Goal: Task Accomplishment & Management: Complete application form

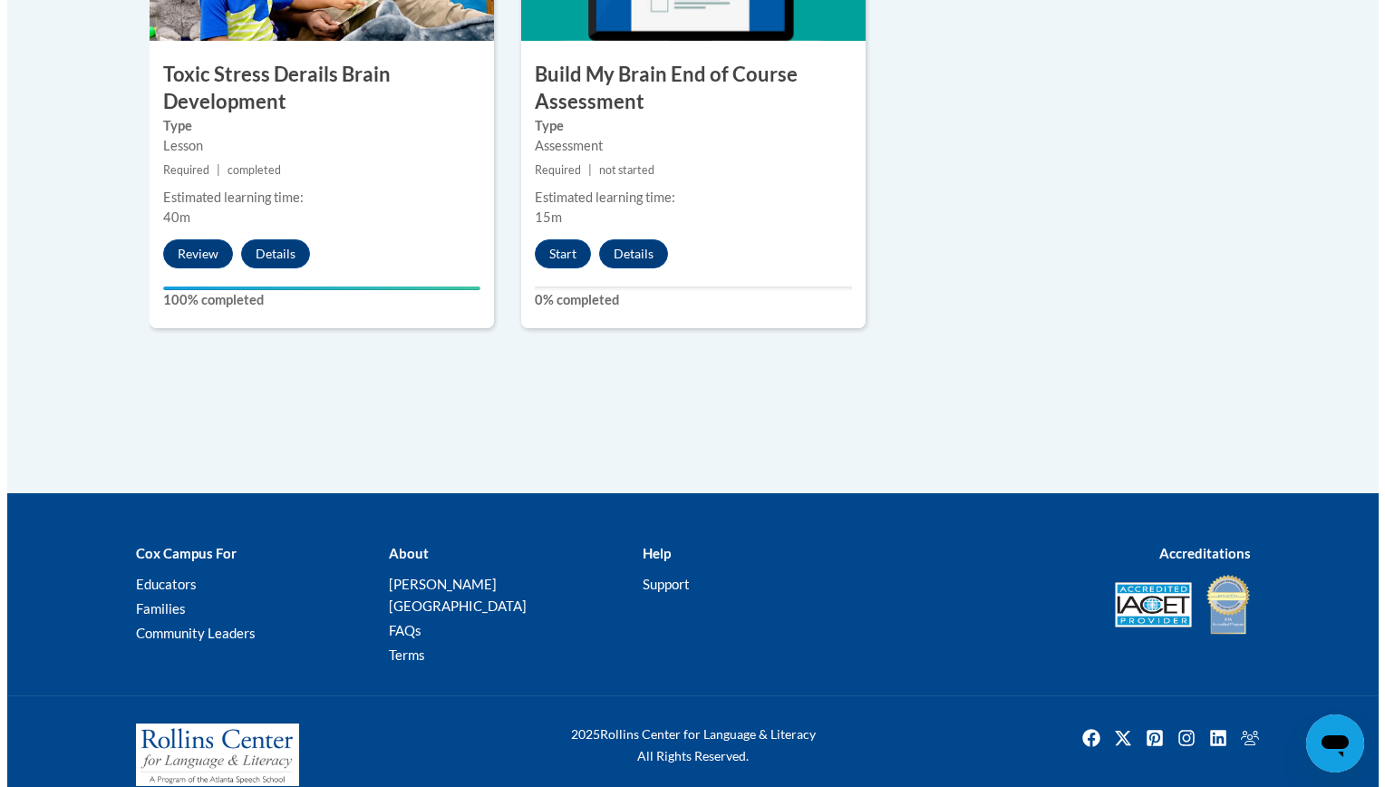
scroll to position [1282, 0]
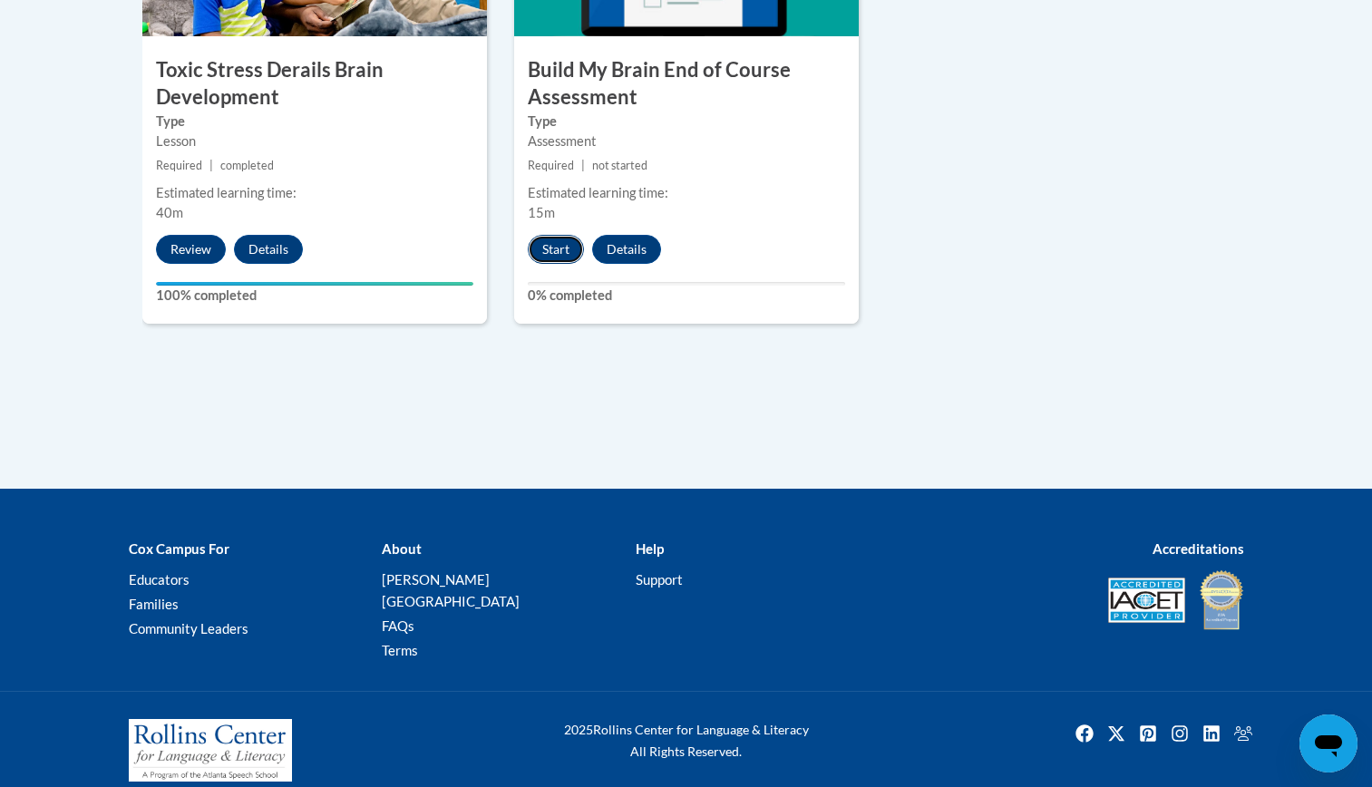
click at [547, 262] on button "Start" at bounding box center [556, 249] width 56 height 29
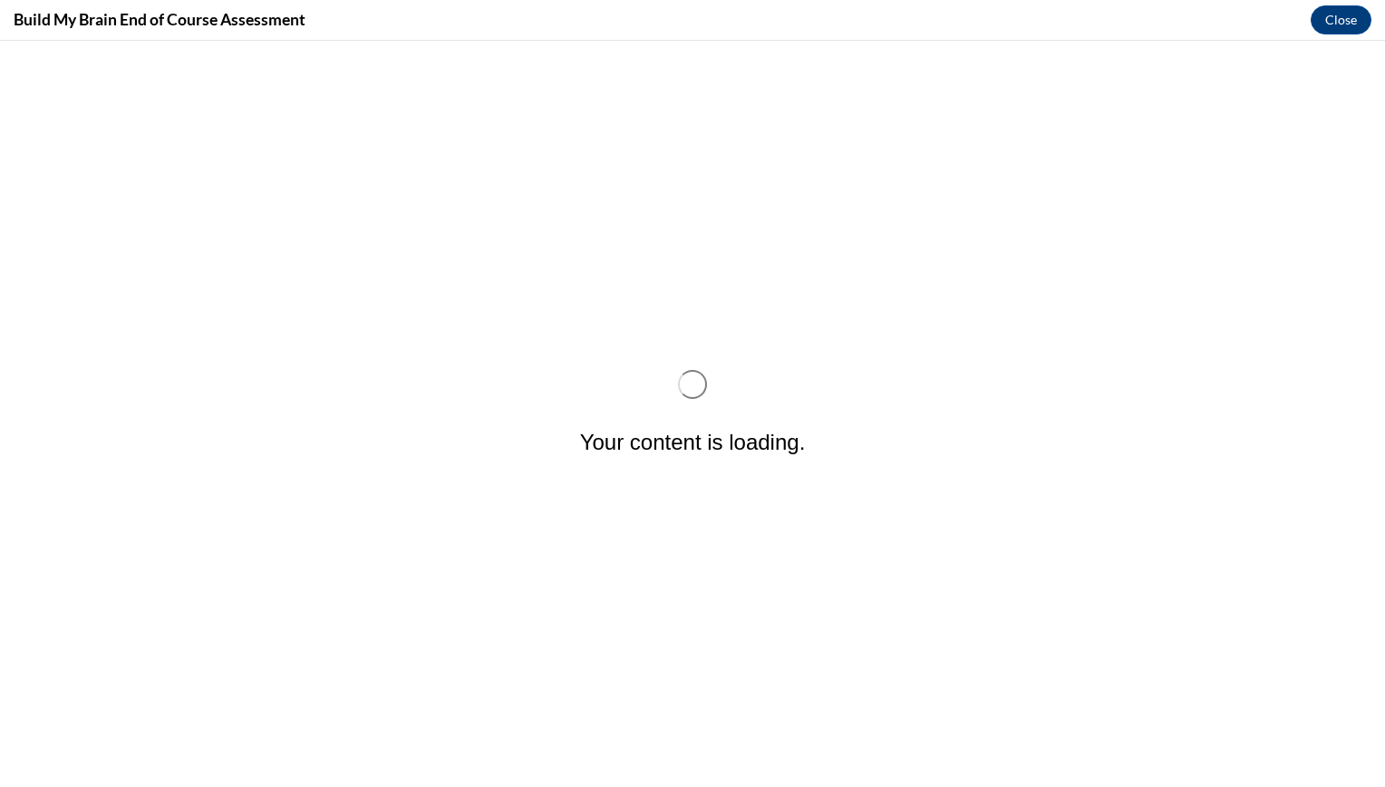
scroll to position [0, 0]
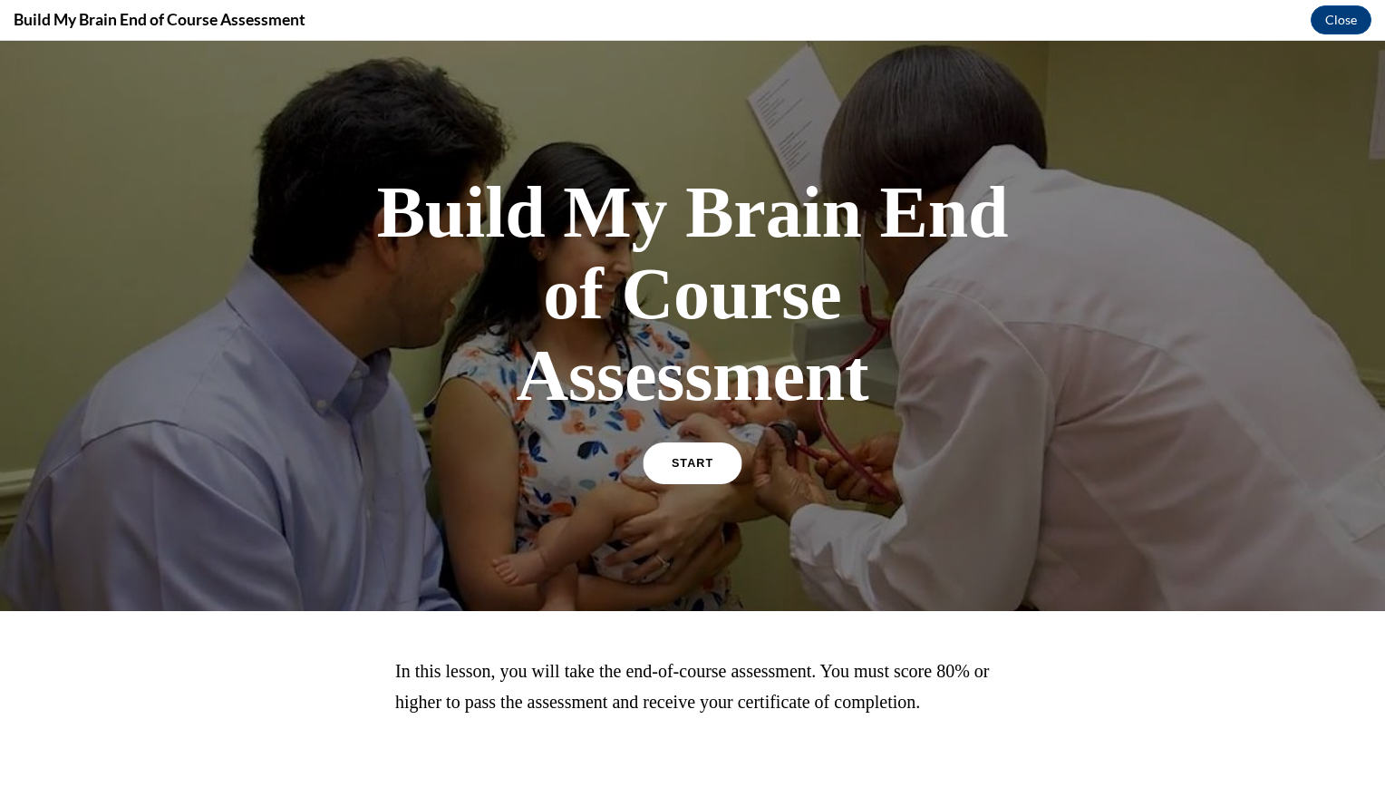
click at [665, 470] on link "START" at bounding box center [692, 463] width 99 height 42
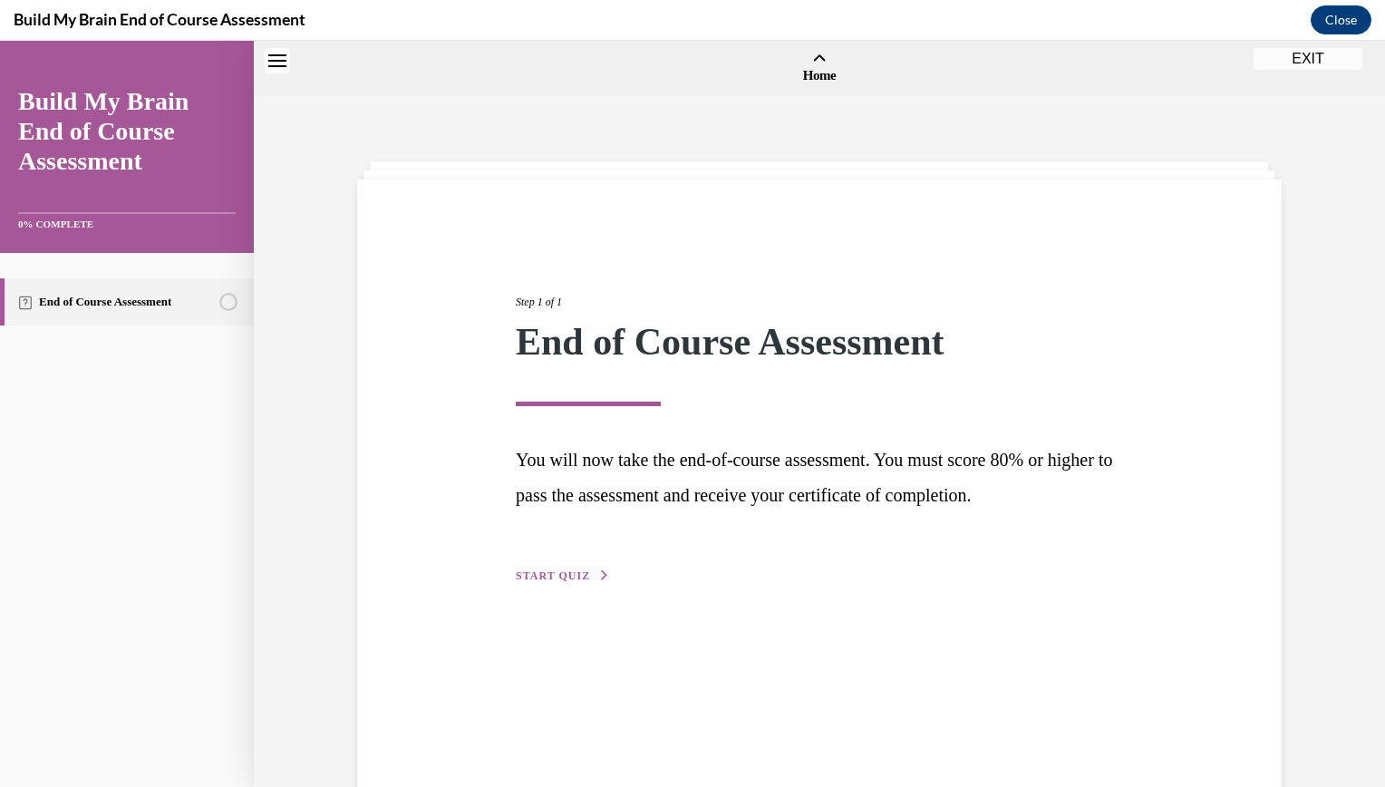
scroll to position [56, 0]
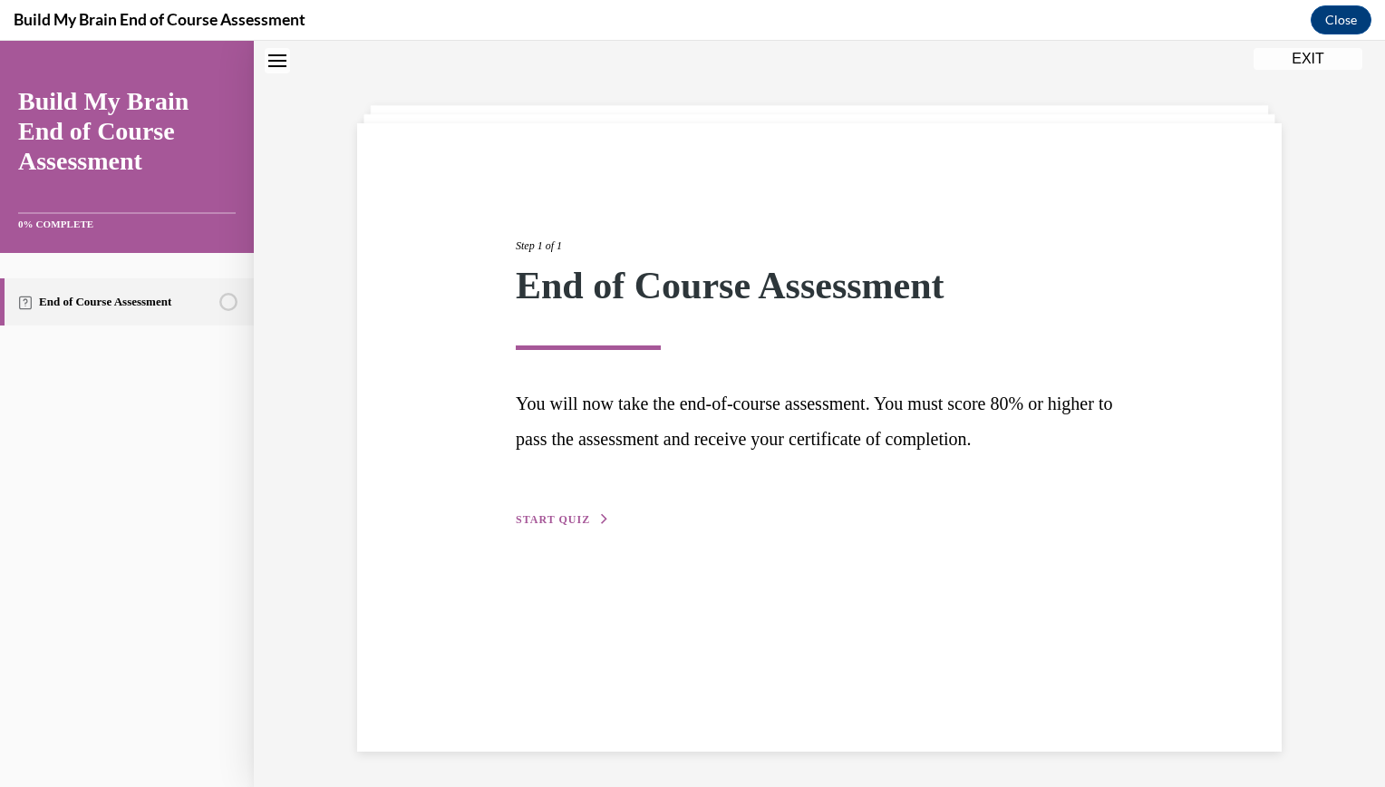
click at [525, 498] on div "Step 1 of 1 End of Course Assessment You will now take the end-of-course assess…" at bounding box center [819, 363] width 635 height 334
click at [531, 517] on span "START QUIZ" at bounding box center [553, 519] width 74 height 13
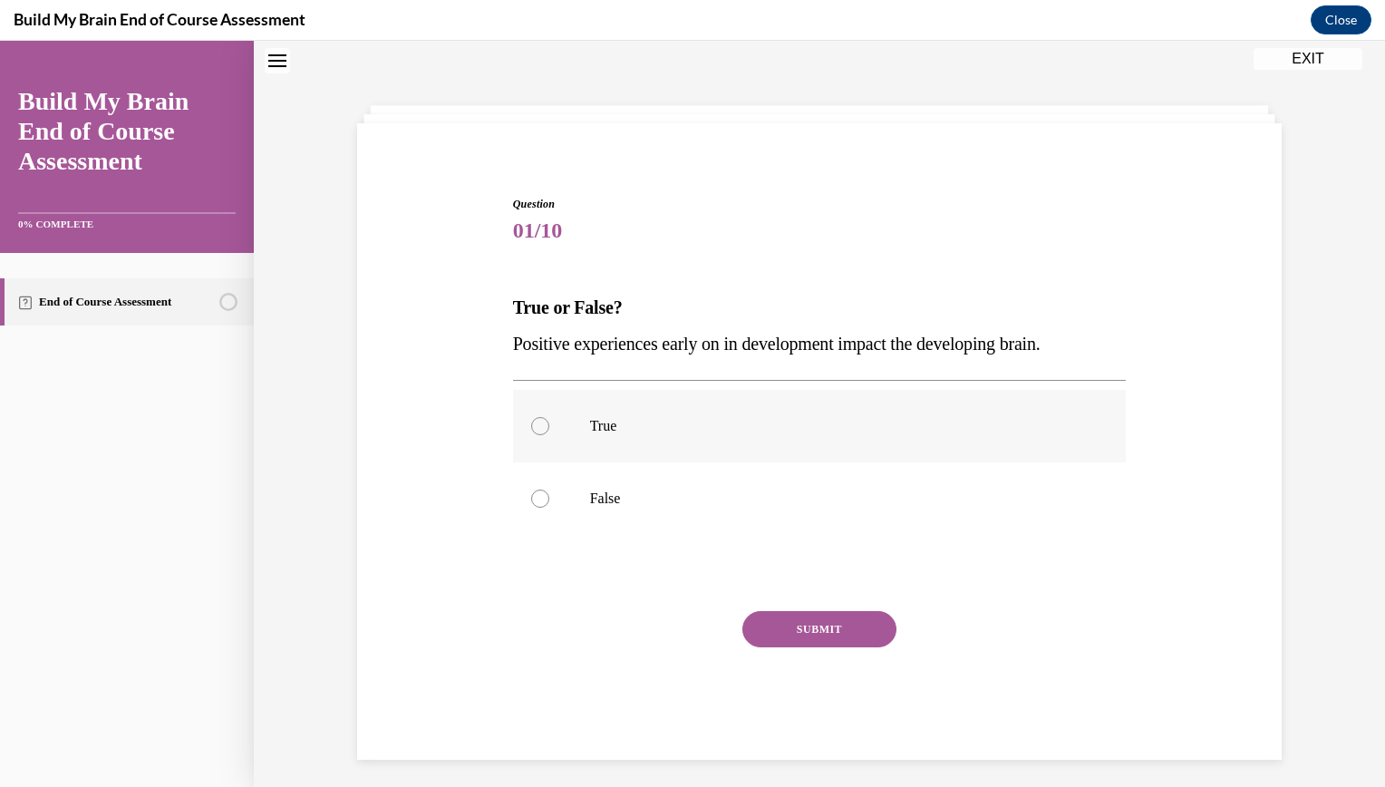
click at [549, 437] on label "True" at bounding box center [820, 426] width 614 height 73
click at [549, 435] on input "True" at bounding box center [540, 426] width 18 height 18
radio input "true"
click at [791, 606] on div "Question 01/10 True or False? Positive experiences early on in development impa…" at bounding box center [820, 478] width 614 height 564
click at [787, 618] on button "SUBMIT" at bounding box center [819, 629] width 154 height 36
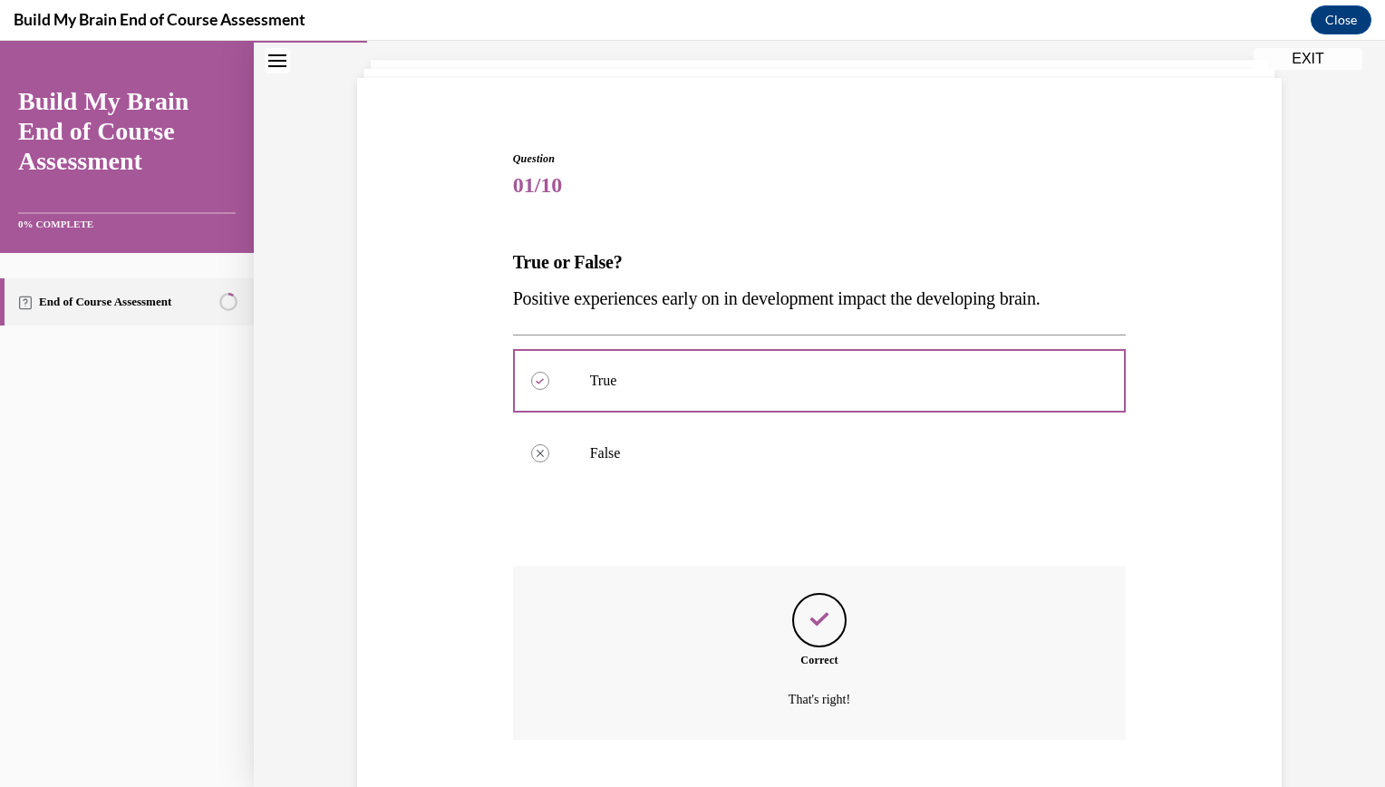
scroll to position [212, 0]
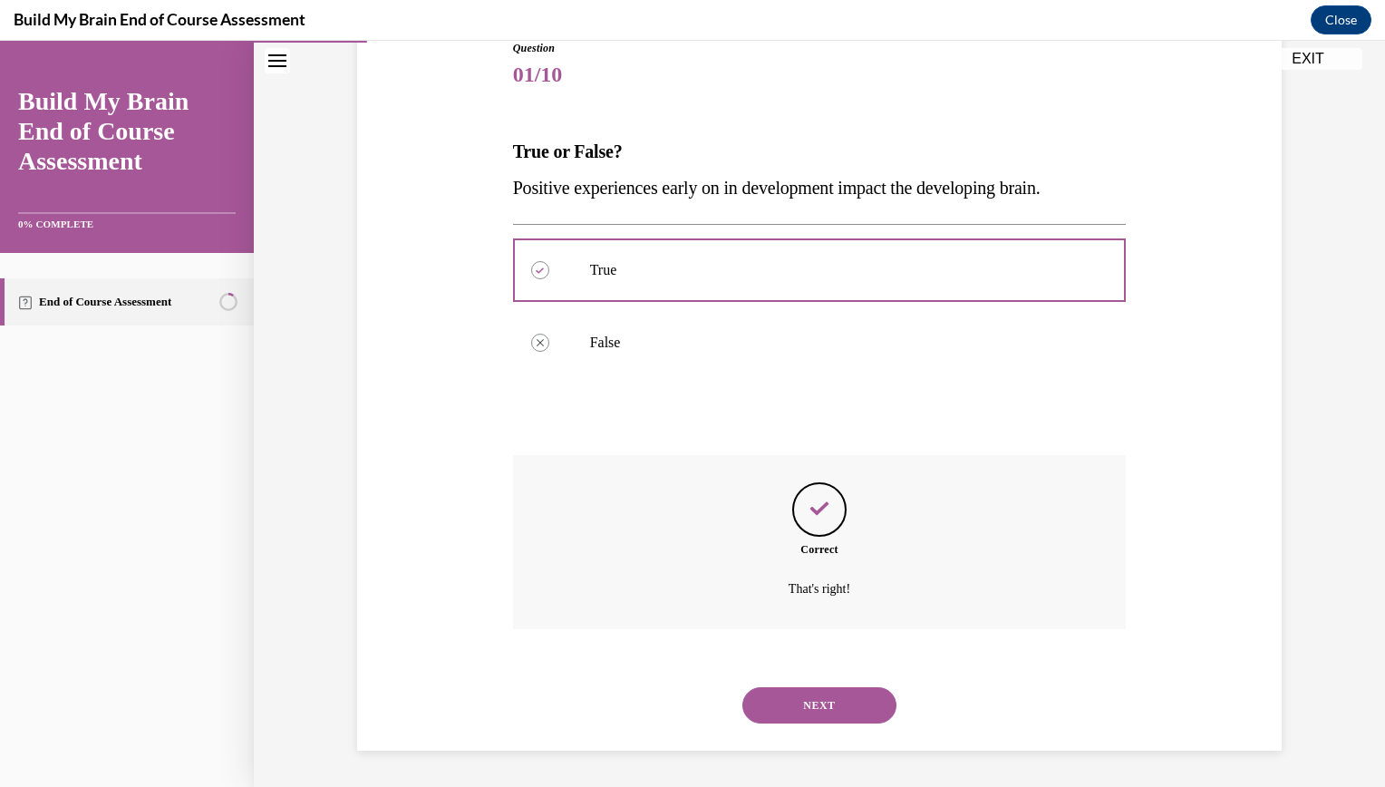
click at [740, 656] on div "SUBMIT" at bounding box center [820, 656] width 614 height 0
click at [792, 718] on button "NEXT" at bounding box center [819, 705] width 154 height 36
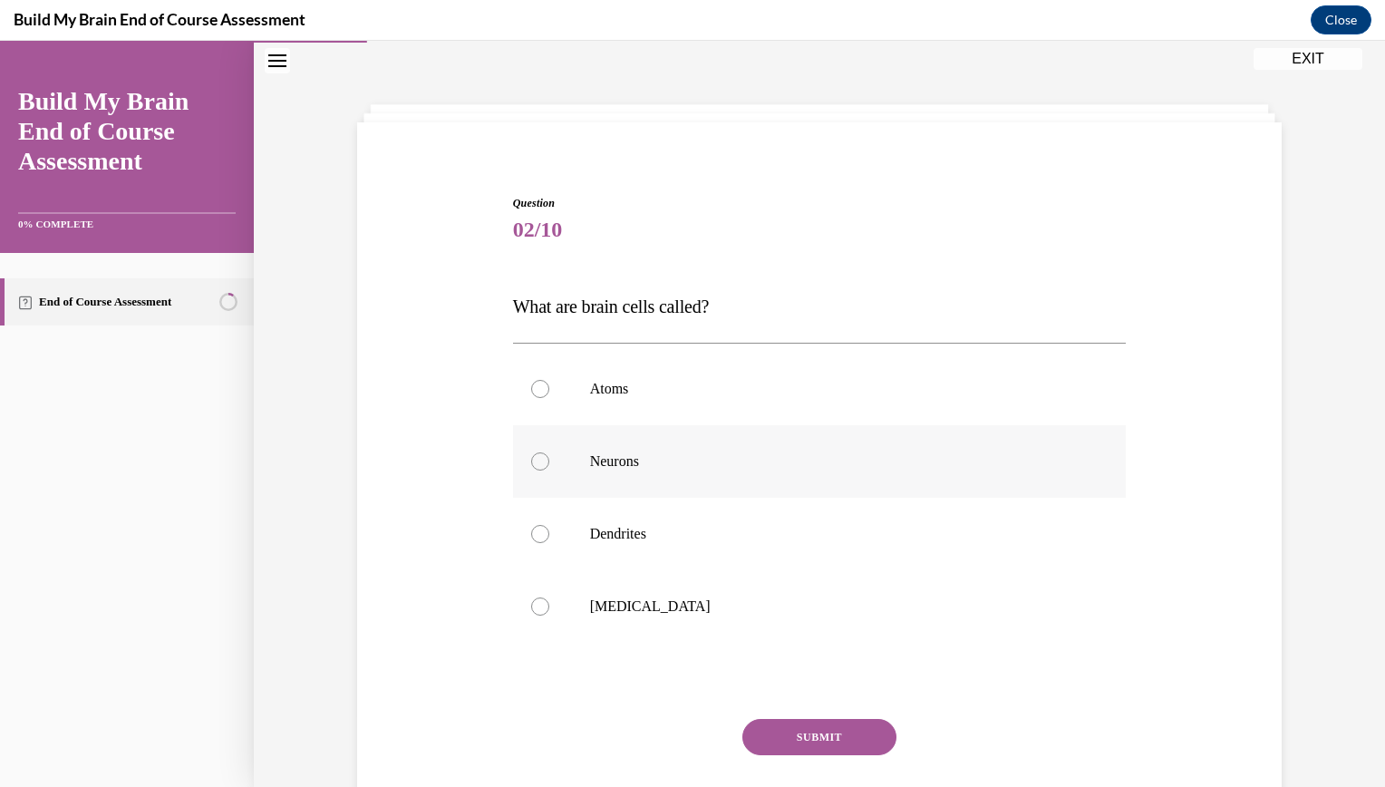
scroll to position [65, 0]
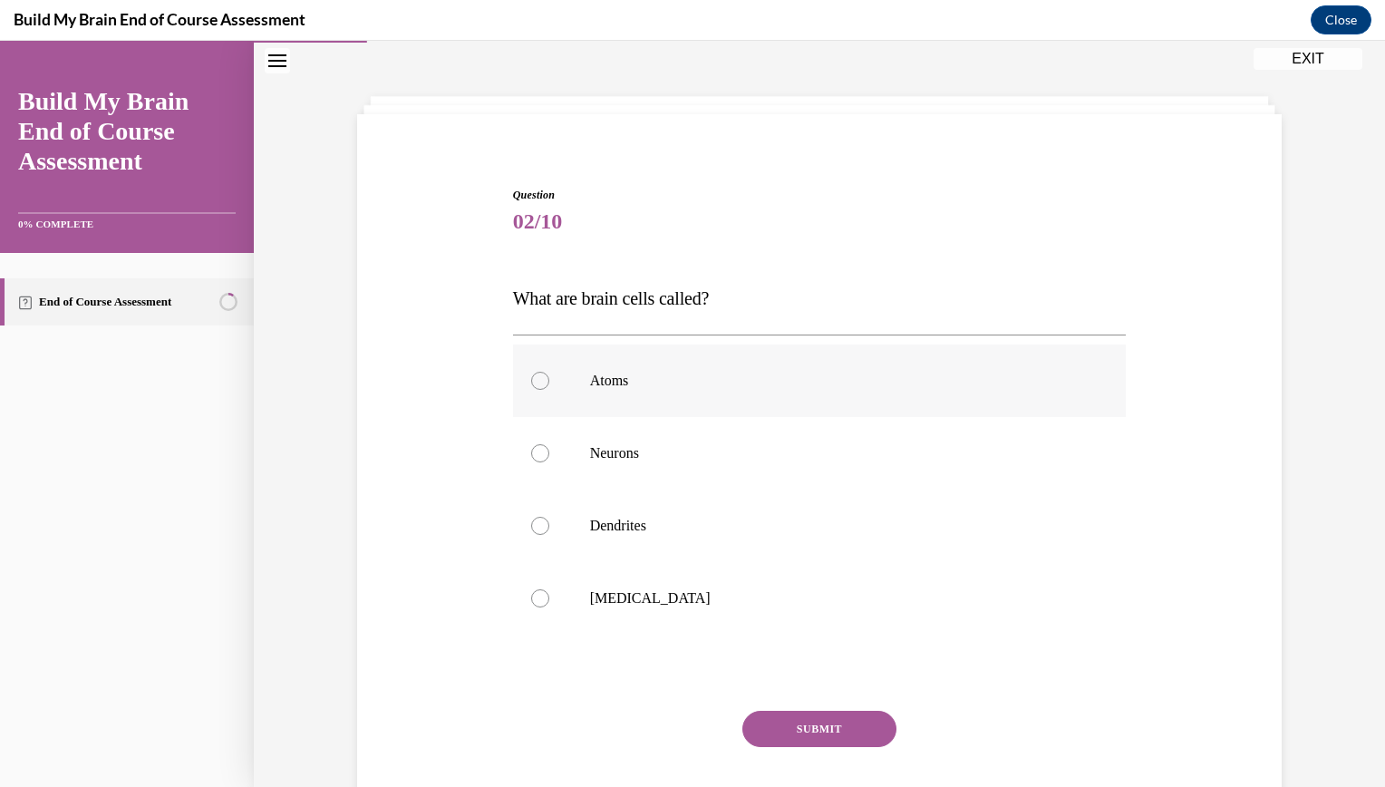
drag, startPoint x: 543, startPoint y: 387, endPoint x: 524, endPoint y: 412, distance: 31.0
click at [524, 412] on label "Atoms" at bounding box center [820, 380] width 614 height 73
click at [531, 390] on input "Atoms" at bounding box center [540, 381] width 18 height 18
radio input "true"
click at [570, 432] on label "Neurons" at bounding box center [820, 453] width 614 height 73
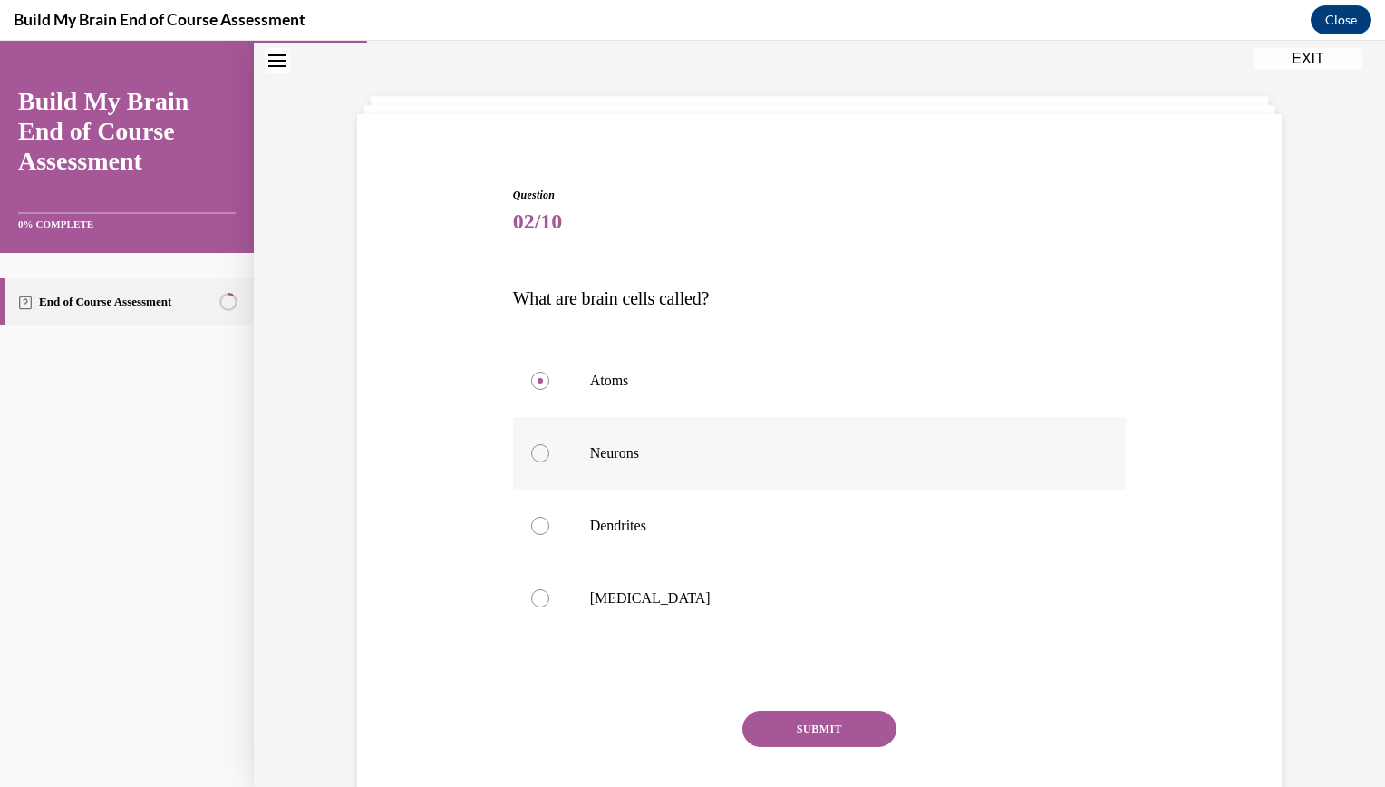
click at [549, 444] on input "Neurons" at bounding box center [540, 453] width 18 height 18
radio input "true"
click at [846, 727] on button "SUBMIT" at bounding box center [819, 729] width 154 height 36
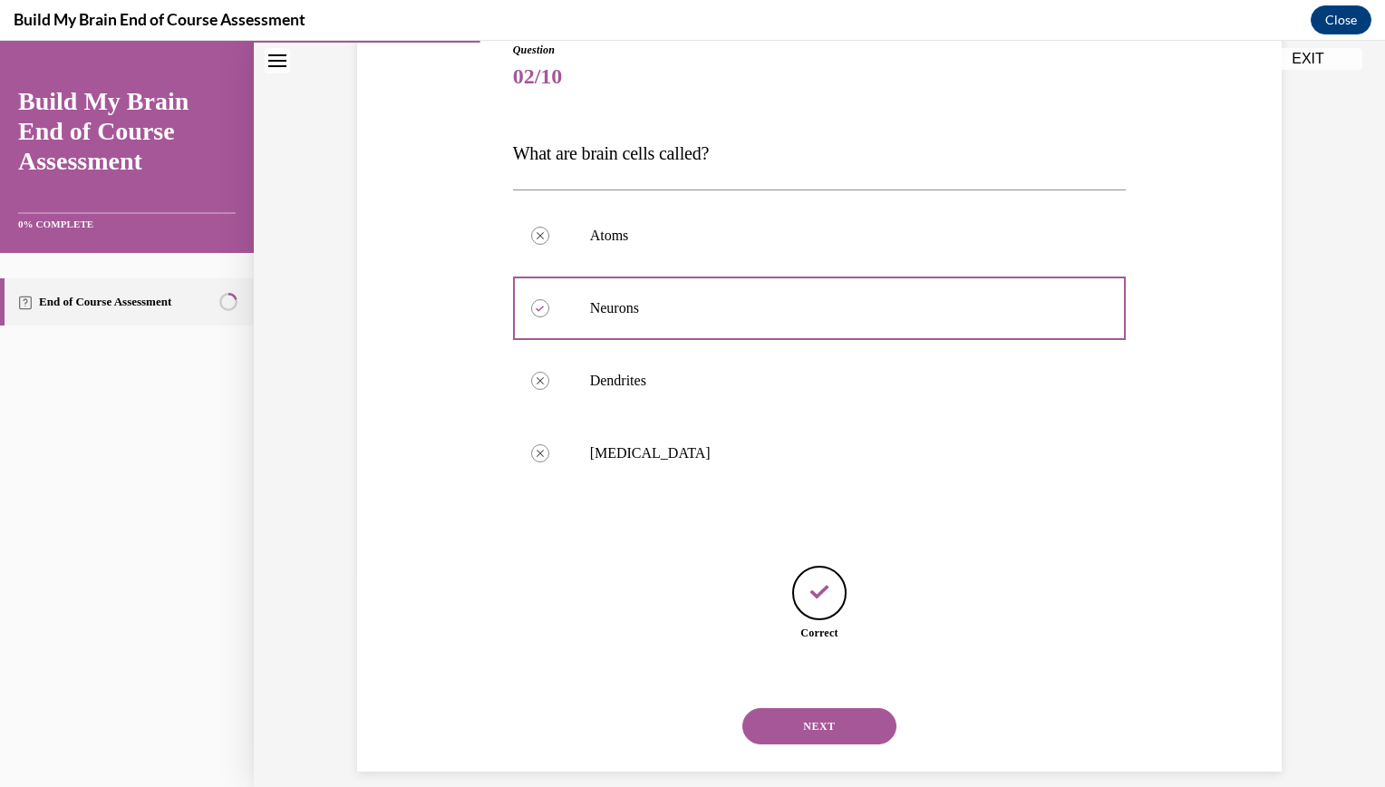
scroll to position [231, 0]
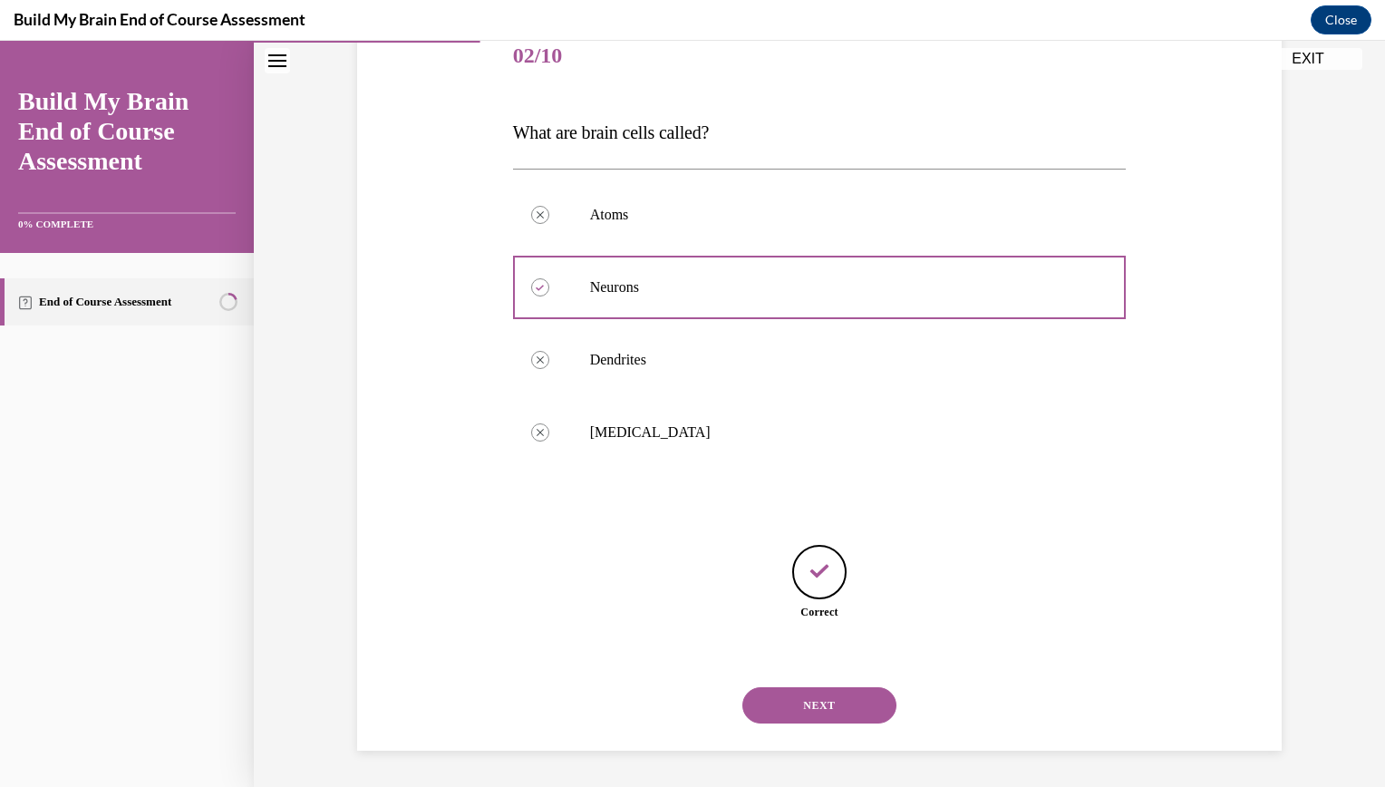
click at [777, 696] on button "NEXT" at bounding box center [819, 705] width 154 height 36
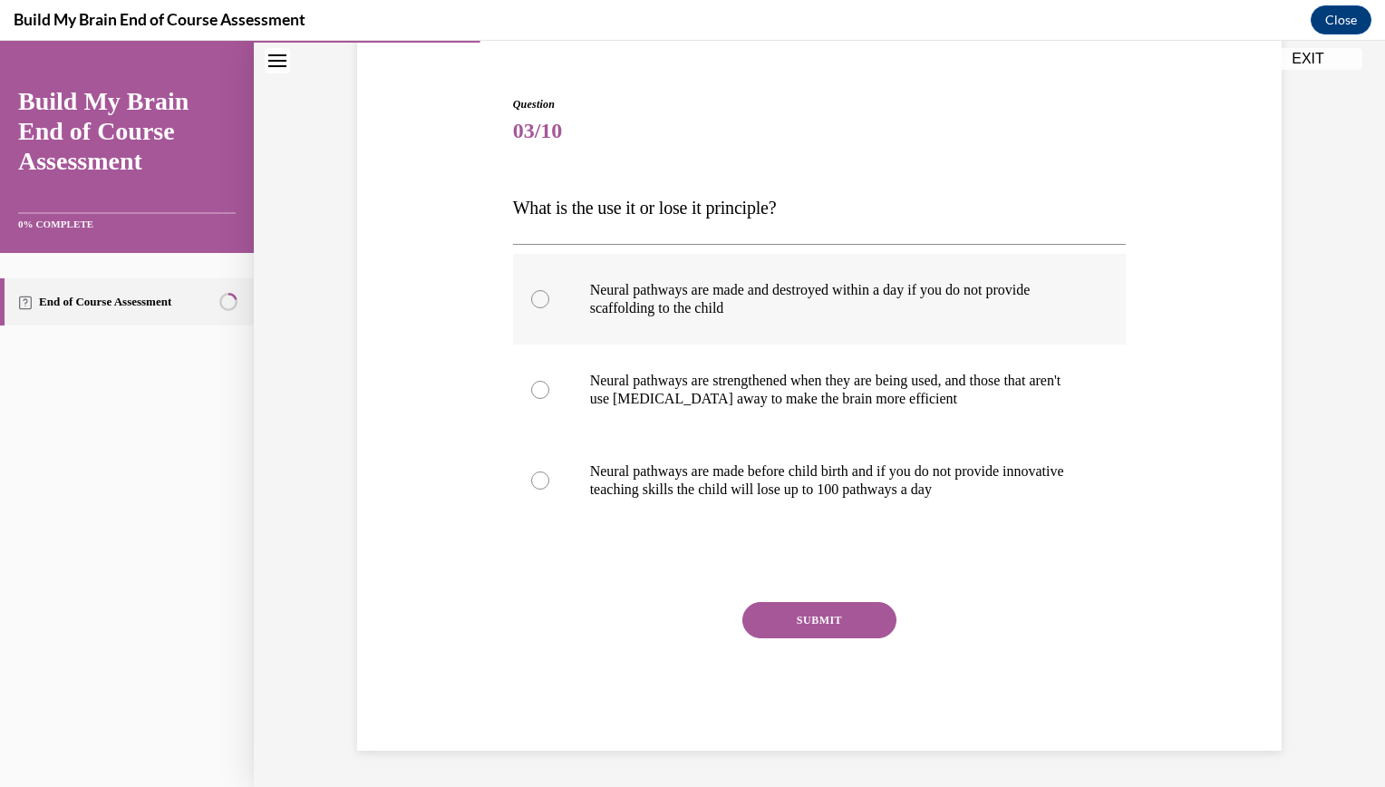
click at [641, 333] on label "Neural pathways are made and destroyed within a day if you do not provide scaff…" at bounding box center [820, 299] width 614 height 91
click at [549, 308] on input "Neural pathways are made and destroyed within a day if you do not provide scaff…" at bounding box center [540, 299] width 18 height 18
radio input "true"
drag, startPoint x: 802, startPoint y: 591, endPoint x: 823, endPoint y: 642, distance: 54.9
click at [823, 642] on div "Question 03/10 What is the use it or lose it principle? Neural pathways are mad…" at bounding box center [820, 423] width 614 height 655
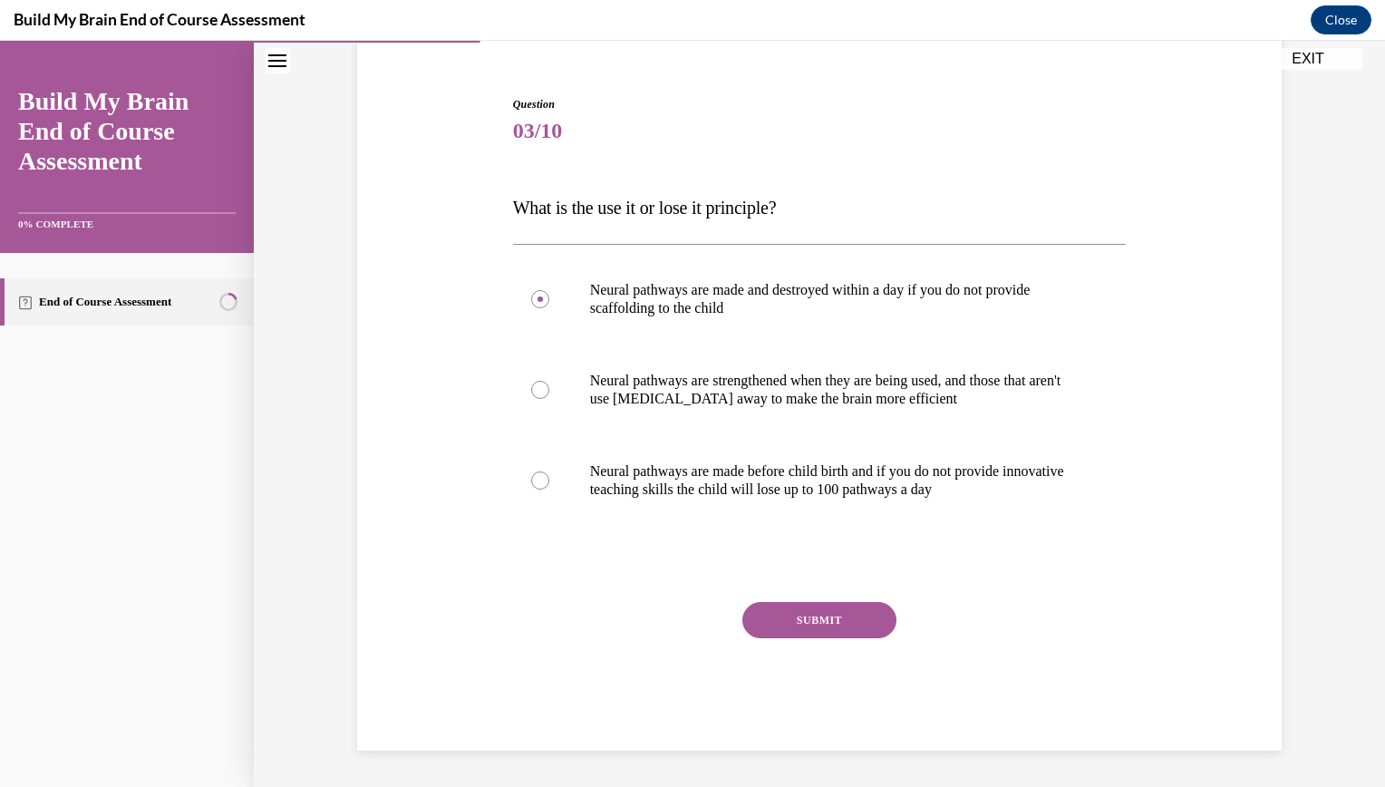
drag, startPoint x: 823, startPoint y: 642, endPoint x: 800, endPoint y: 599, distance: 48.7
click at [800, 599] on div "Question 03/10 What is the use it or lose it principle? Neural pathways are mad…" at bounding box center [820, 423] width 614 height 655
click at [797, 600] on div "Question 03/10 What is the use it or lose it principle? Neural pathways are mad…" at bounding box center [820, 423] width 614 height 655
click at [807, 615] on button "SUBMIT" at bounding box center [819, 620] width 154 height 36
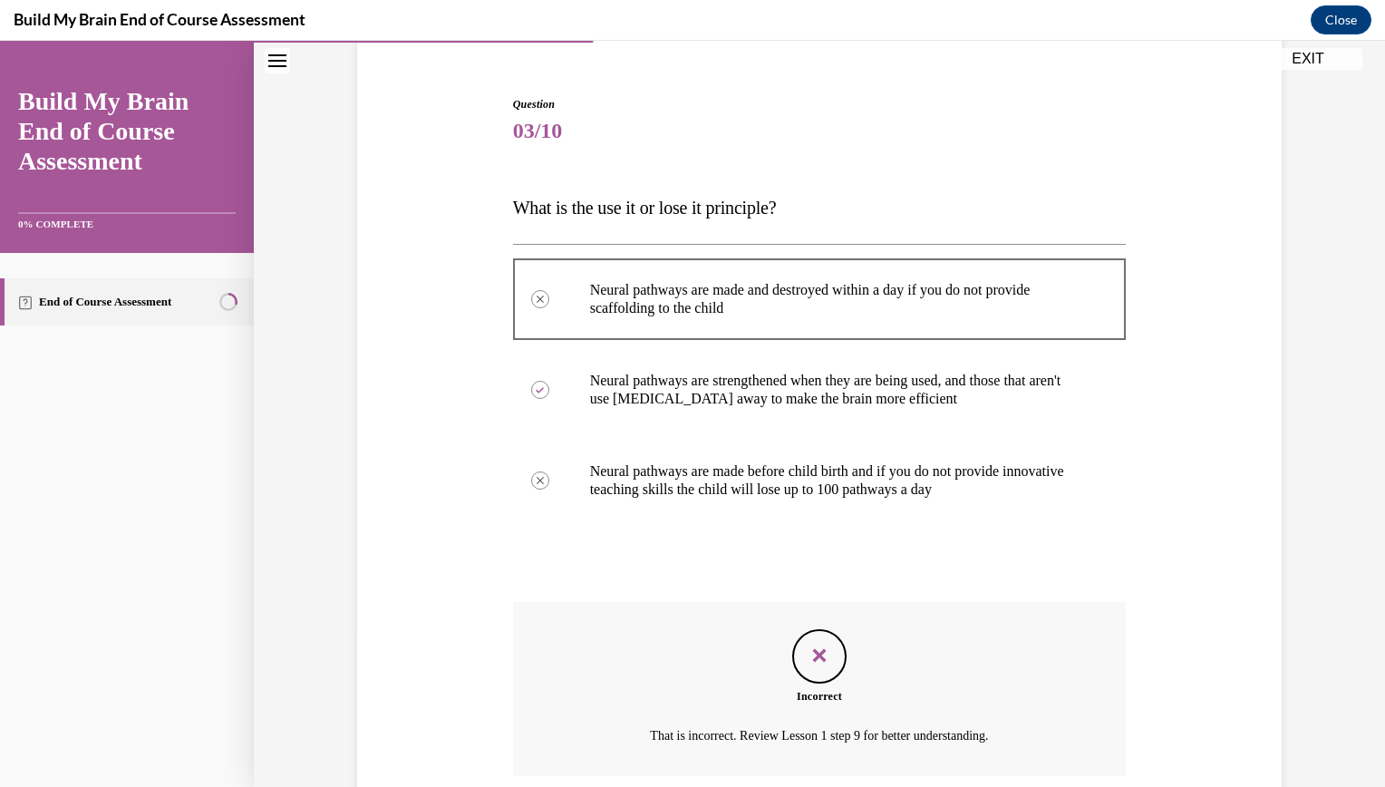
click at [795, 606] on div "Incorrect That is incorrect. Review Lesson 1 step 9 for better understanding." at bounding box center [820, 689] width 614 height 174
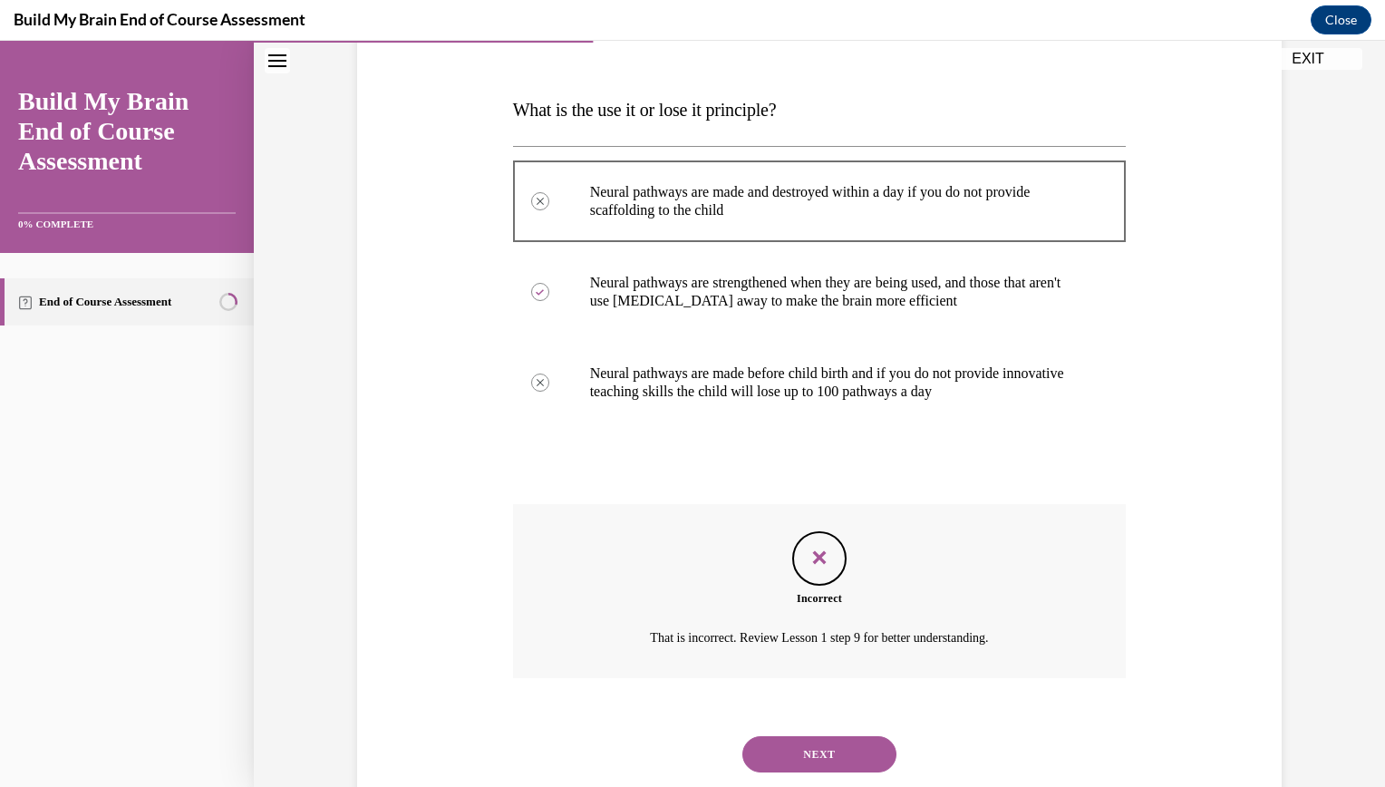
scroll to position [303, 0]
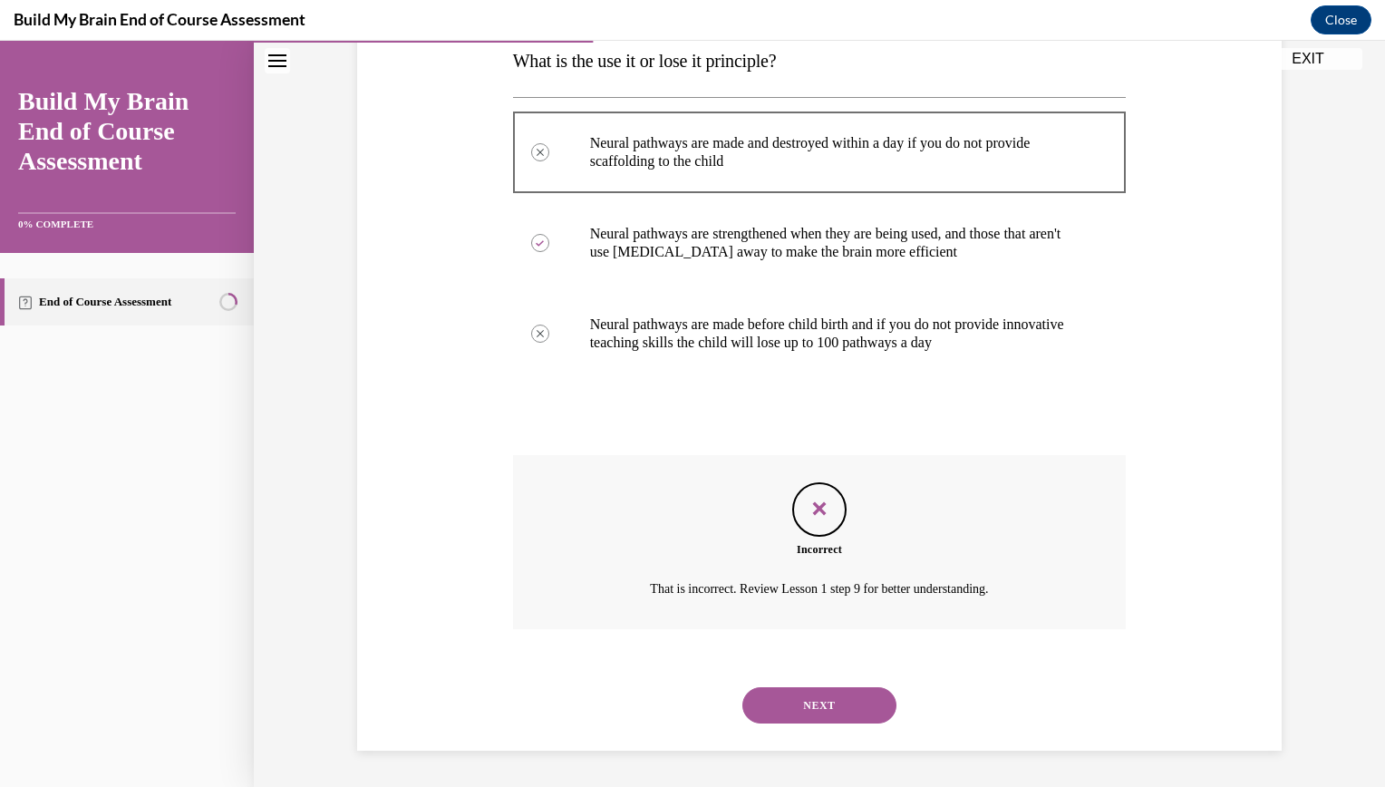
click at [762, 697] on button "NEXT" at bounding box center [819, 705] width 154 height 36
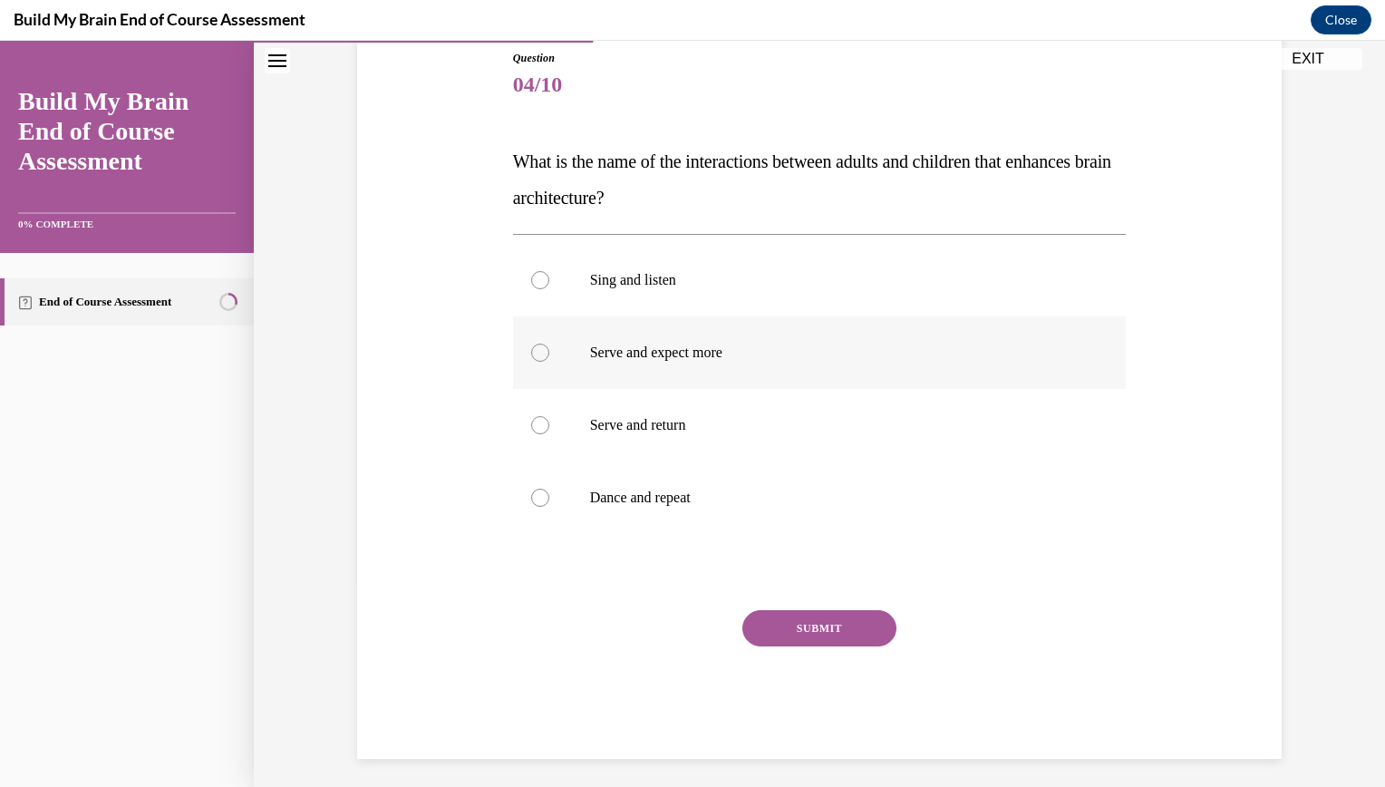
click at [546, 346] on label "Serve and expect more" at bounding box center [820, 352] width 614 height 73
click at [546, 346] on input "Serve and expect more" at bounding box center [540, 353] width 18 height 18
radio input "true"
click at [779, 567] on div at bounding box center [820, 572] width 614 height 22
click at [789, 621] on button "SUBMIT" at bounding box center [819, 628] width 154 height 36
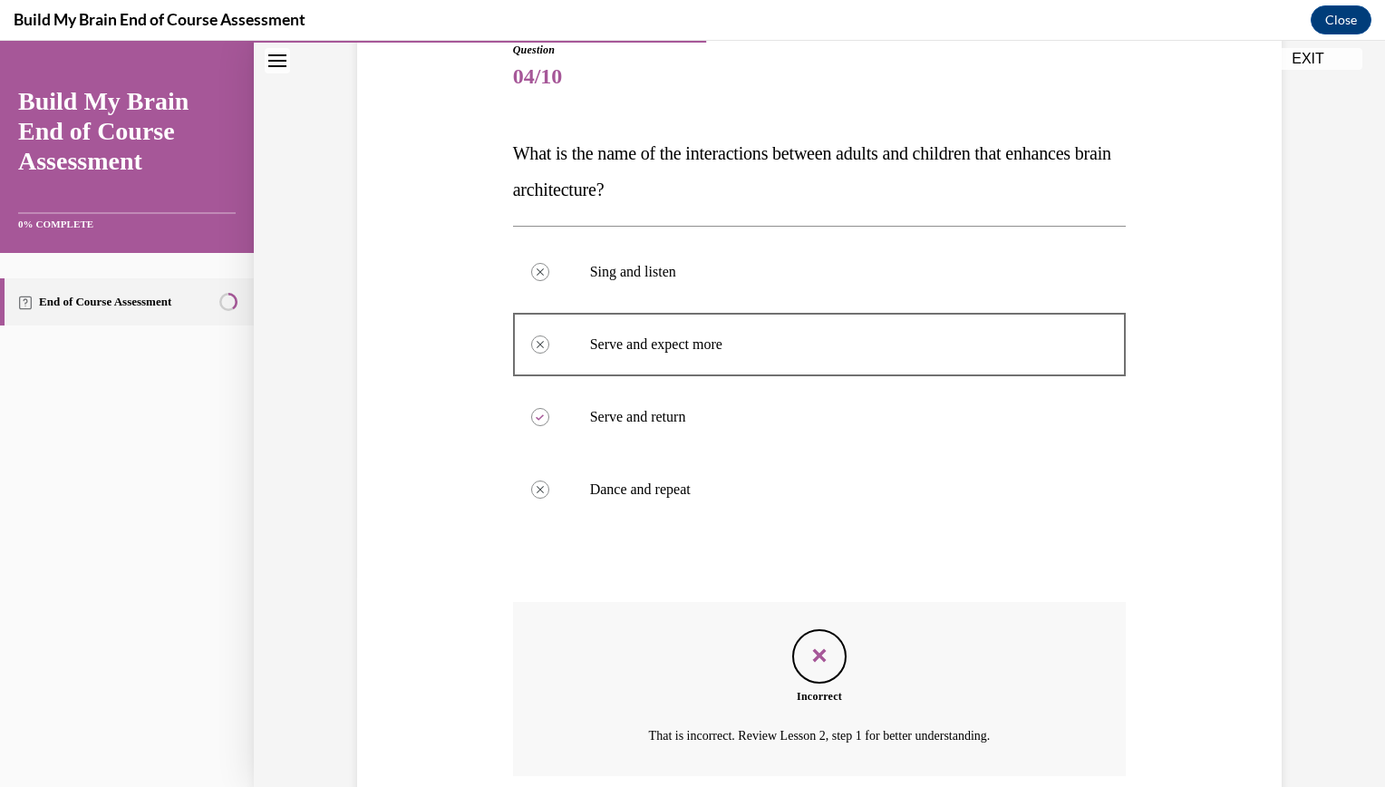
scroll to position [357, 0]
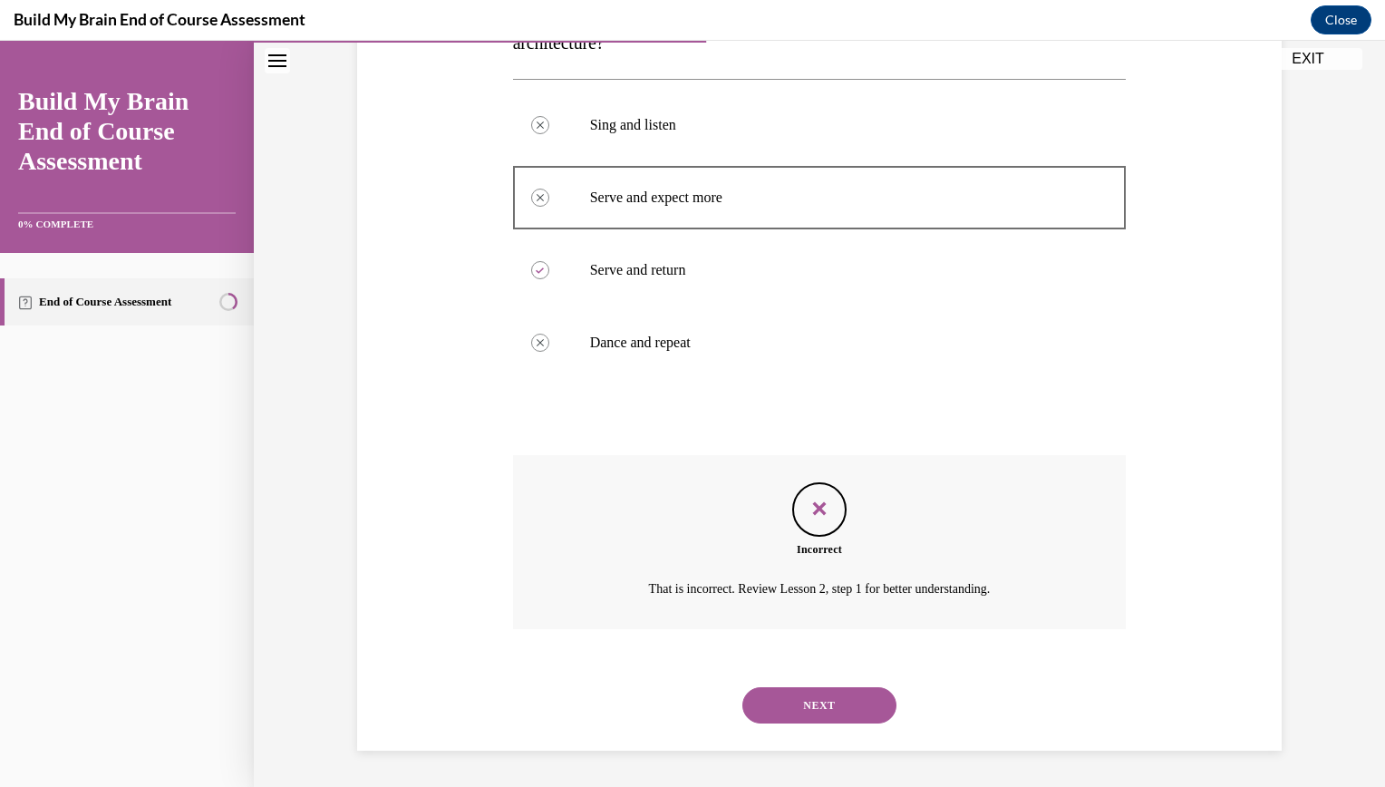
click at [775, 722] on button "NEXT" at bounding box center [819, 705] width 154 height 36
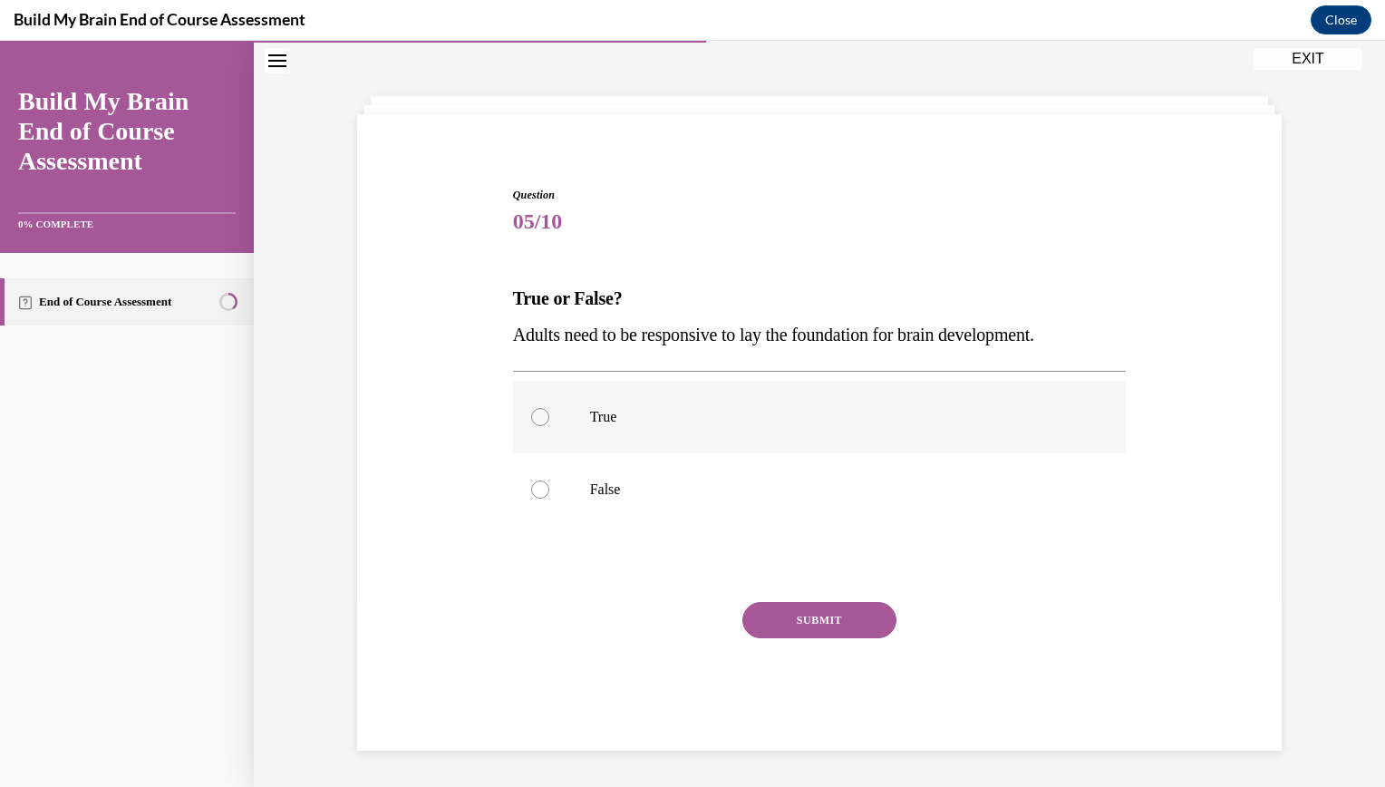
click at [671, 404] on label "True" at bounding box center [820, 417] width 614 height 73
click at [549, 408] on input "True" at bounding box center [540, 417] width 18 height 18
radio input "true"
click at [788, 604] on button "SUBMIT" at bounding box center [819, 620] width 154 height 36
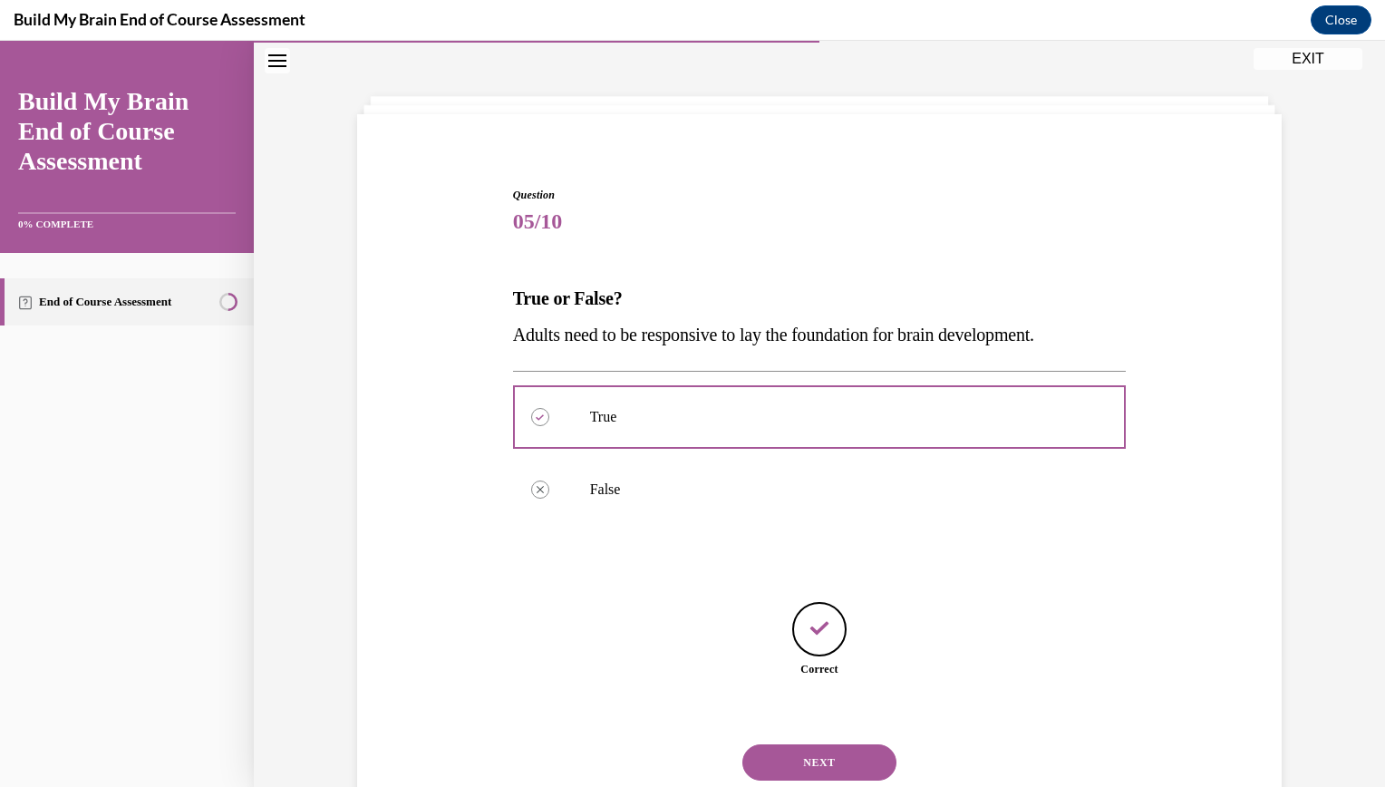
scroll to position [122, 0]
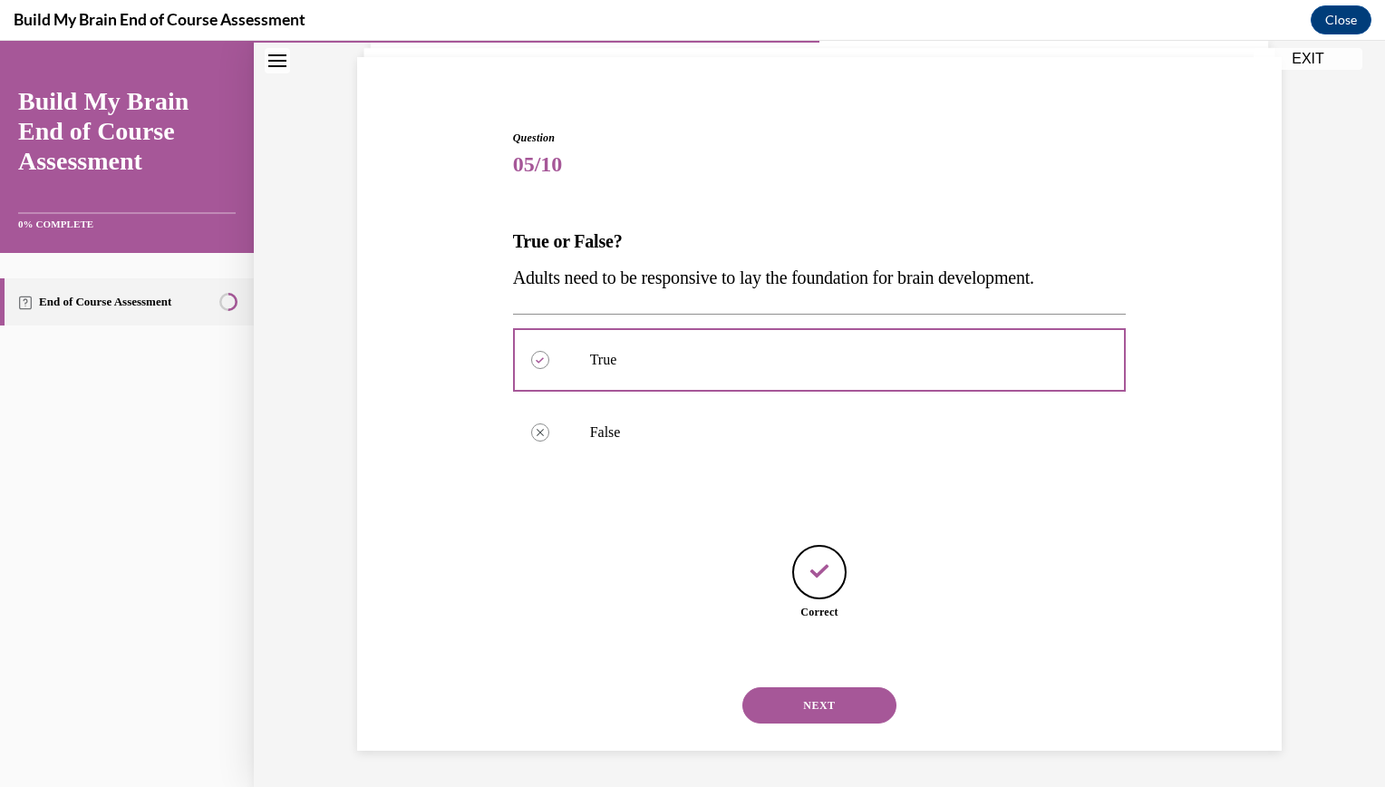
click at [841, 748] on div "SUBMIT NEXT" at bounding box center [820, 703] width 614 height 94
click at [825, 724] on div "NEXT" at bounding box center [820, 705] width 614 height 73
click at [813, 691] on button "NEXT" at bounding box center [819, 705] width 154 height 36
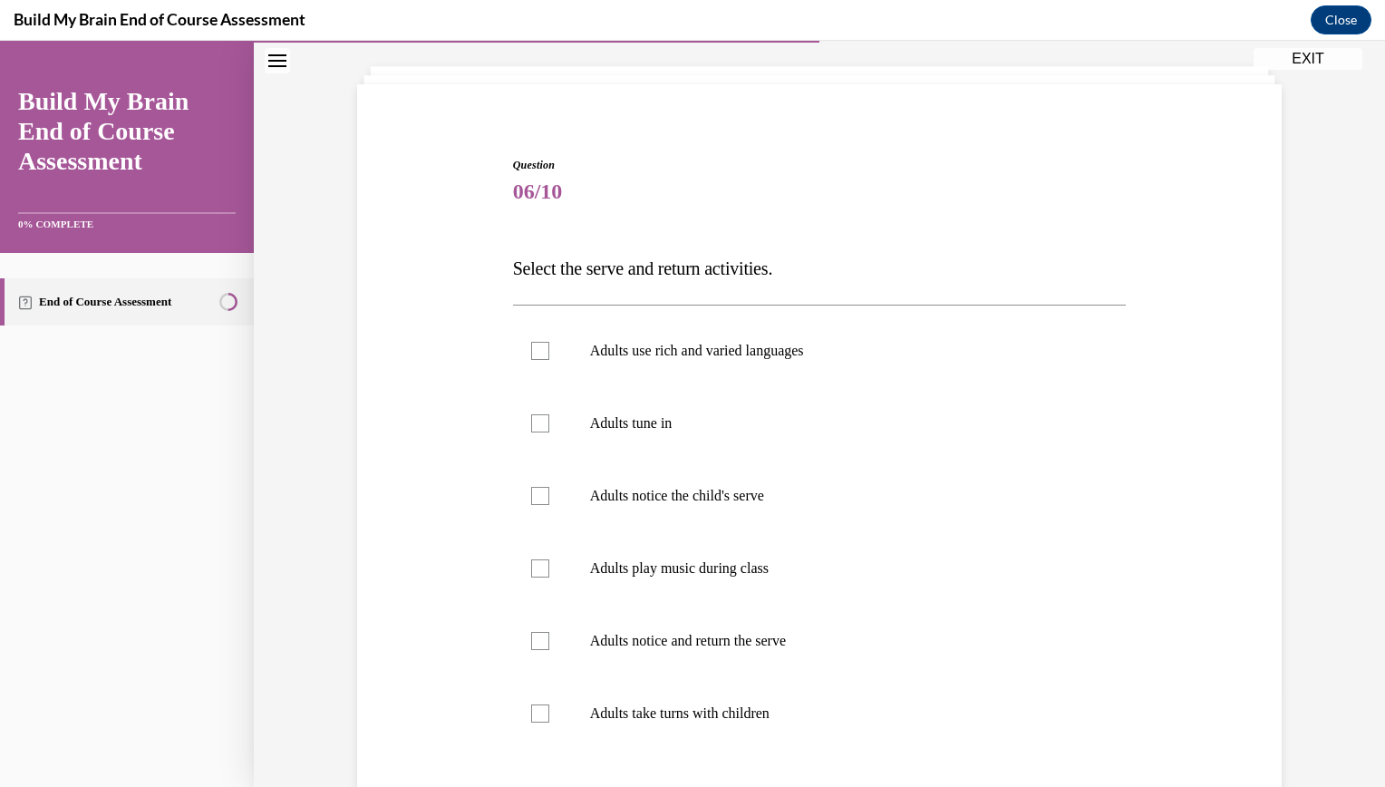
scroll to position [103, 0]
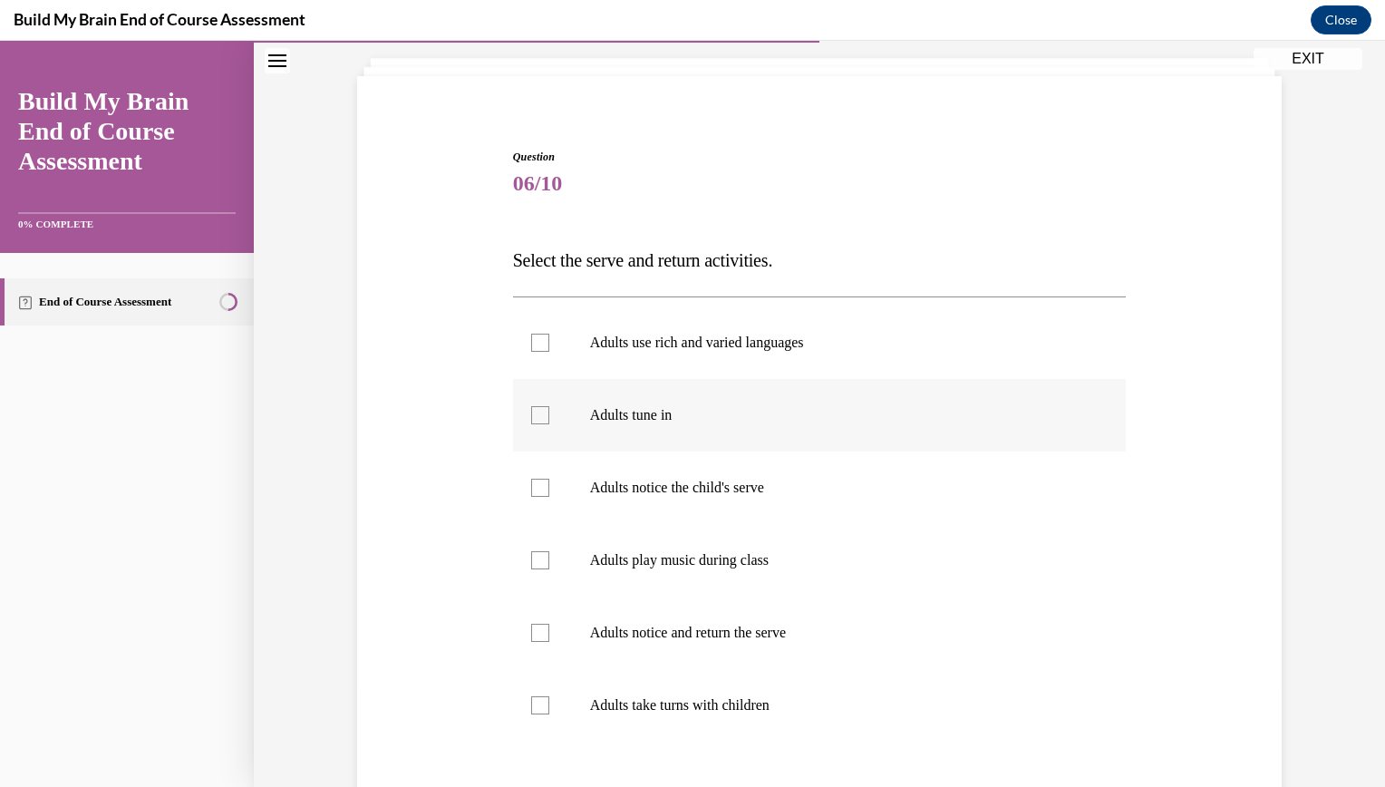
click at [531, 423] on div at bounding box center [540, 415] width 18 height 18
click at [531, 423] on input "Adults tune in" at bounding box center [540, 415] width 18 height 18
checkbox input "true"
click at [555, 301] on div "Adults use rich and varied languages Adults tune in Adults notice the child's s…" at bounding box center [820, 523] width 614 height 454
click at [583, 545] on label "Adults play music during class" at bounding box center [820, 560] width 614 height 73
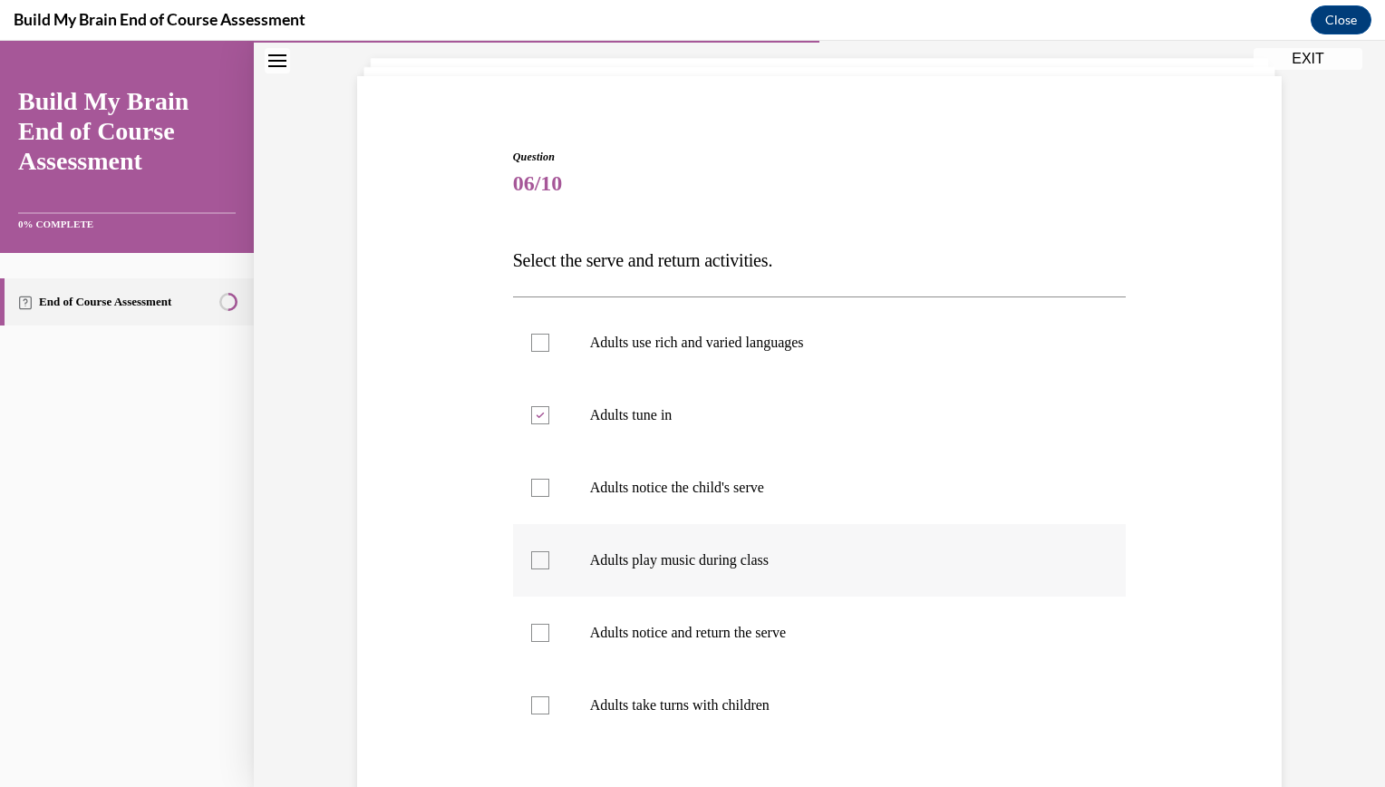
click at [549, 551] on input "Adults play music during class" at bounding box center [540, 560] width 18 height 18
checkbox input "true"
click at [721, 629] on p "Adults notice and return the serve" at bounding box center [835, 633] width 491 height 18
click at [549, 629] on input "Adults notice and return the serve" at bounding box center [540, 633] width 18 height 18
checkbox input "true"
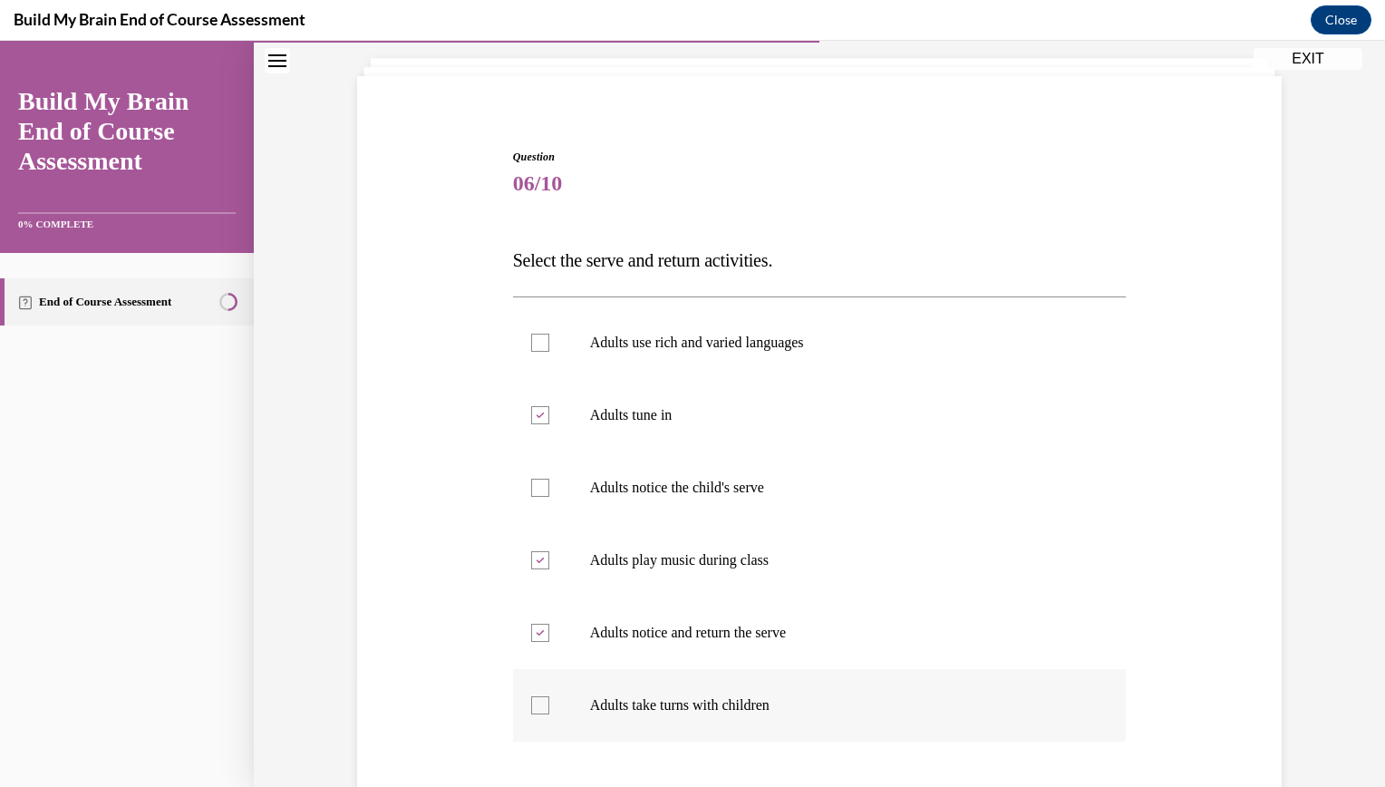
click at [715, 701] on p "Adults take turns with children" at bounding box center [835, 705] width 491 height 18
click at [549, 701] on input "Adults take turns with children" at bounding box center [540, 705] width 18 height 18
checkbox input "true"
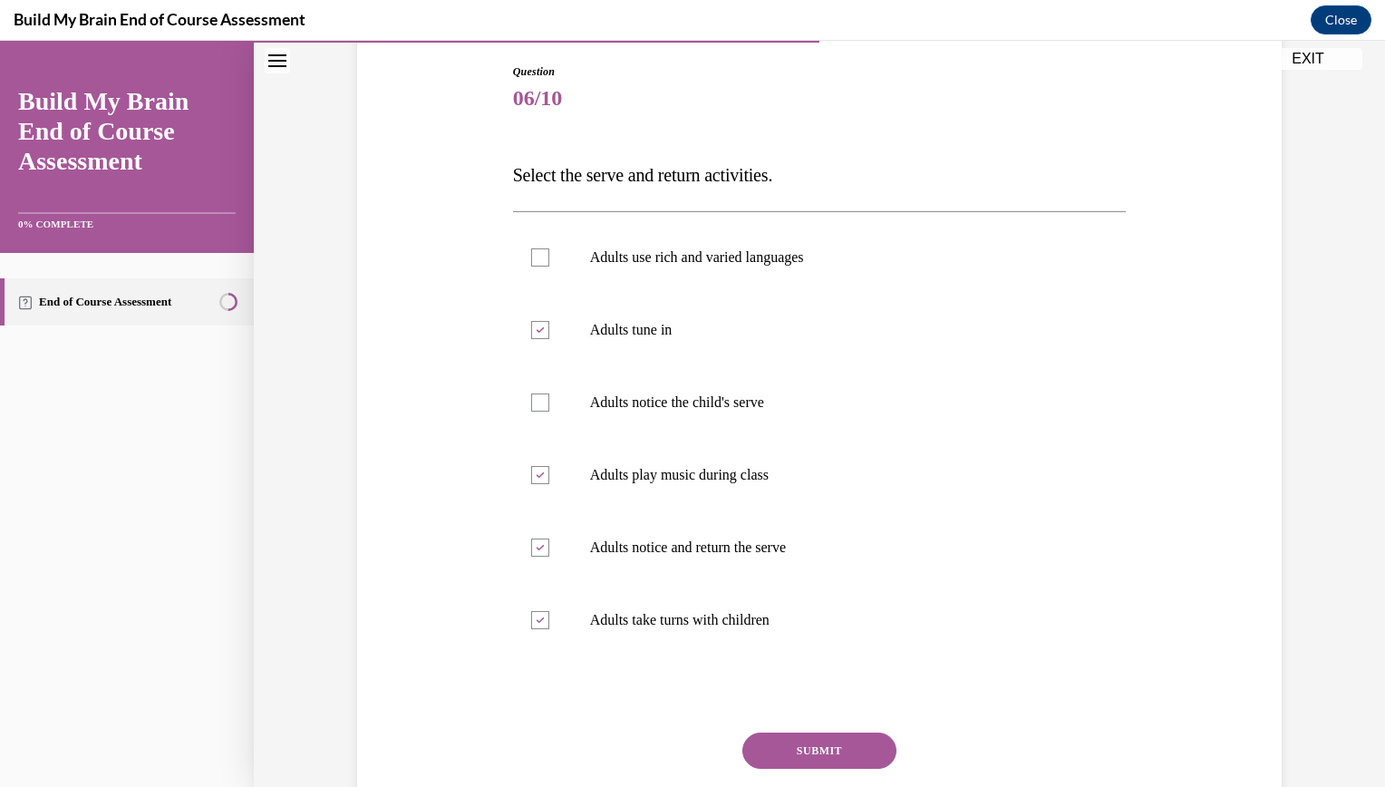
scroll to position [251, 0]
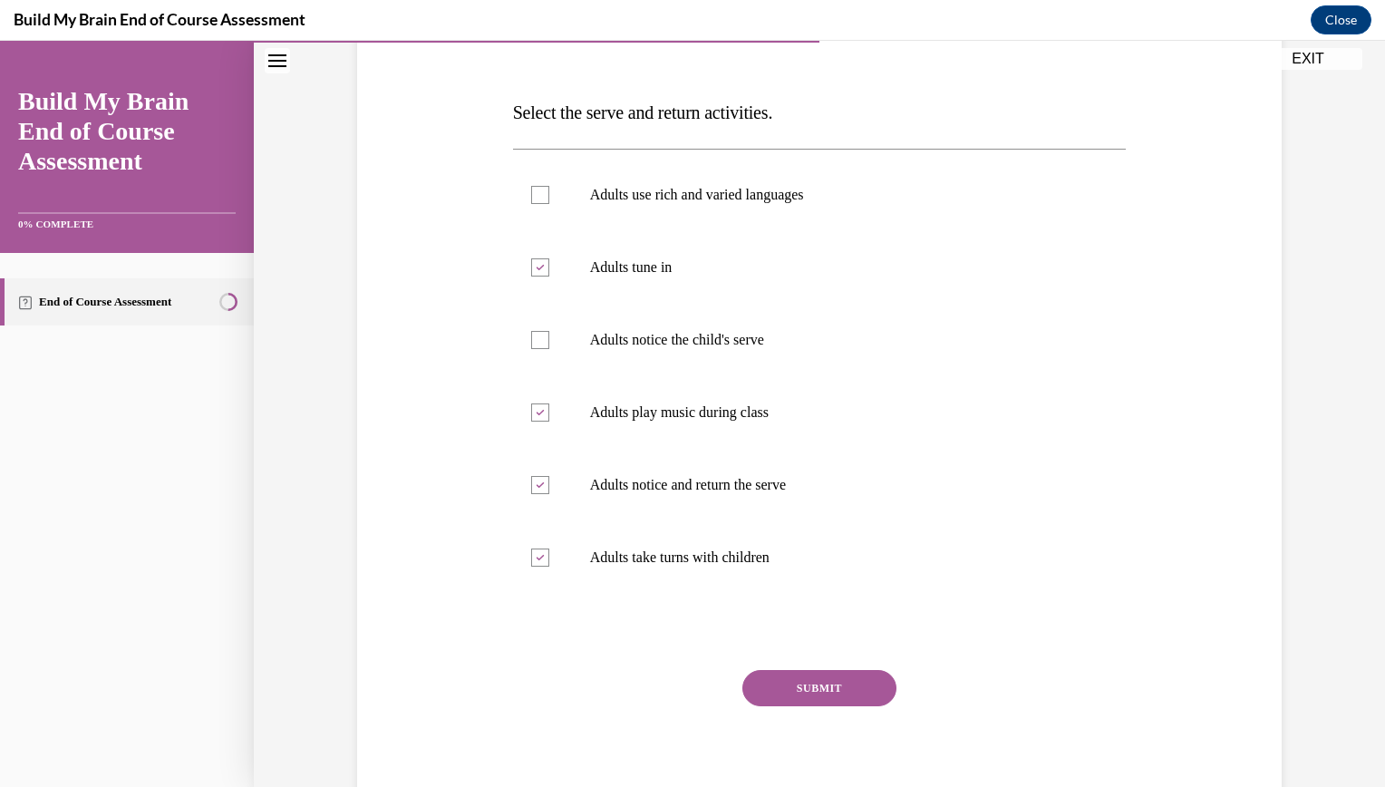
click at [817, 692] on button "SUBMIT" at bounding box center [819, 688] width 154 height 36
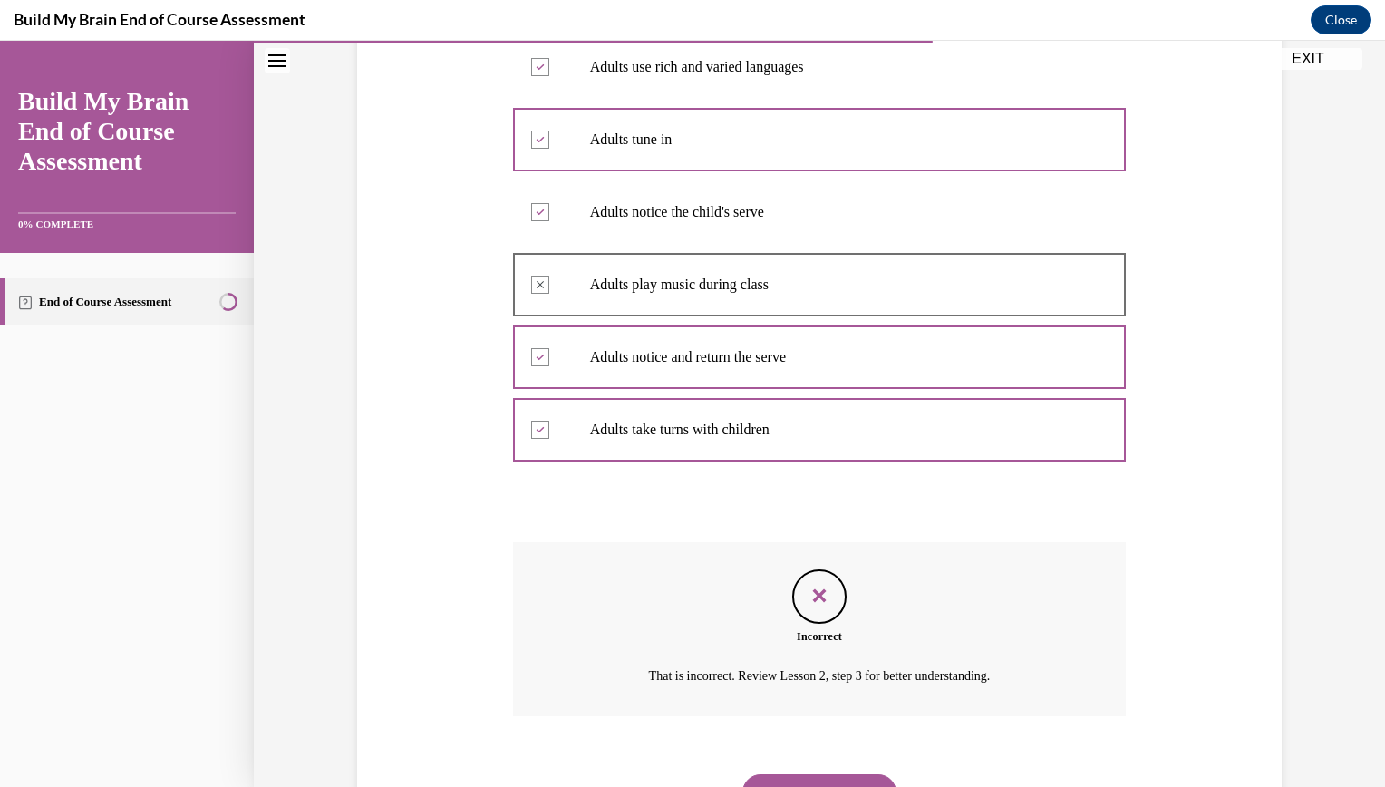
scroll to position [466, 0]
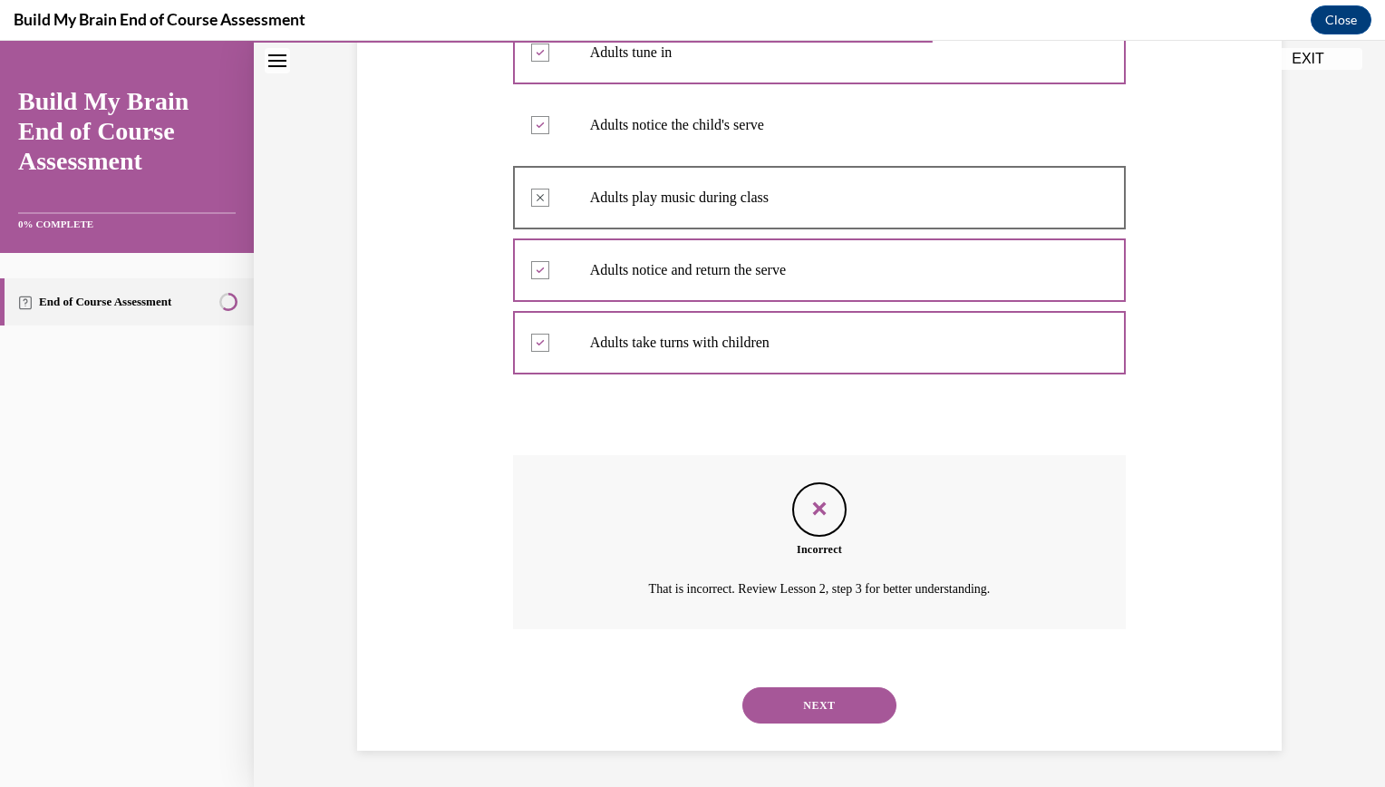
click at [814, 694] on button "NEXT" at bounding box center [819, 705] width 154 height 36
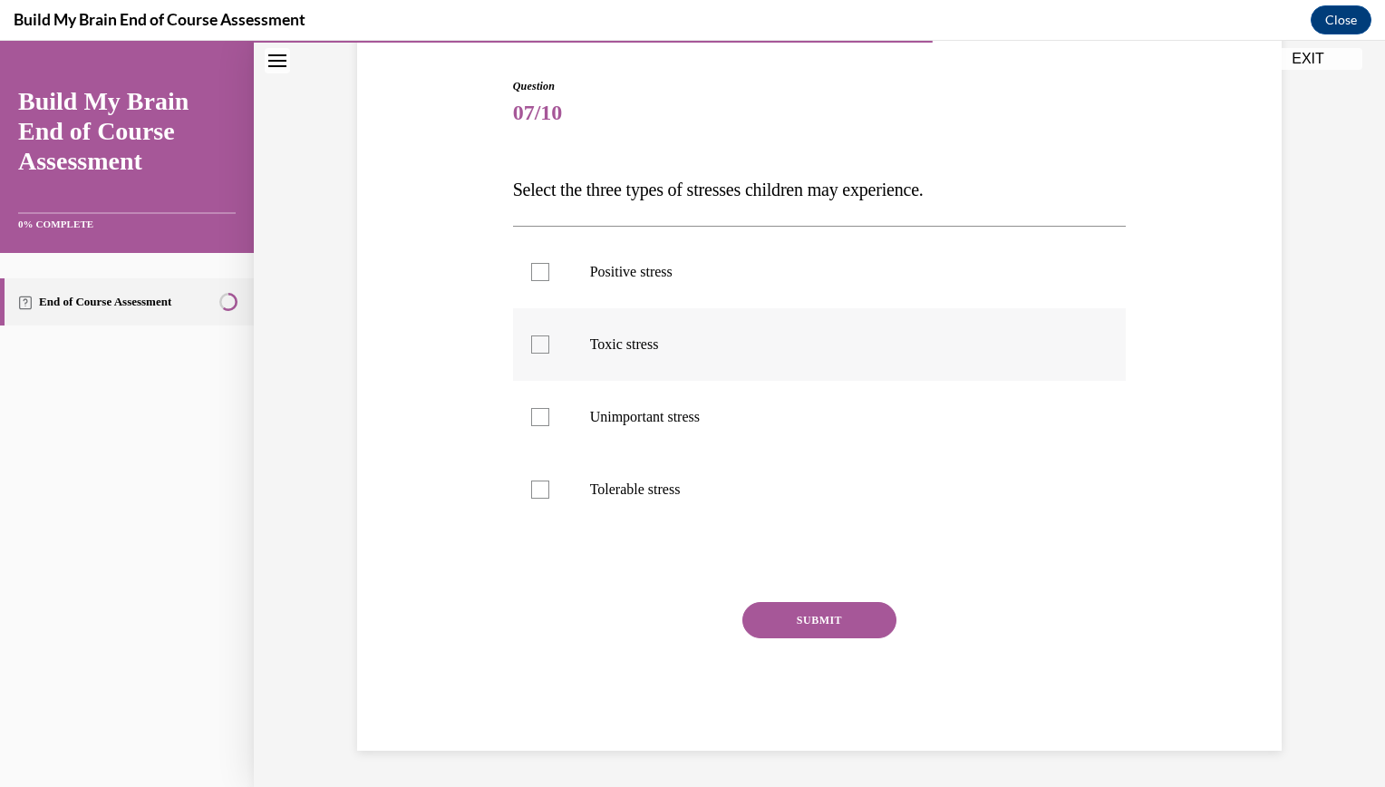
click at [597, 346] on p "Toxic stress" at bounding box center [835, 344] width 491 height 18
click at [549, 346] on input "Toxic stress" at bounding box center [540, 344] width 18 height 18
checkbox input "true"
click at [593, 406] on label "Unimportant stress" at bounding box center [820, 417] width 614 height 73
click at [549, 408] on input "Unimportant stress" at bounding box center [540, 417] width 18 height 18
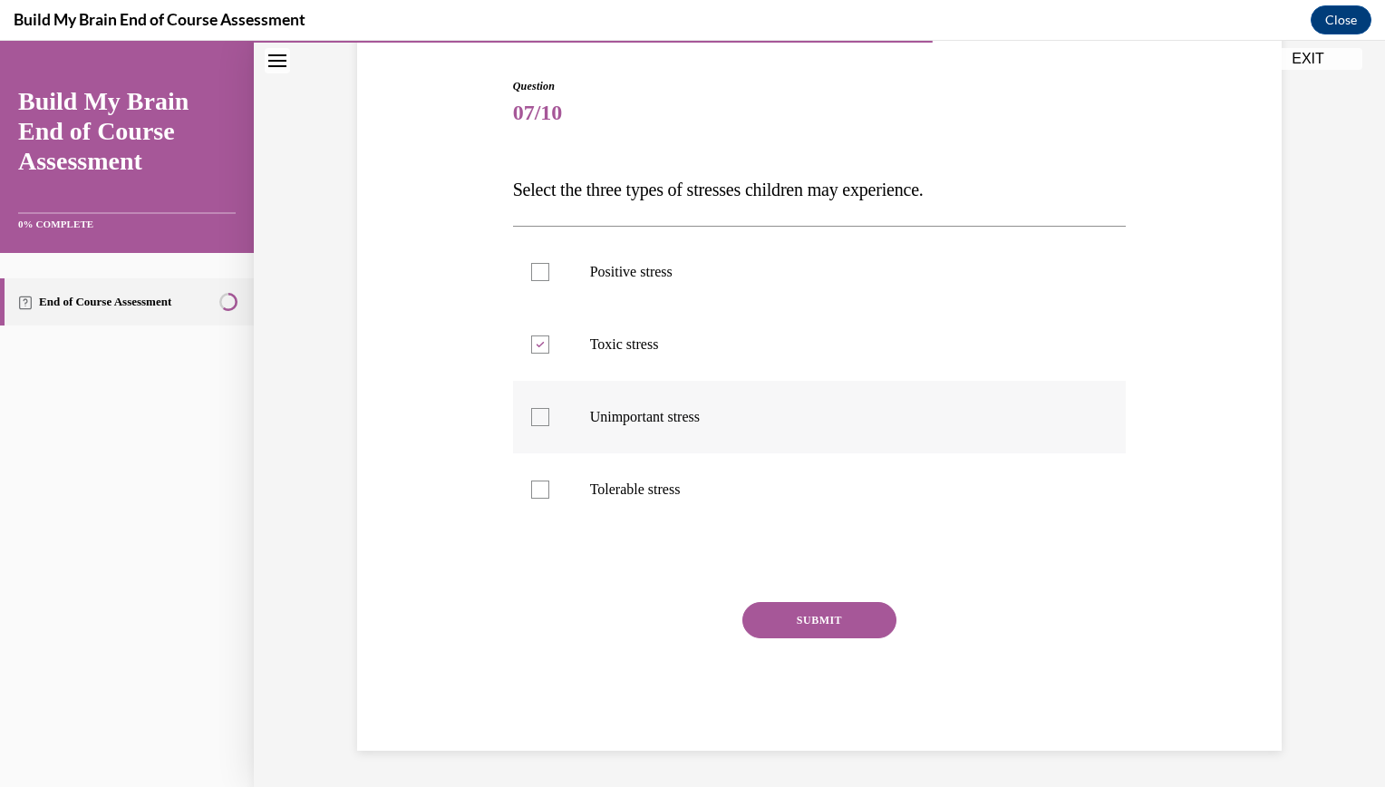
checkbox input "true"
click at [566, 253] on label "Positive stress" at bounding box center [820, 272] width 614 height 73
click at [549, 263] on input "Positive stress" at bounding box center [540, 272] width 18 height 18
checkbox input "true"
click at [568, 430] on label "Unimportant stress" at bounding box center [820, 417] width 614 height 73
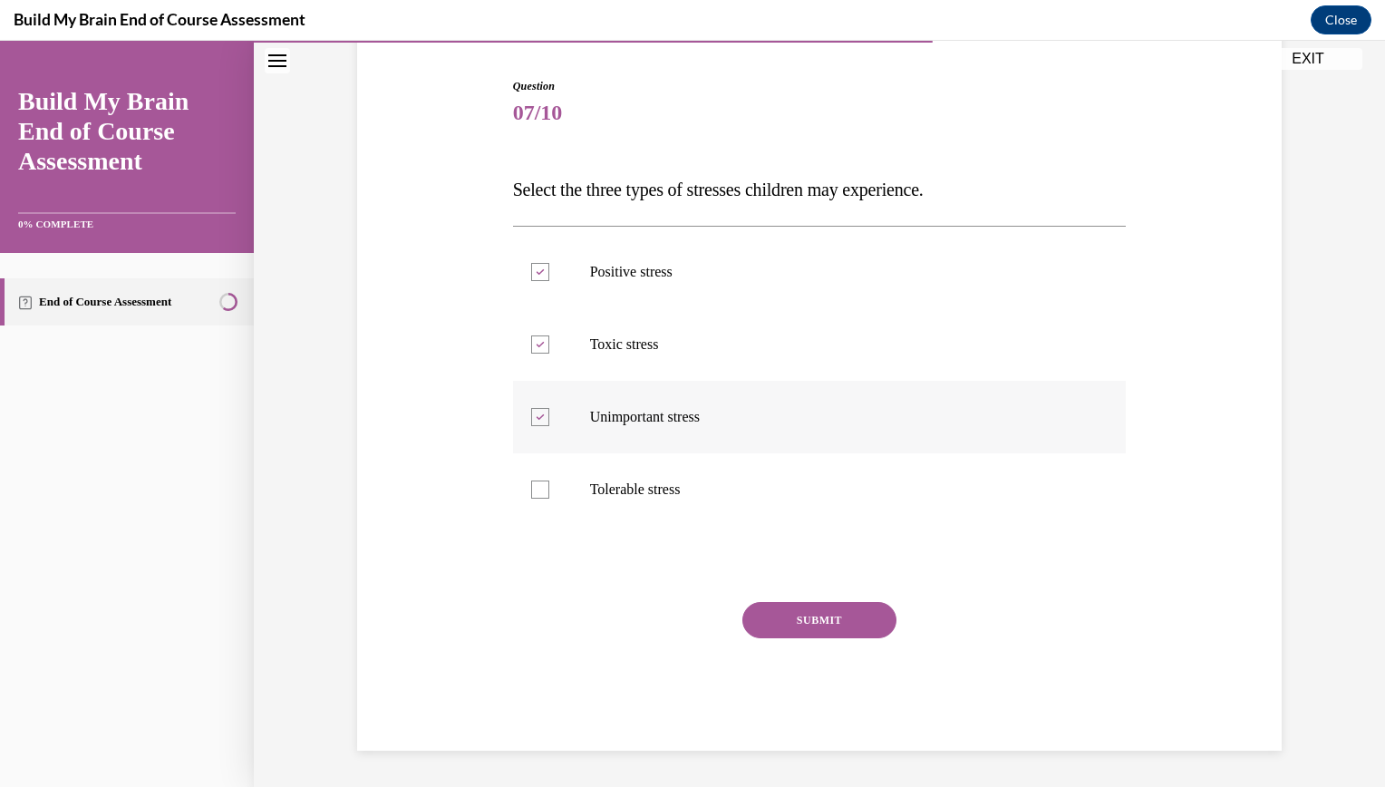
click at [549, 426] on input "Unimportant stress" at bounding box center [540, 417] width 18 height 18
checkbox input "false"
click at [587, 472] on label "Tolerable stress" at bounding box center [820, 489] width 614 height 73
click at [549, 480] on input "Tolerable stress" at bounding box center [540, 489] width 18 height 18
checkbox input "true"
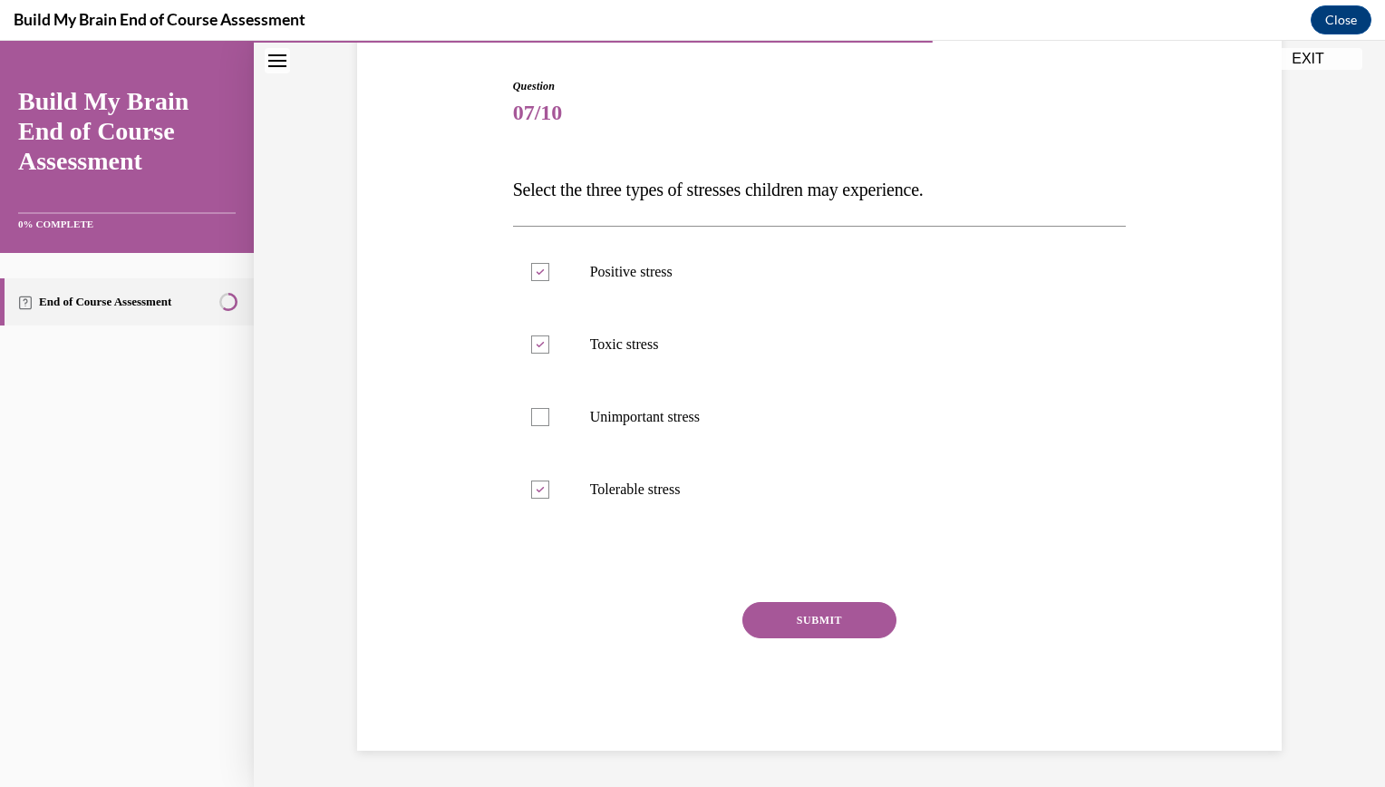
click at [820, 620] on button "SUBMIT" at bounding box center [819, 620] width 154 height 36
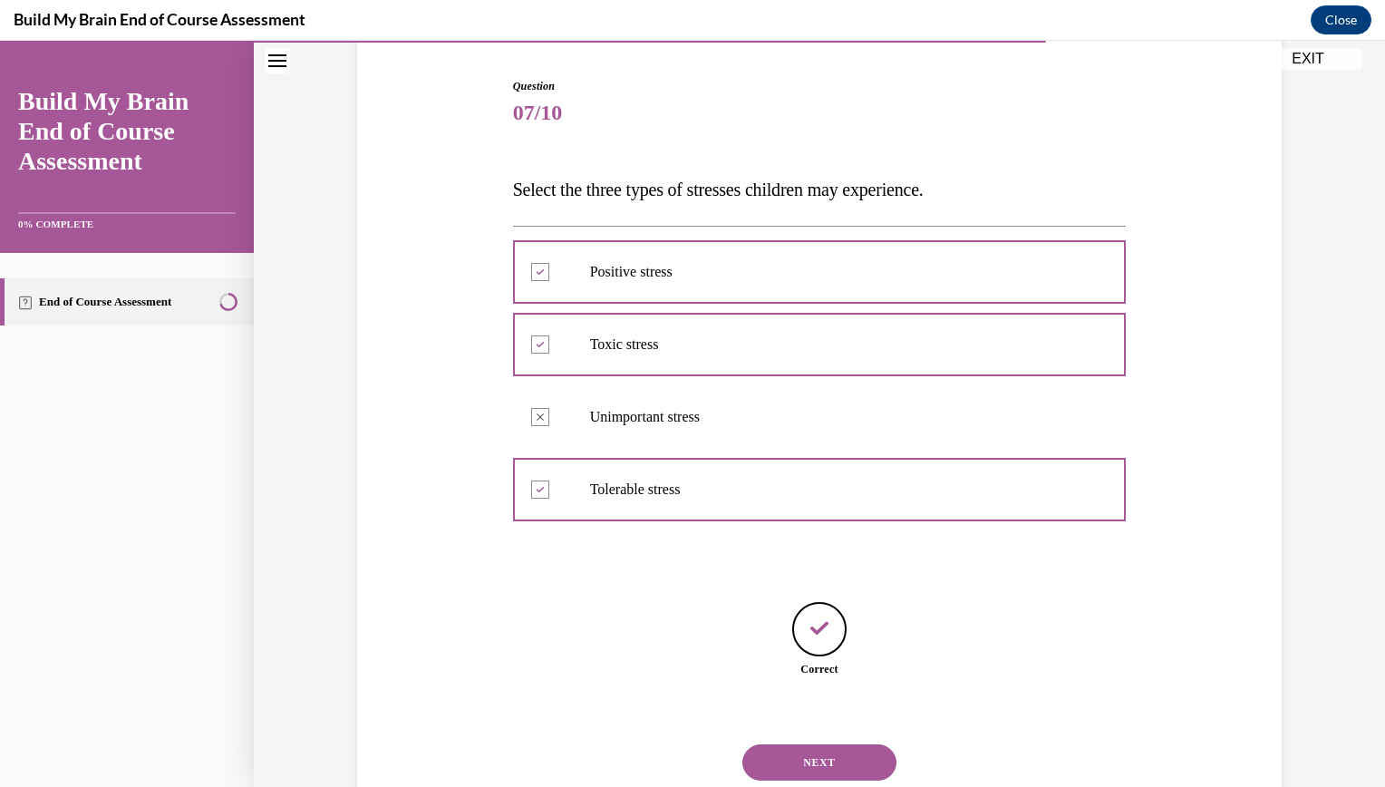
scroll to position [231, 0]
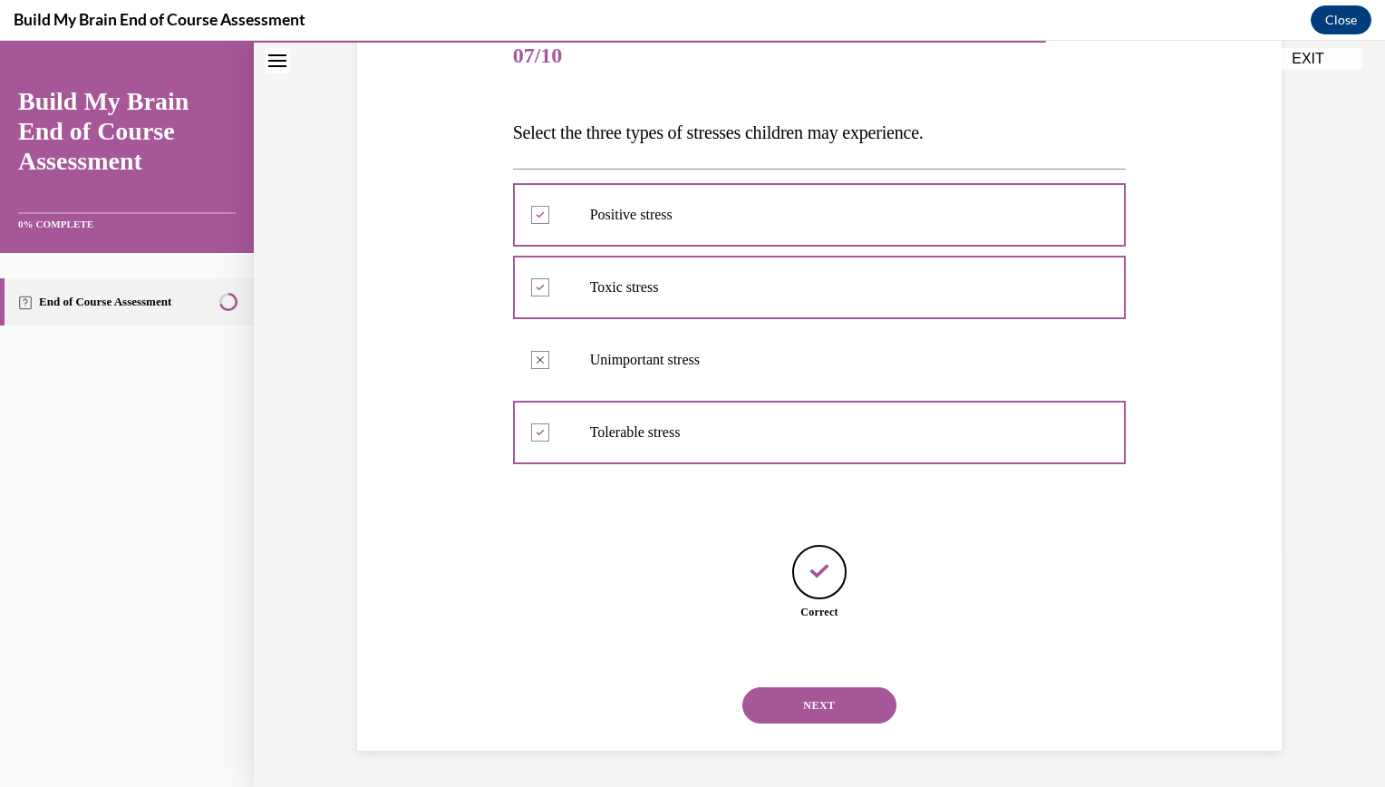
click at [804, 650] on div "Correct" at bounding box center [820, 601] width 614 height 112
click at [797, 712] on button "NEXT" at bounding box center [819, 705] width 154 height 36
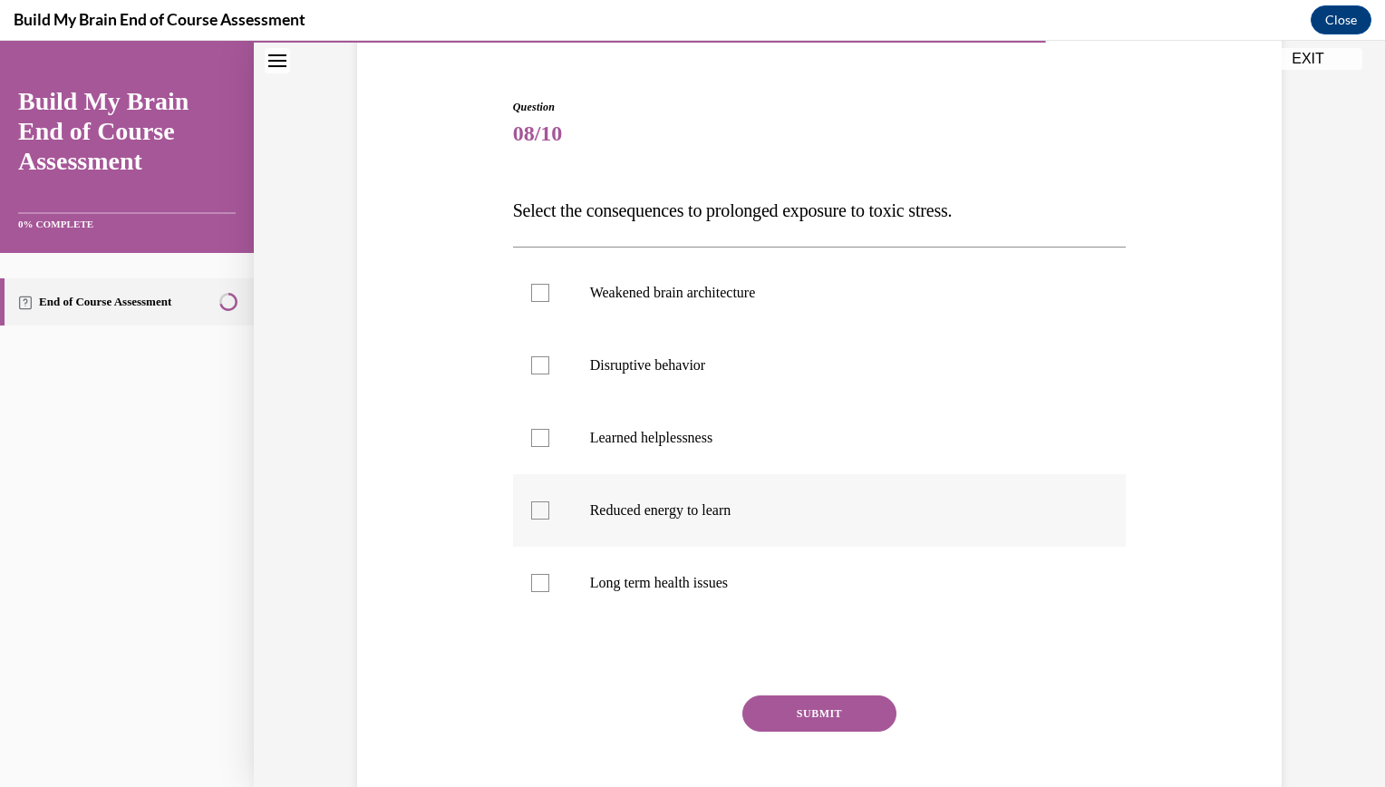
scroll to position [183, 0]
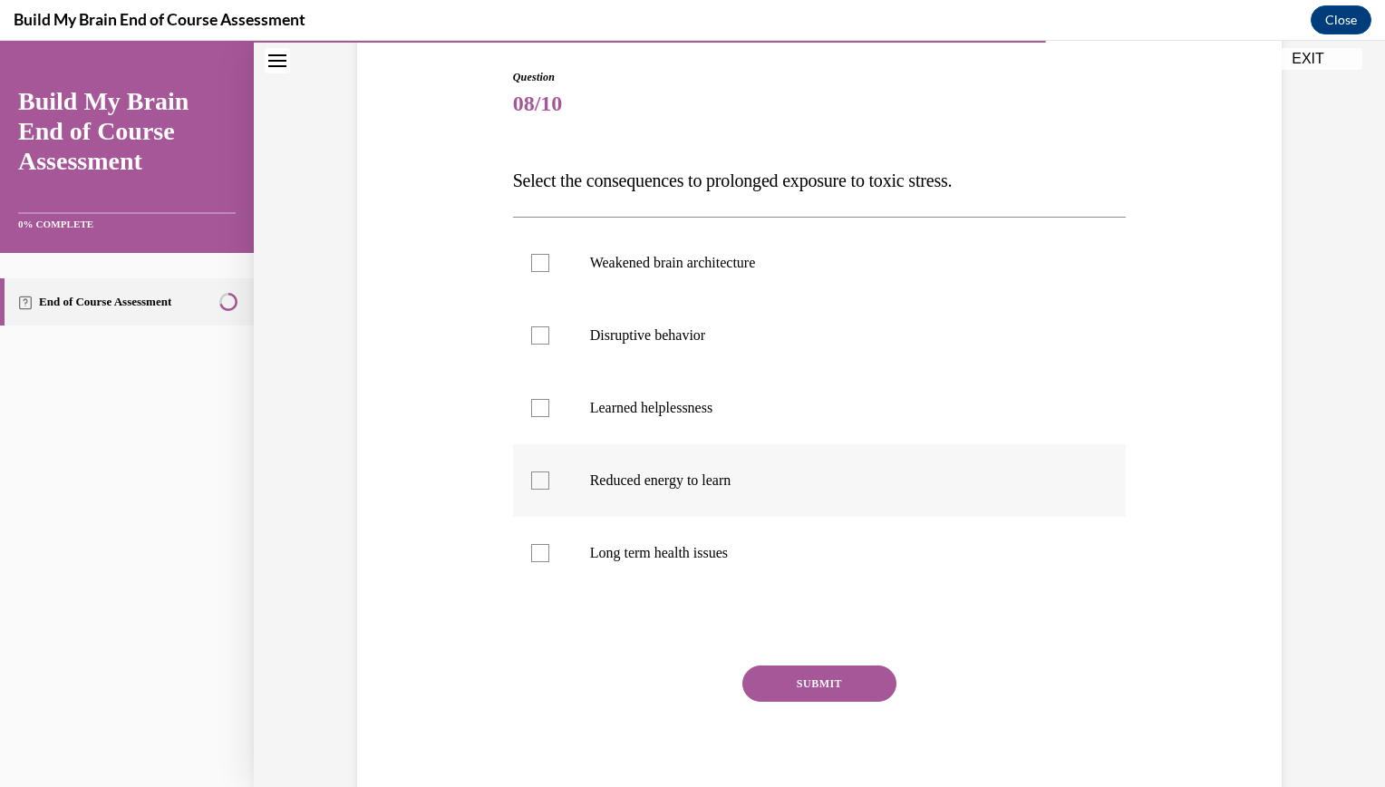
click at [747, 501] on label "Reduced energy to learn" at bounding box center [820, 480] width 614 height 73
click at [549, 490] on input "Reduced energy to learn" at bounding box center [540, 480] width 18 height 18
checkbox input "true"
click at [667, 336] on p "Disruptive behavior" at bounding box center [835, 335] width 491 height 18
click at [549, 336] on input "Disruptive behavior" at bounding box center [540, 335] width 18 height 18
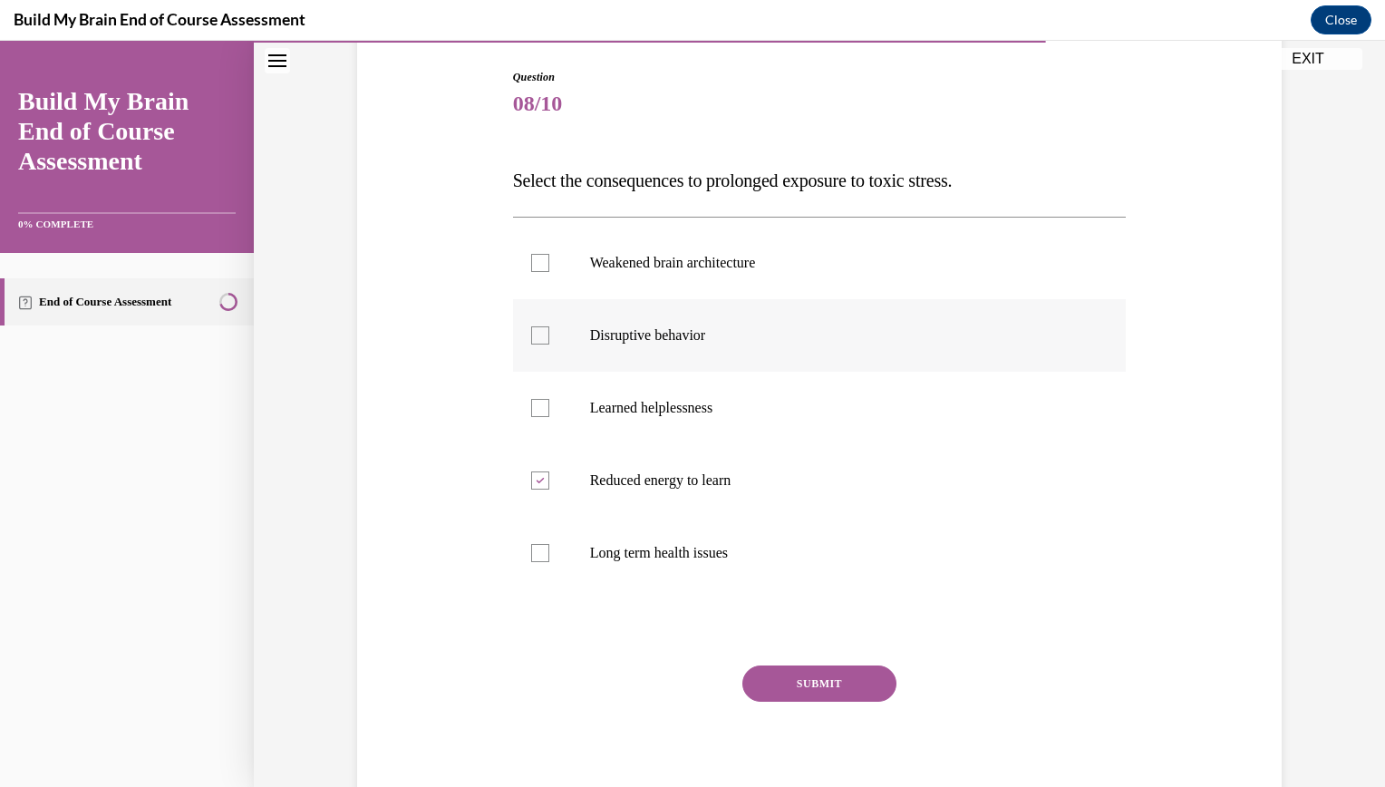
checkbox input "true"
click at [641, 393] on label "Learned helplessness" at bounding box center [820, 408] width 614 height 73
click at [549, 399] on input "Learned helplessness" at bounding box center [540, 408] width 18 height 18
checkbox input "true"
click at [686, 570] on label "Long term health issues" at bounding box center [820, 553] width 614 height 73
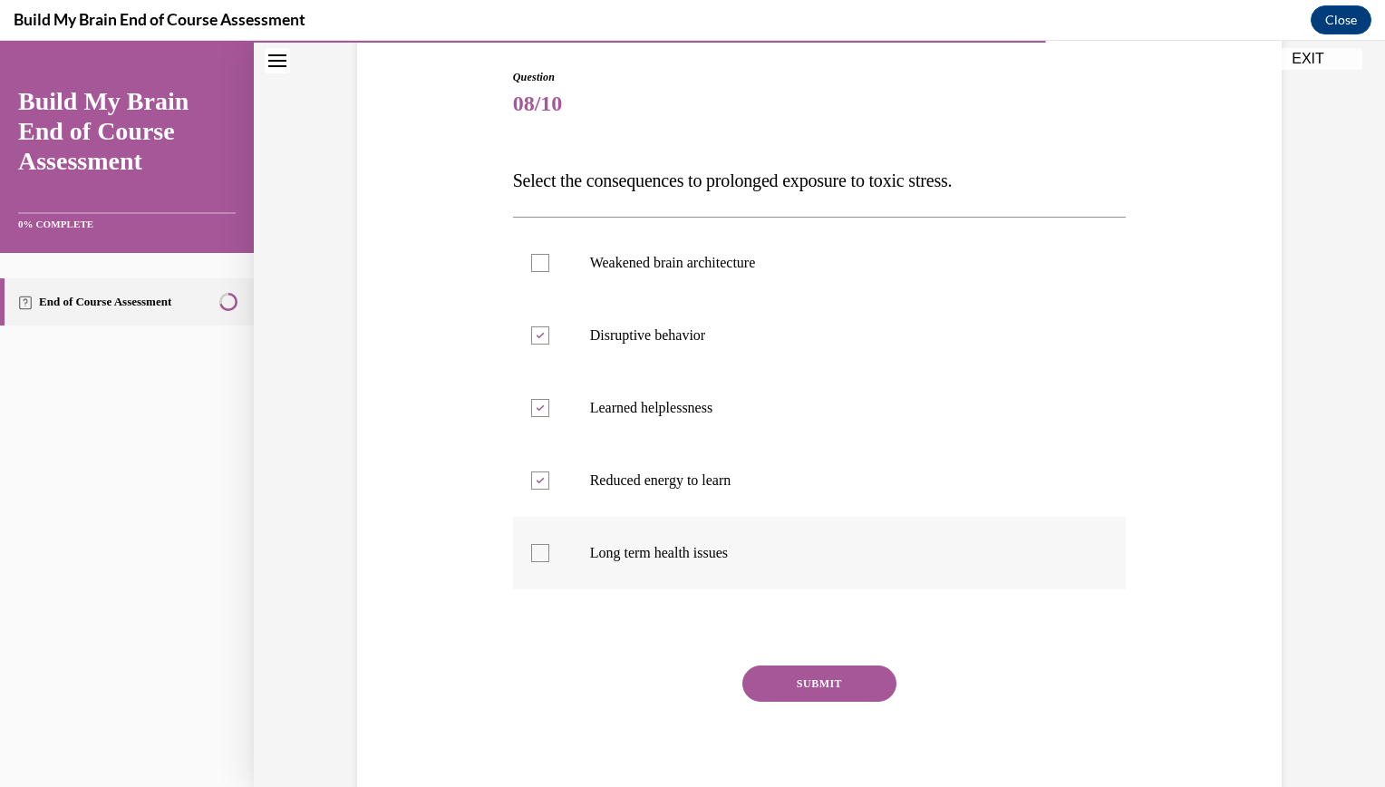
click at [549, 562] on input "Long term health issues" at bounding box center [540, 553] width 18 height 18
checkbox input "true"
click at [768, 648] on div "Question 08/10 Select the consequences to prolonged exposure to toxic stress. W…" at bounding box center [820, 441] width 614 height 745
click at [760, 671] on button "SUBMIT" at bounding box center [819, 683] width 154 height 36
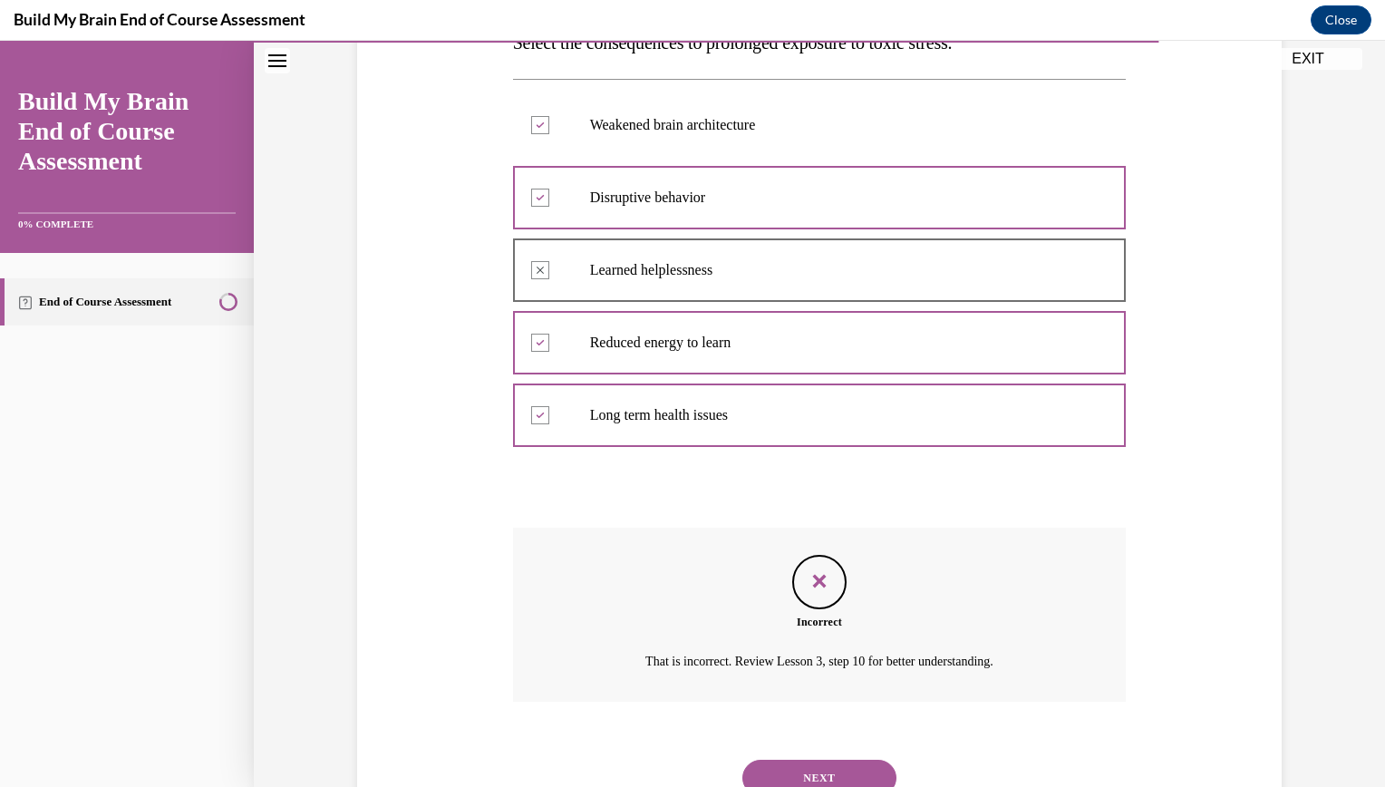
scroll to position [285, 0]
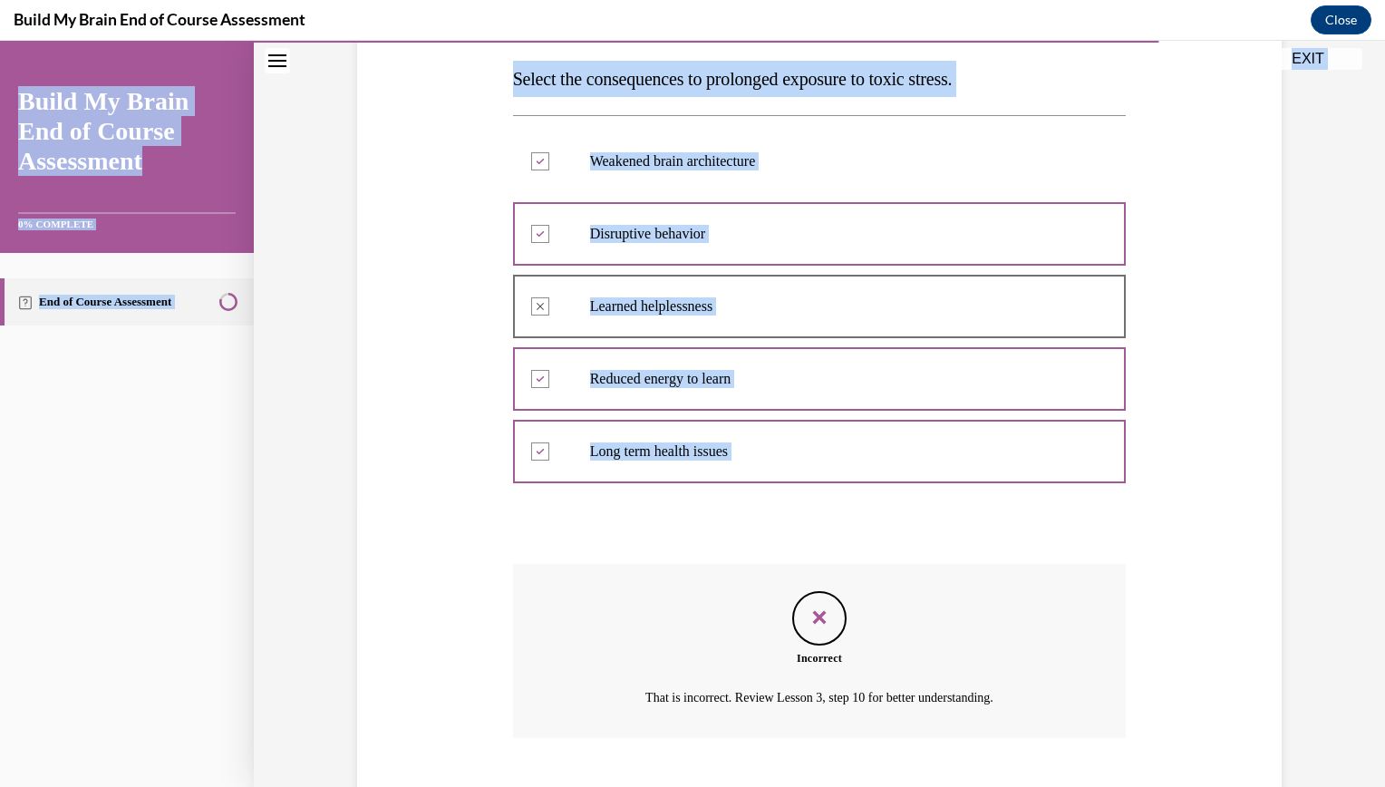
drag, startPoint x: 1370, startPoint y: 606, endPoint x: 1276, endPoint y: 833, distance: 246.3
click at [1276, 786] on html "Incorrect. Correct answer: Weakened brain architecture, Disruptive behavior, Re…" at bounding box center [692, 414] width 1385 height 746
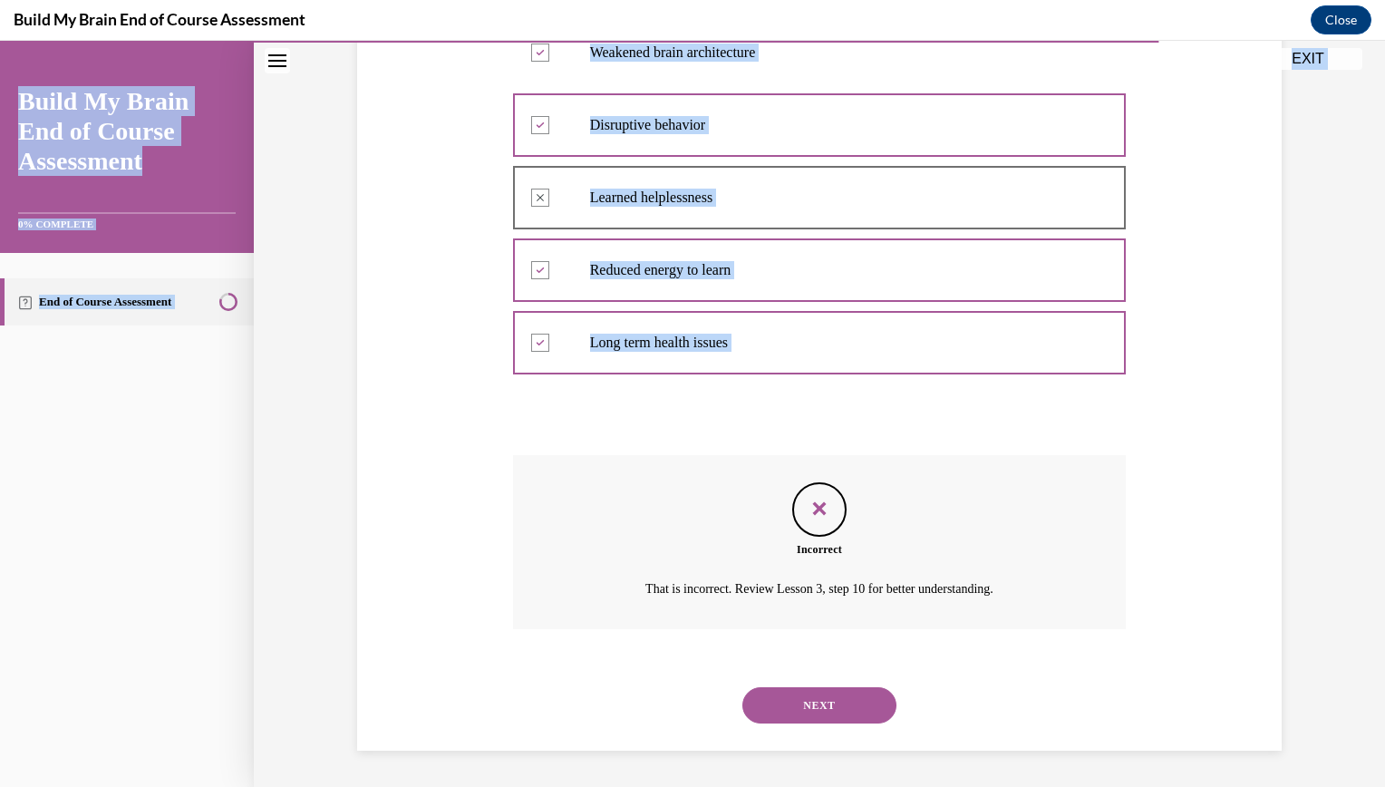
click at [849, 688] on button "NEXT" at bounding box center [819, 705] width 154 height 36
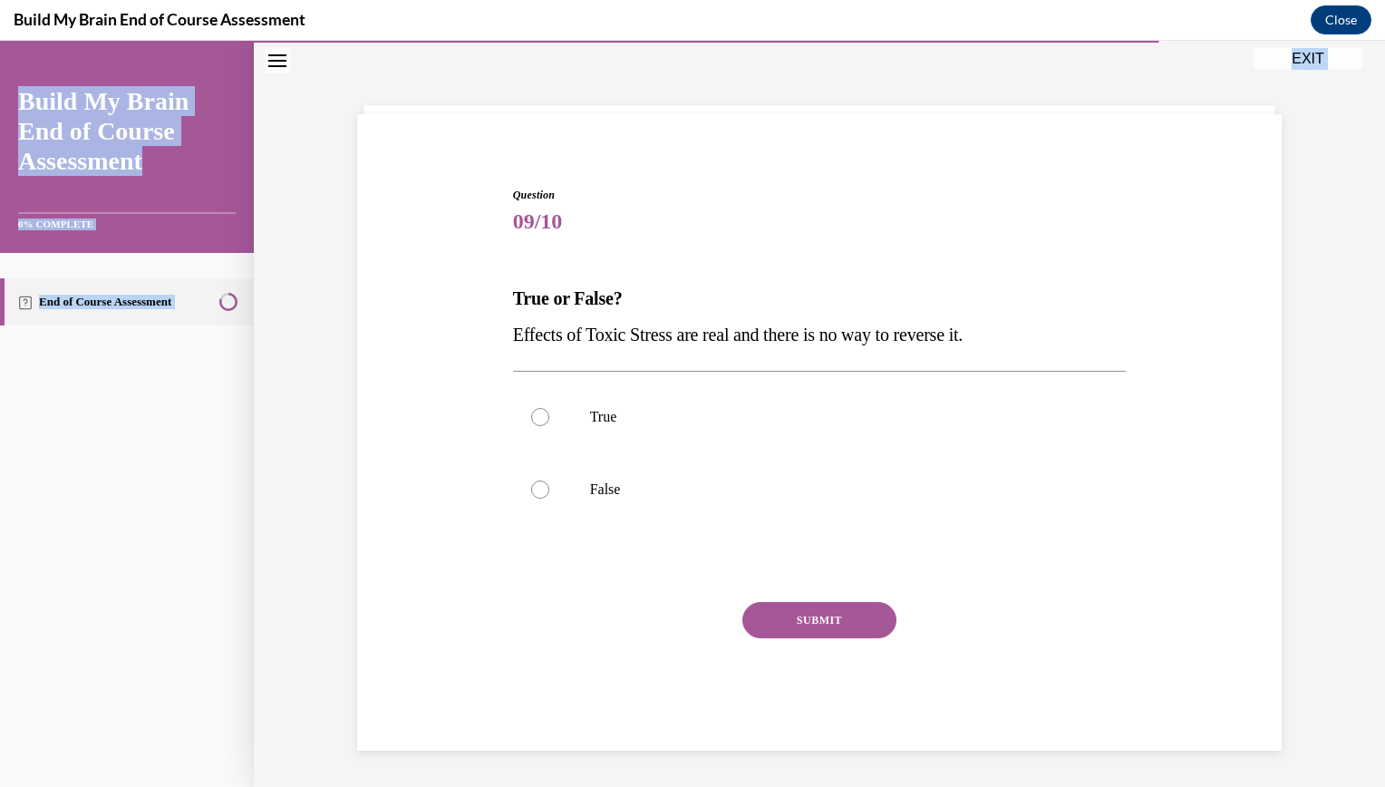
scroll to position [65, 0]
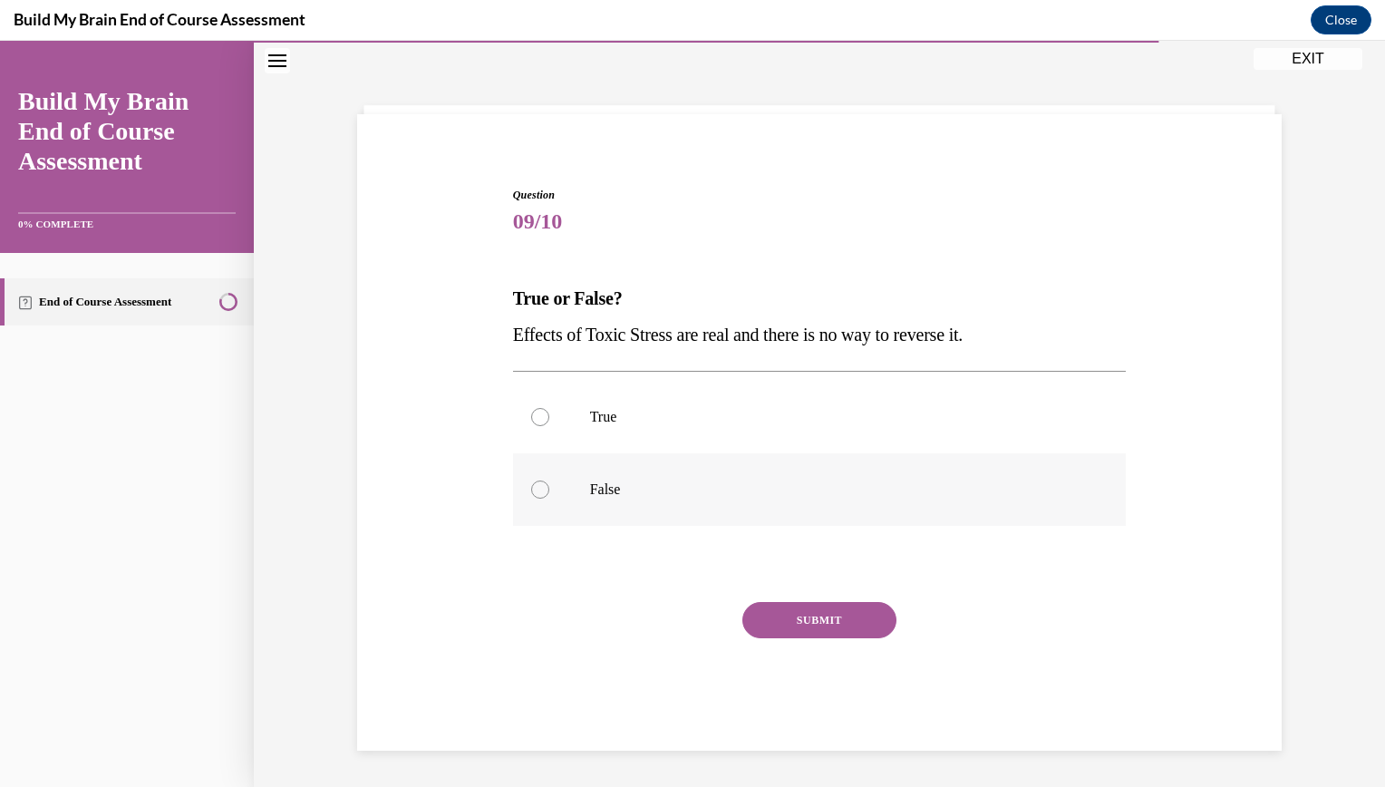
click at [622, 454] on label "False" at bounding box center [820, 489] width 614 height 73
click at [549, 480] on input "False" at bounding box center [540, 489] width 18 height 18
radio input "true"
click at [781, 629] on button "SUBMIT" at bounding box center [819, 620] width 154 height 36
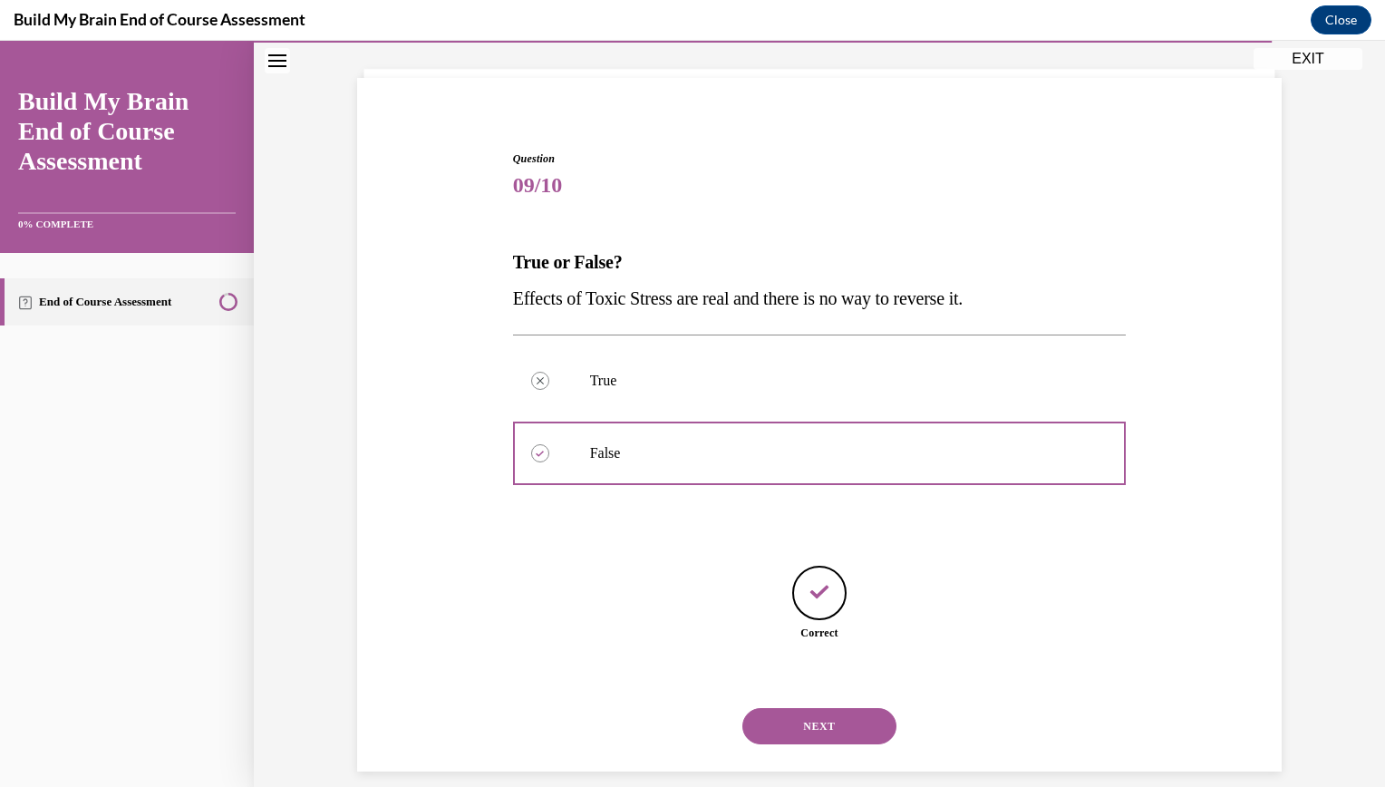
scroll to position [122, 0]
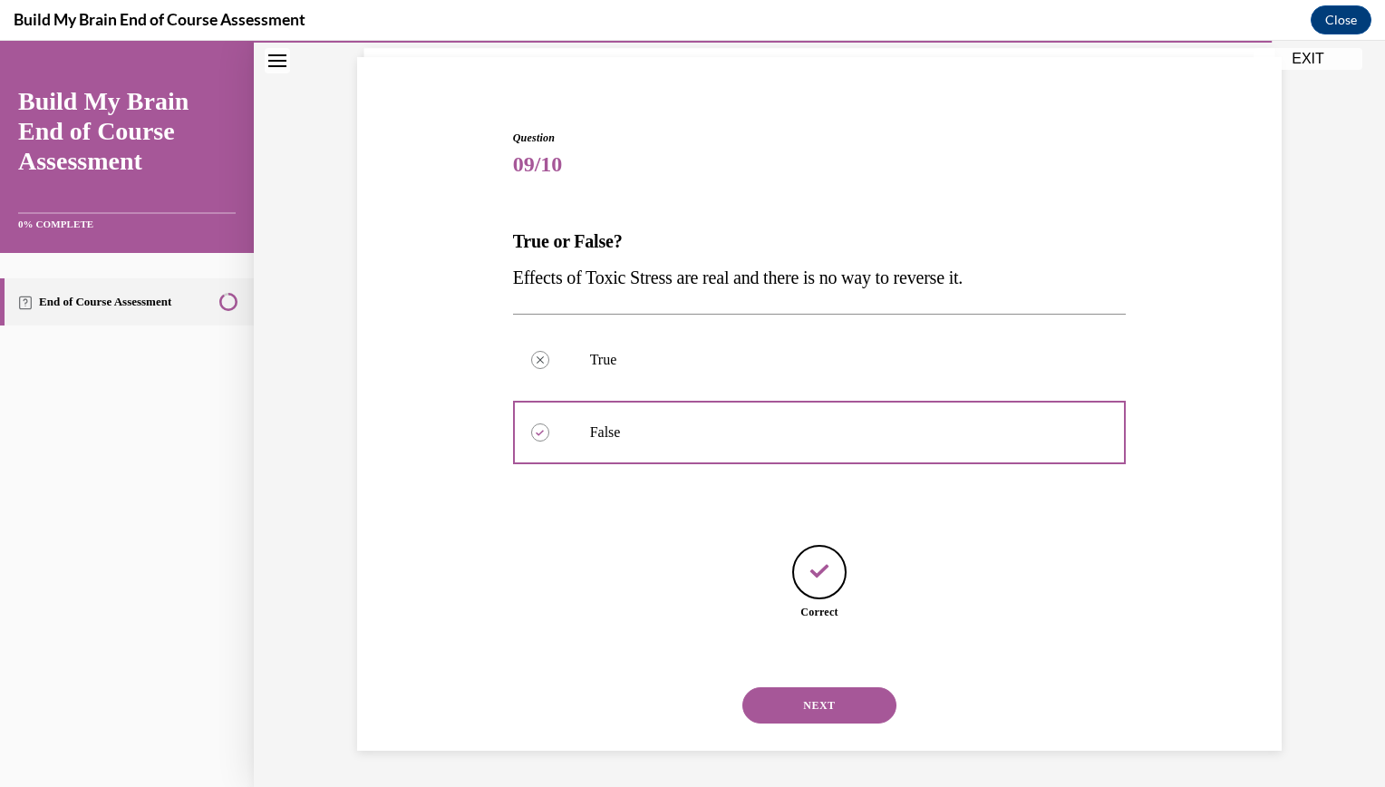
click at [795, 723] on button "NEXT" at bounding box center [819, 705] width 154 height 36
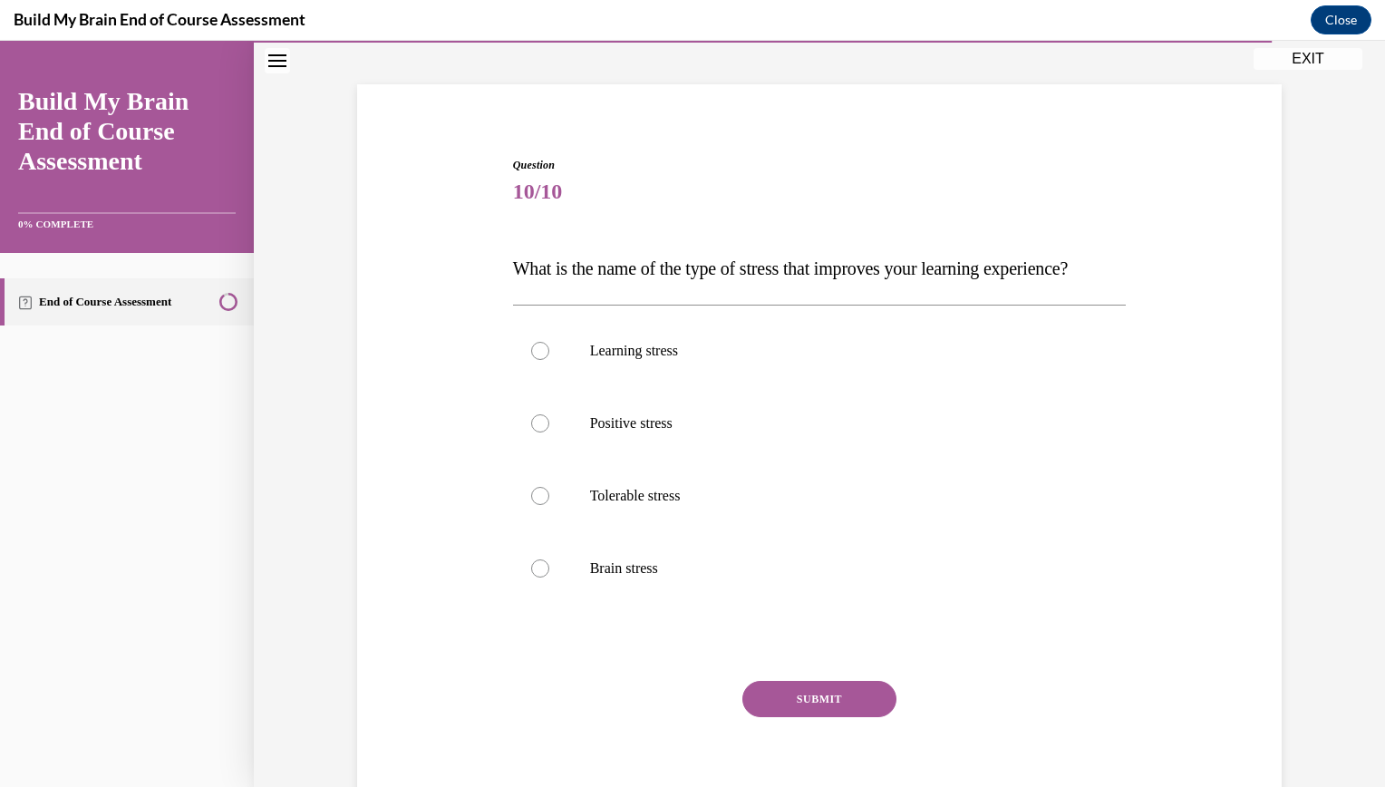
scroll to position [103, 0]
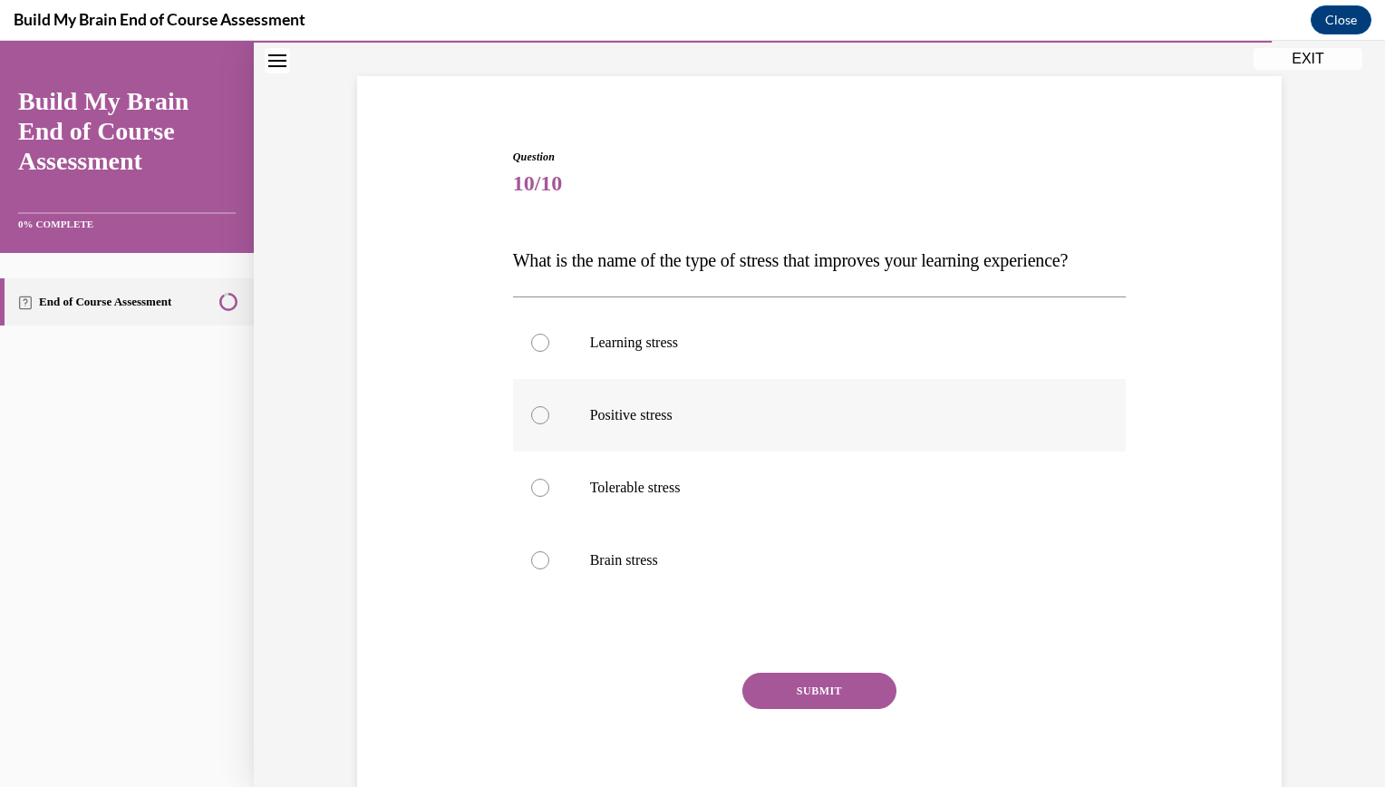
click at [602, 451] on label "Positive stress" at bounding box center [820, 415] width 614 height 73
click at [549, 424] on input "Positive stress" at bounding box center [540, 415] width 18 height 18
radio input "true"
click at [626, 352] on p "Learning stress" at bounding box center [835, 343] width 491 height 18
click at [549, 352] on input "Learning stress" at bounding box center [540, 343] width 18 height 18
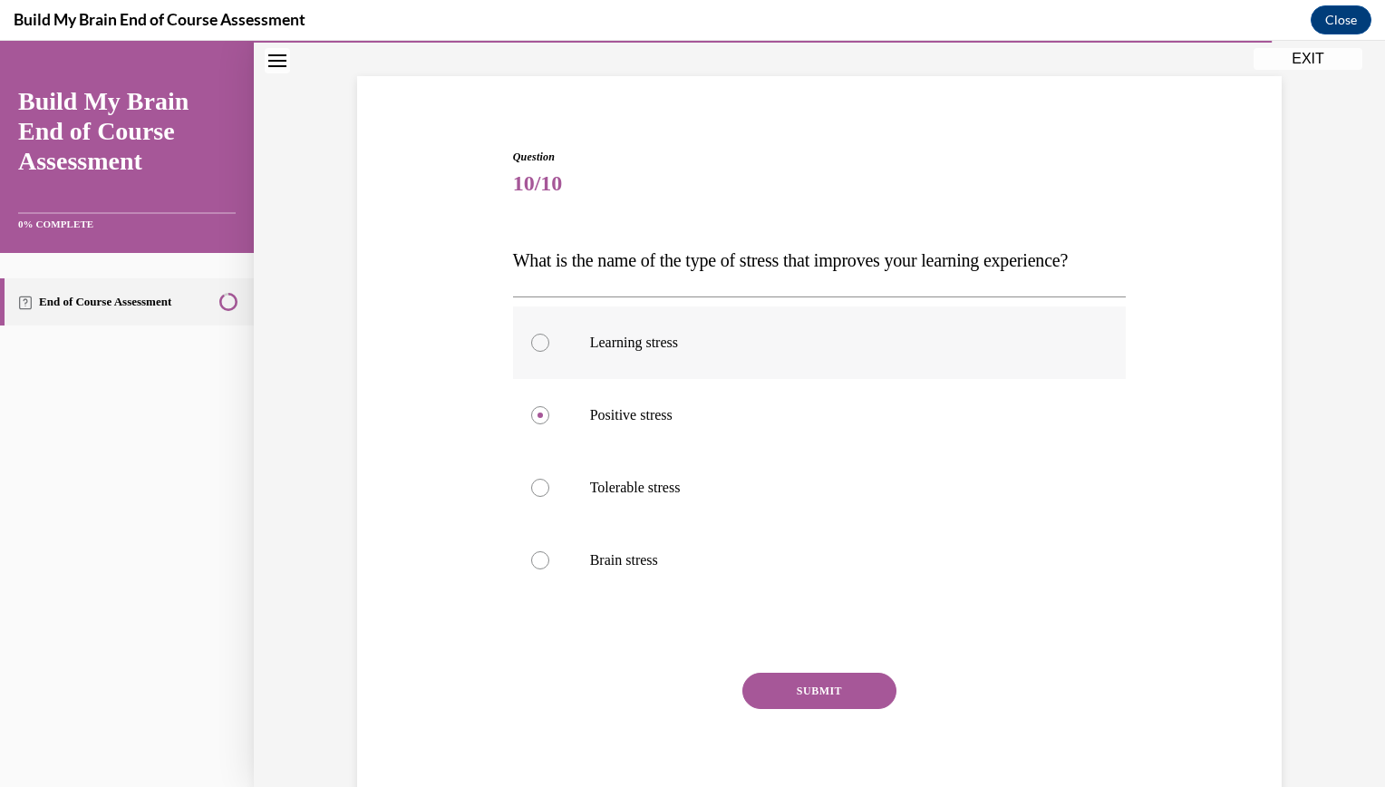
radio input "true"
click at [840, 709] on button "SUBMIT" at bounding box center [819, 691] width 154 height 36
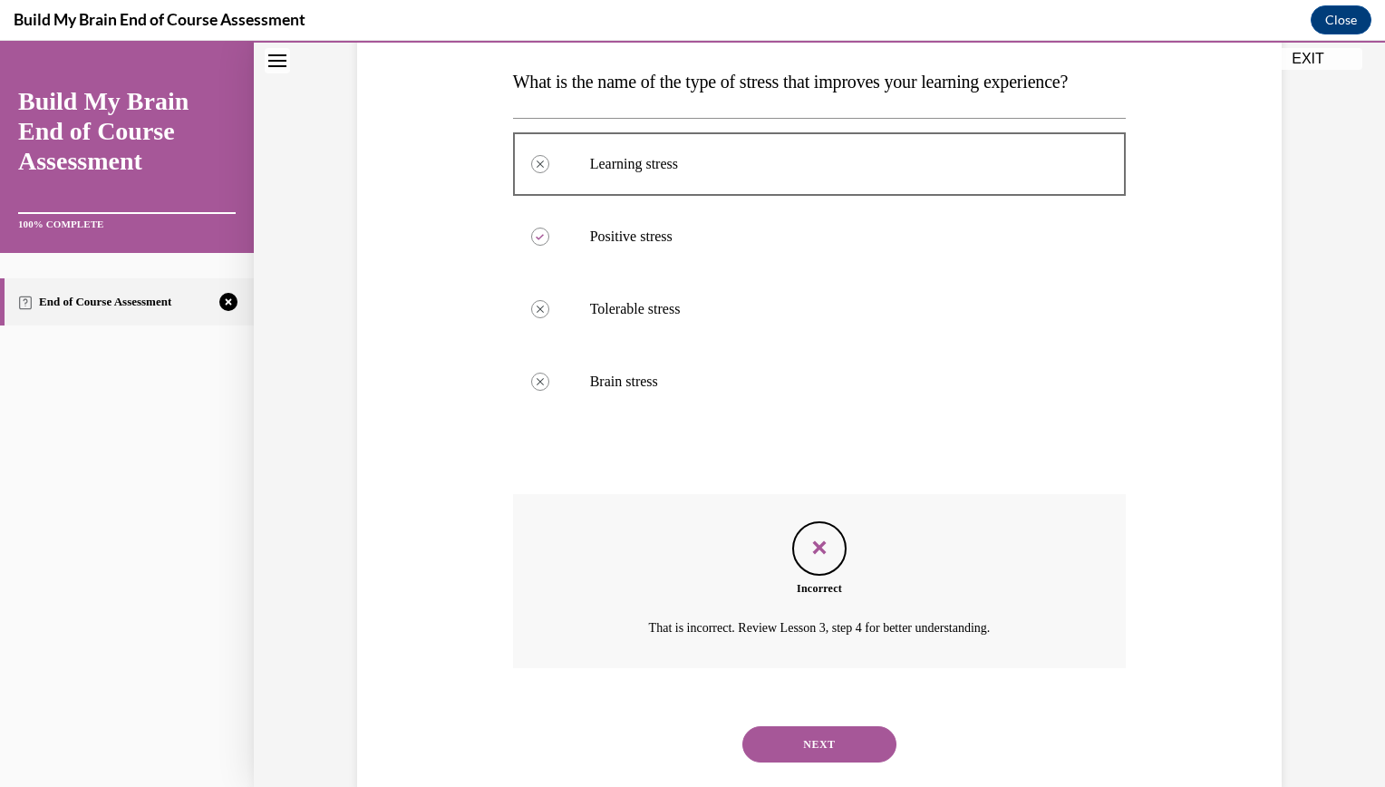
scroll to position [248, 0]
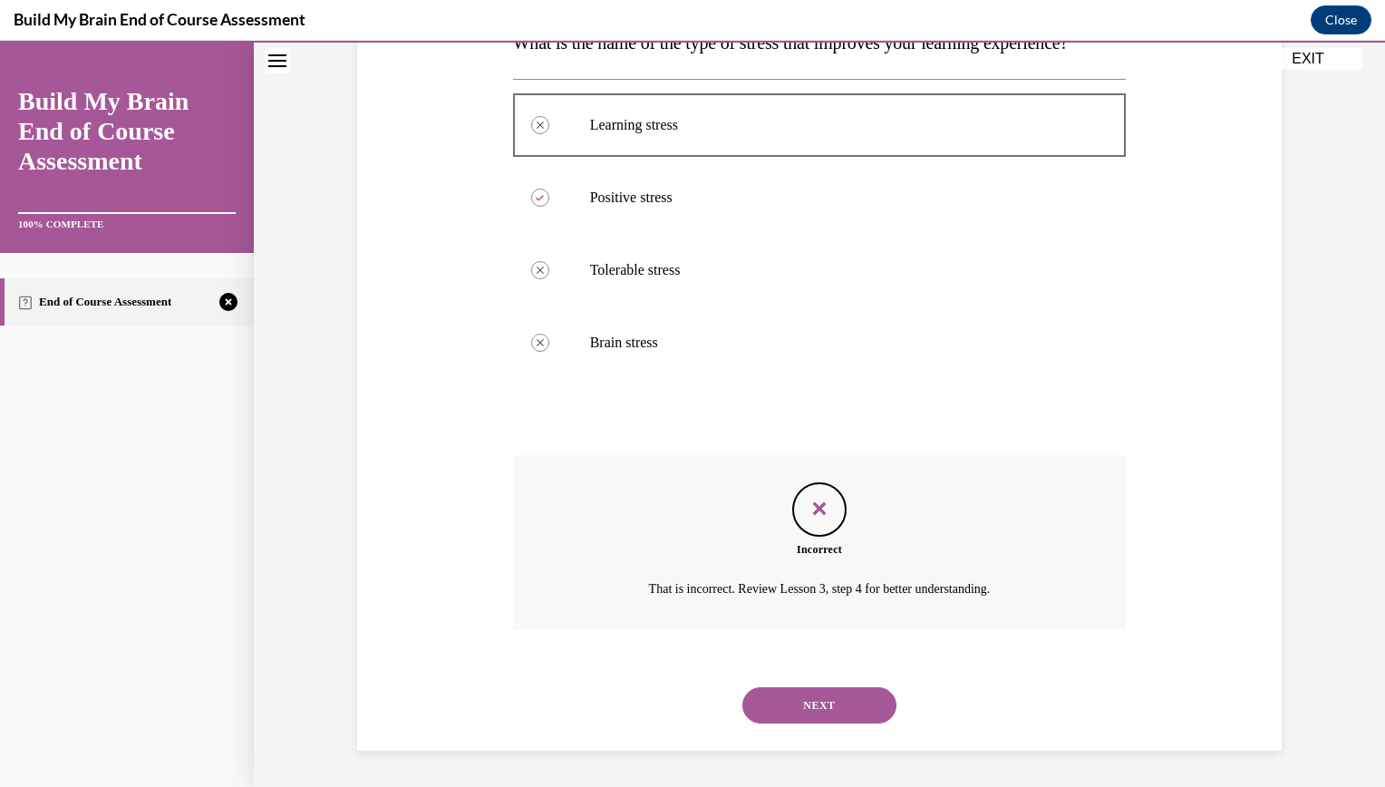
click at [840, 722] on button "NEXT" at bounding box center [819, 705] width 154 height 36
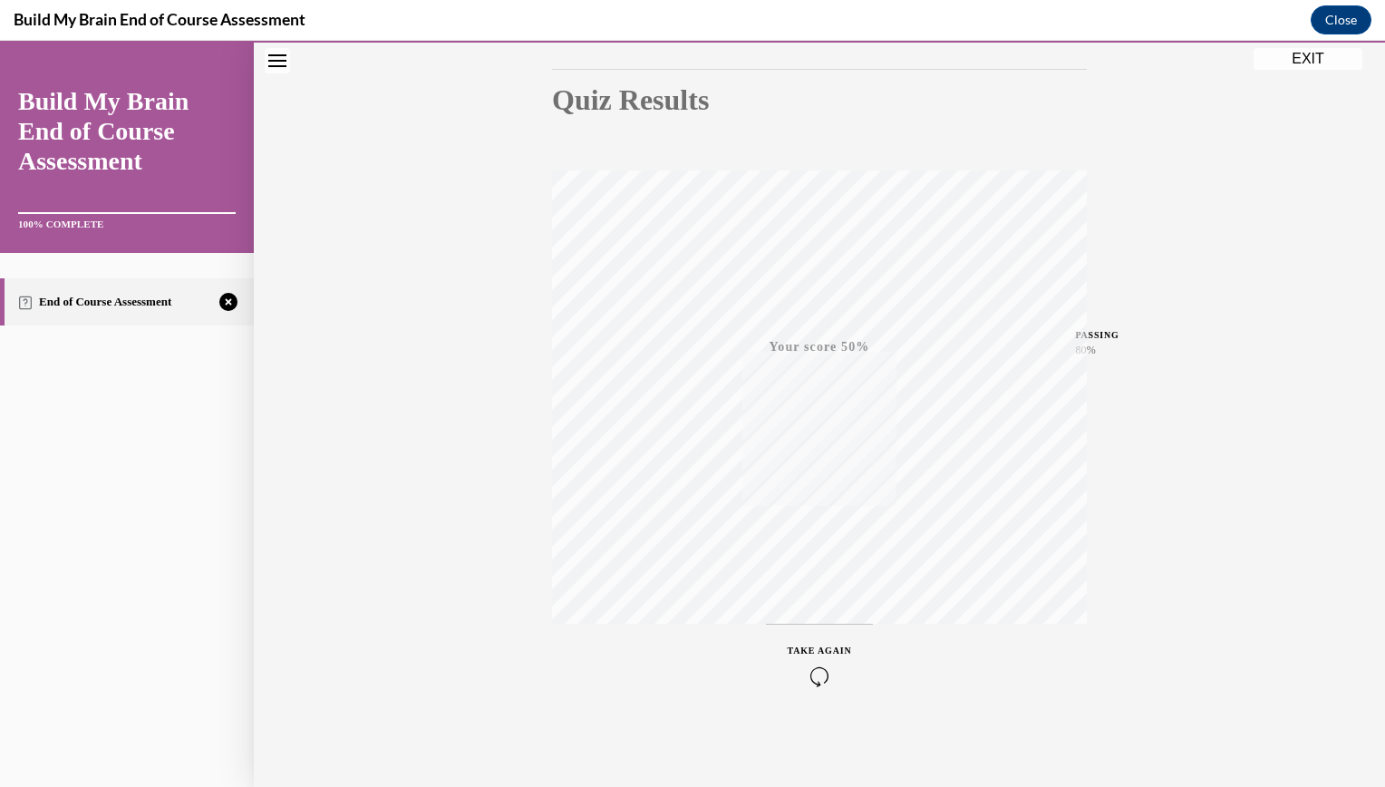
click at [810, 659] on div "TAKE AGAIN" at bounding box center [820, 665] width 64 height 43
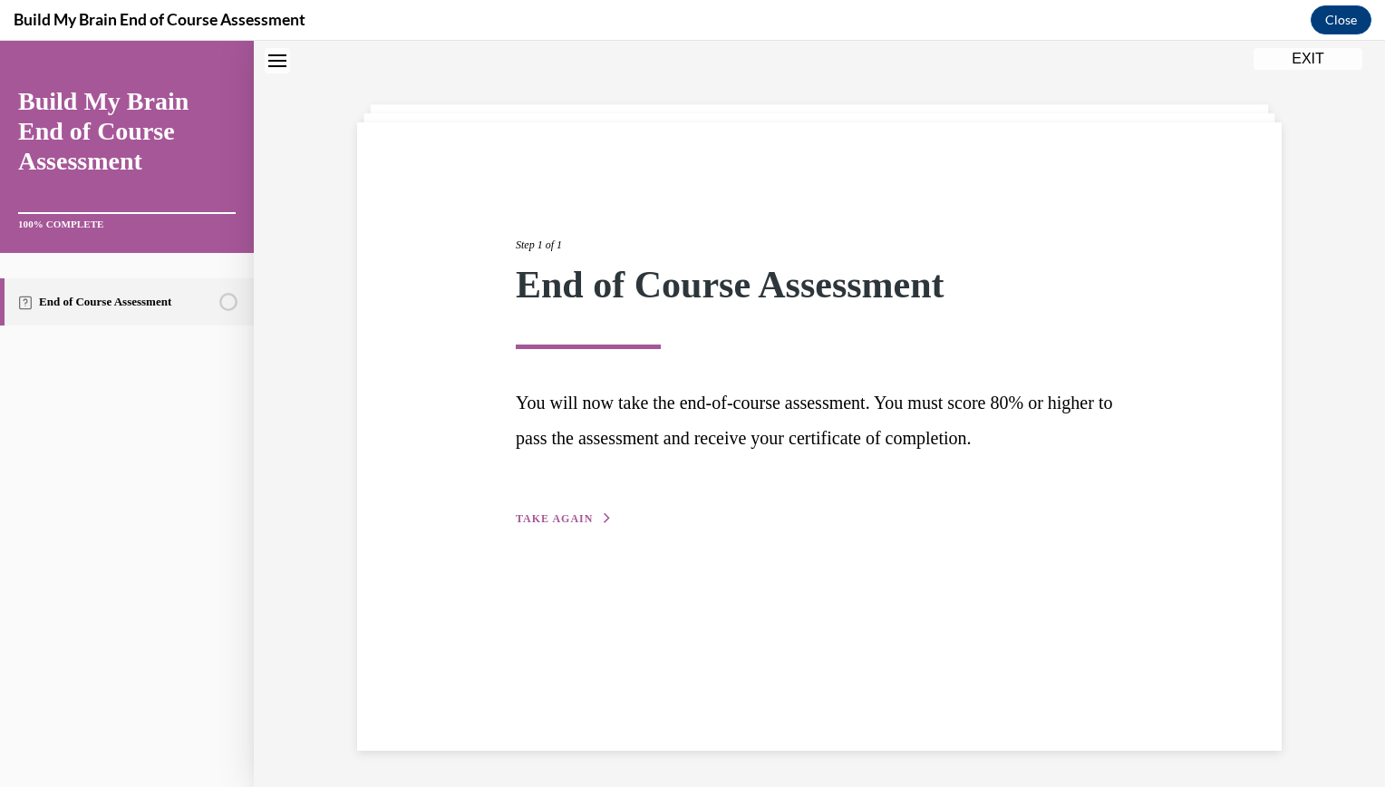
click at [552, 518] on span "TAKE AGAIN" at bounding box center [554, 518] width 77 height 13
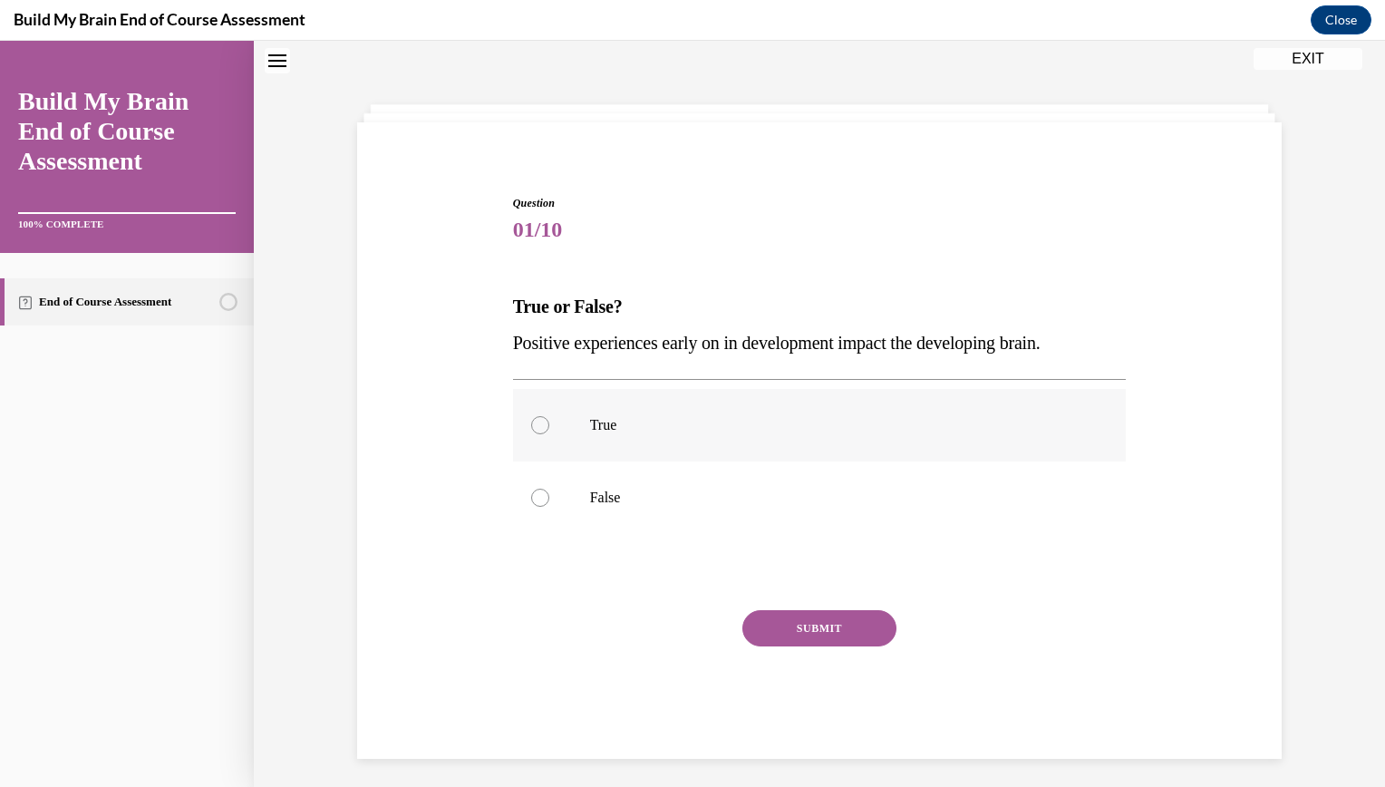
click at [529, 405] on label "True" at bounding box center [820, 425] width 614 height 73
click at [531, 416] on input "True" at bounding box center [540, 425] width 18 height 18
radio input "true"
click at [765, 627] on button "SUBMIT" at bounding box center [819, 628] width 154 height 36
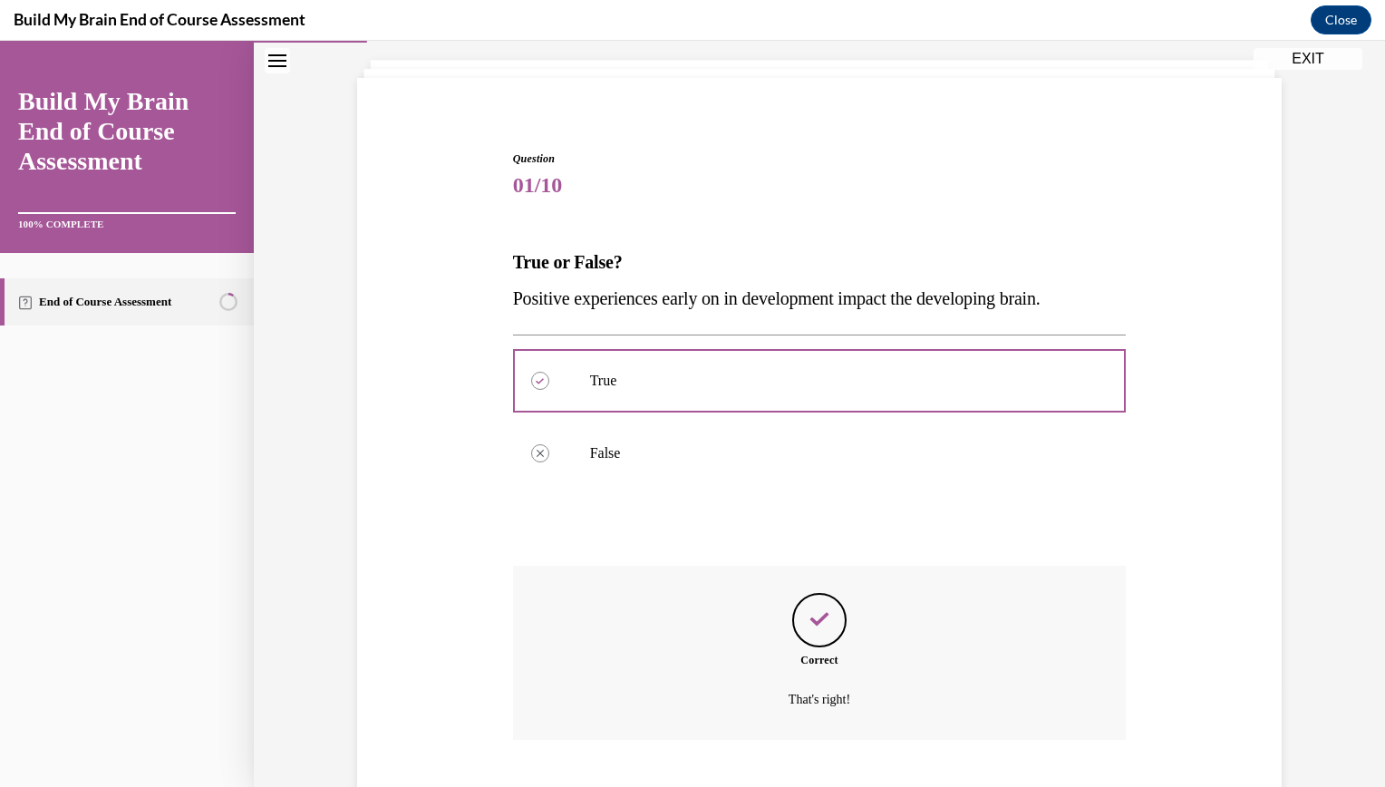
scroll to position [212, 0]
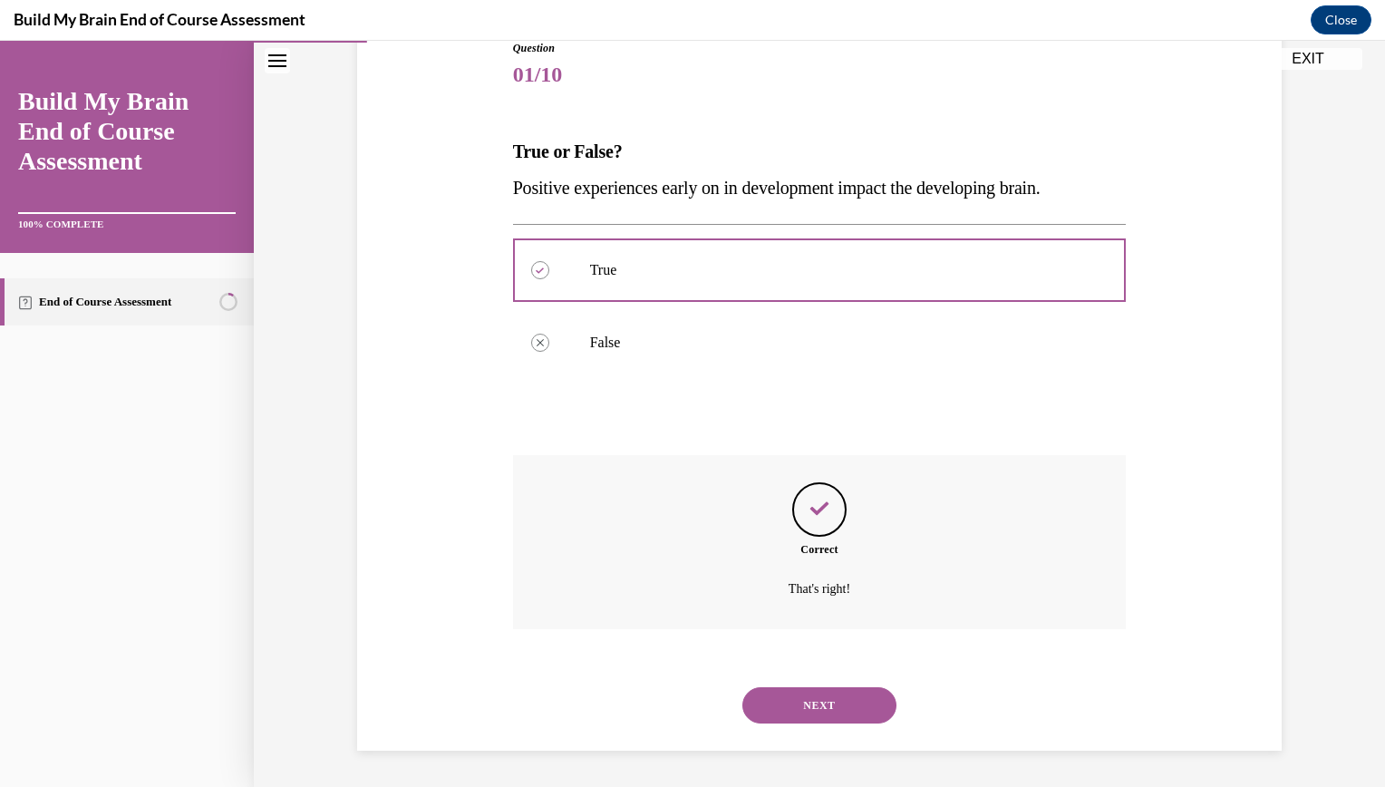
click at [788, 703] on button "NEXT" at bounding box center [819, 705] width 154 height 36
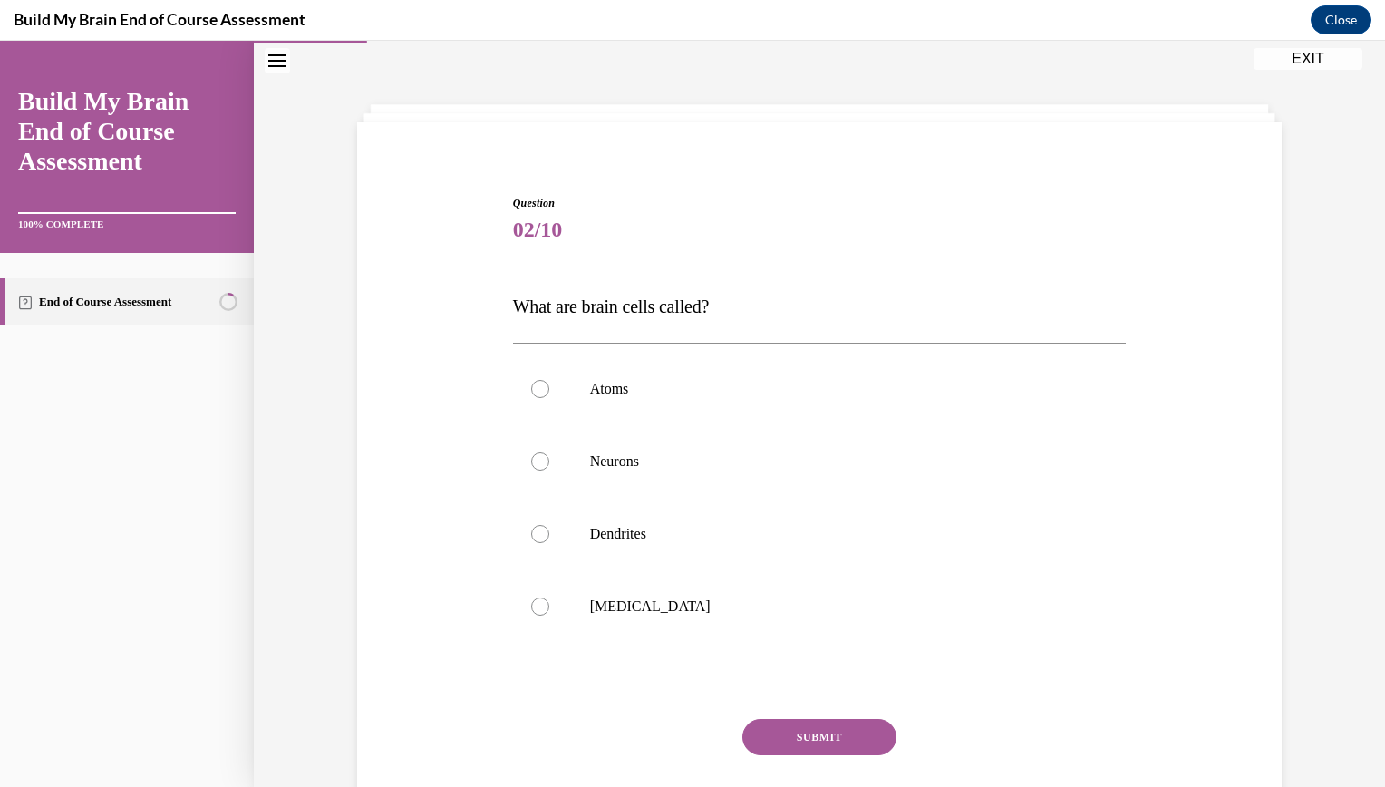
scroll to position [65, 0]
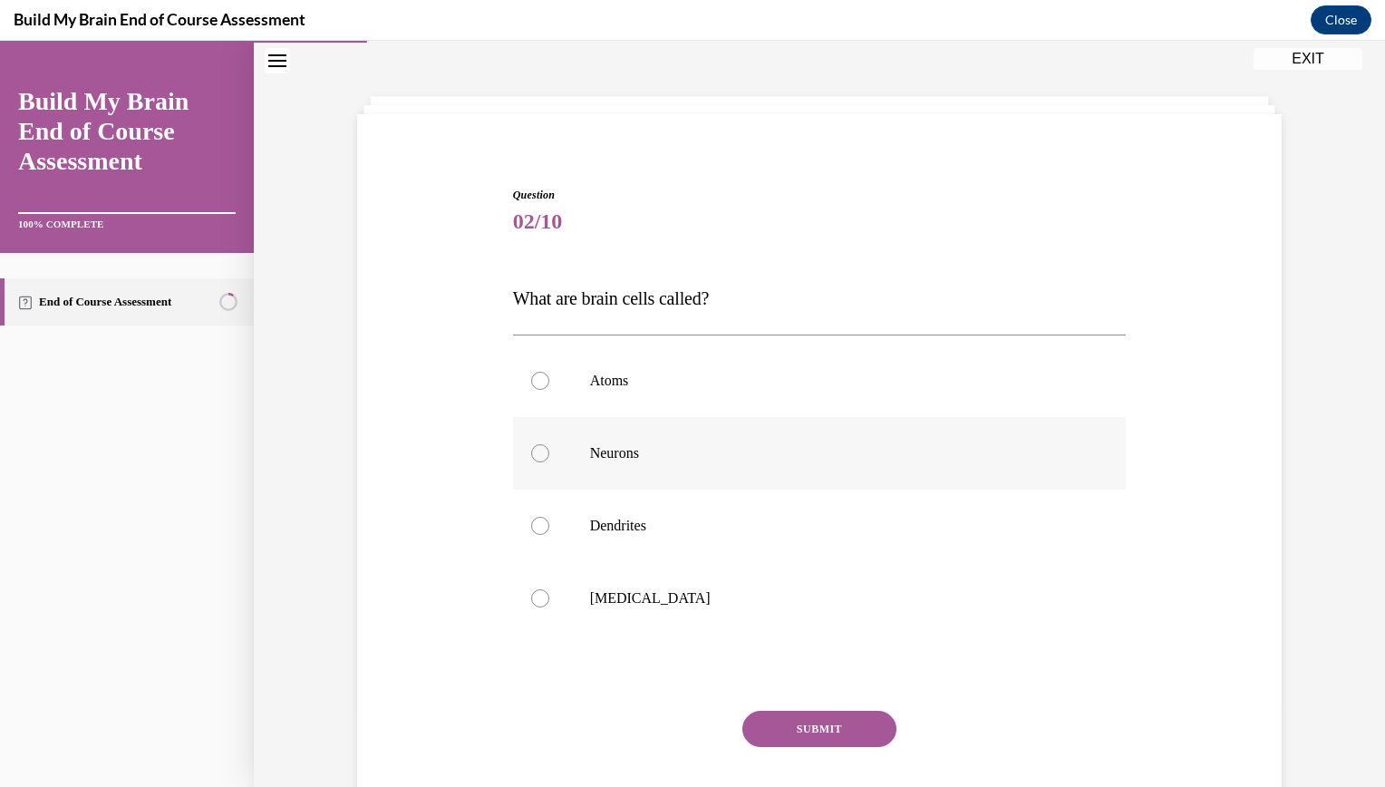
click at [577, 471] on label "Neurons" at bounding box center [820, 453] width 614 height 73
click at [549, 462] on input "Neurons" at bounding box center [540, 453] width 18 height 18
radio input "true"
click at [752, 724] on button "SUBMIT" at bounding box center [819, 729] width 154 height 36
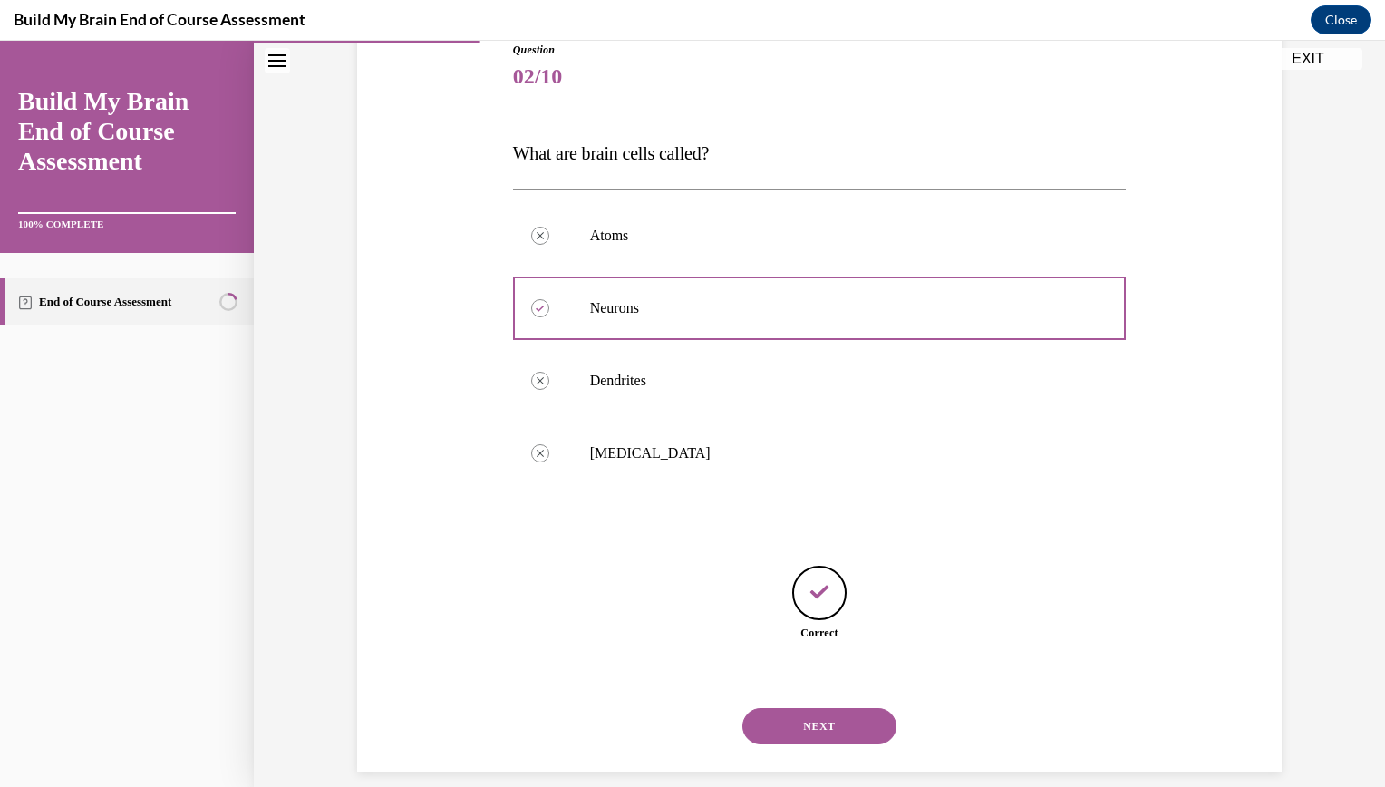
scroll to position [231, 0]
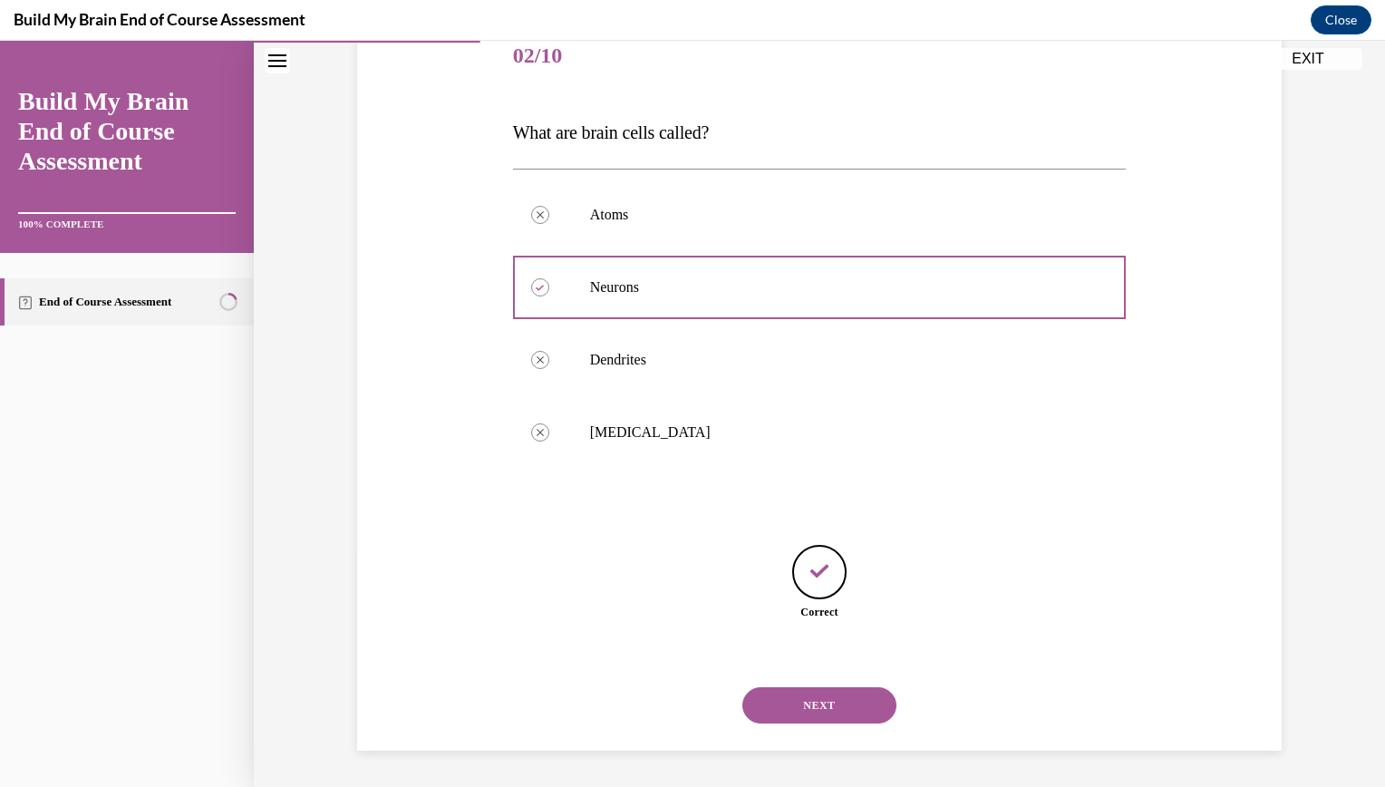
click at [770, 703] on button "NEXT" at bounding box center [819, 705] width 154 height 36
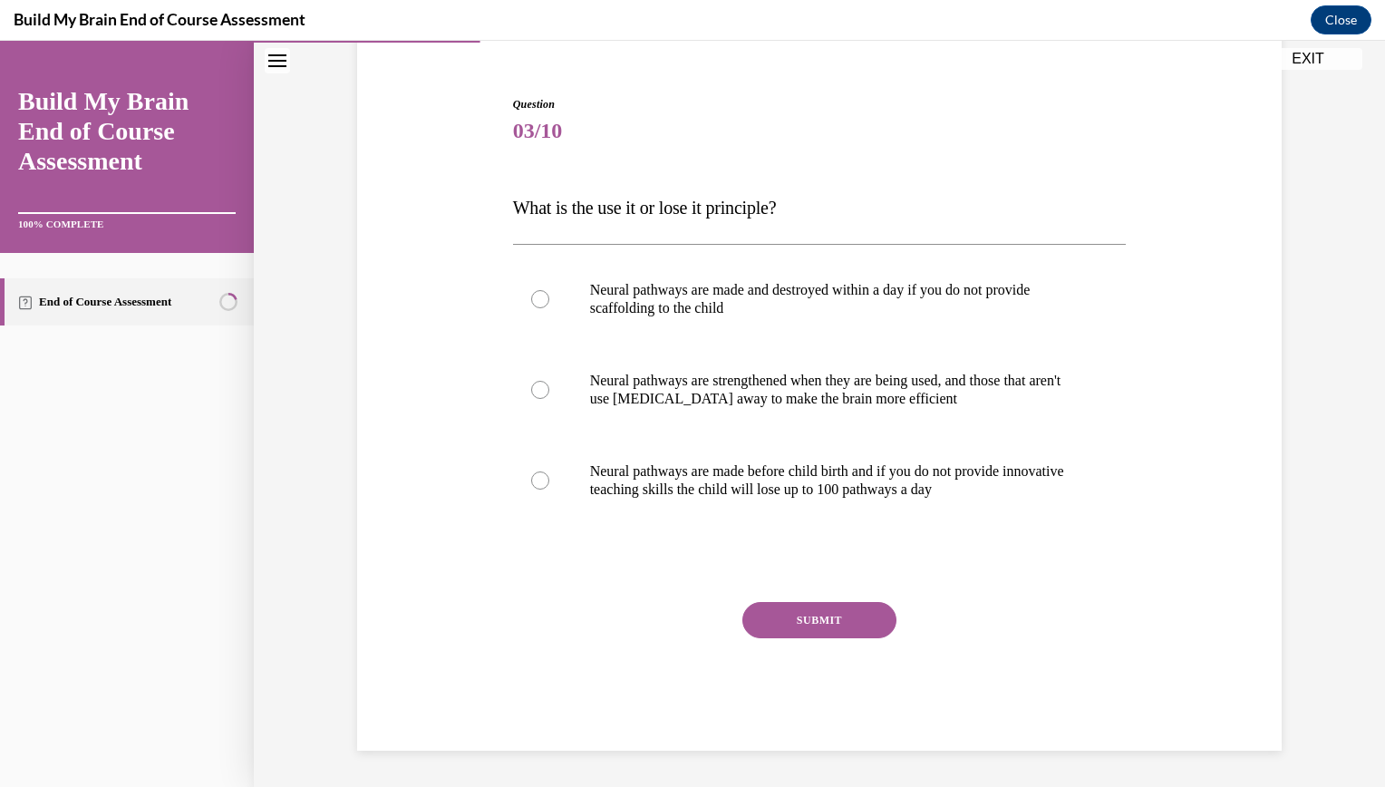
scroll to position [156, 0]
click at [558, 394] on label "Neural pathways are strengthened when they are being used, and those that aren'…" at bounding box center [820, 389] width 614 height 91
click at [549, 394] on input "Neural pathways are strengthened when they are being used, and those that aren'…" at bounding box center [540, 390] width 18 height 18
radio input "true"
click at [771, 624] on button "SUBMIT" at bounding box center [819, 620] width 154 height 36
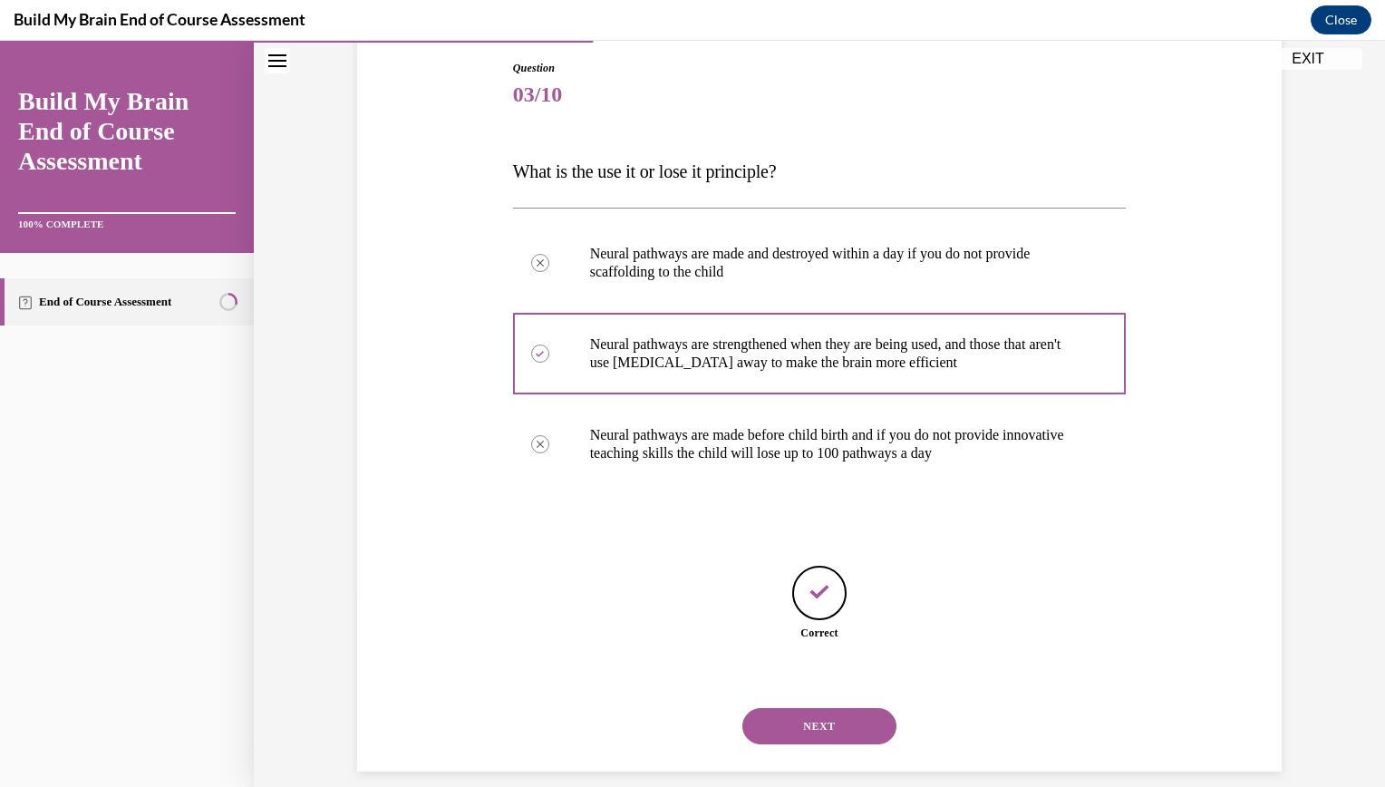
scroll to position [213, 0]
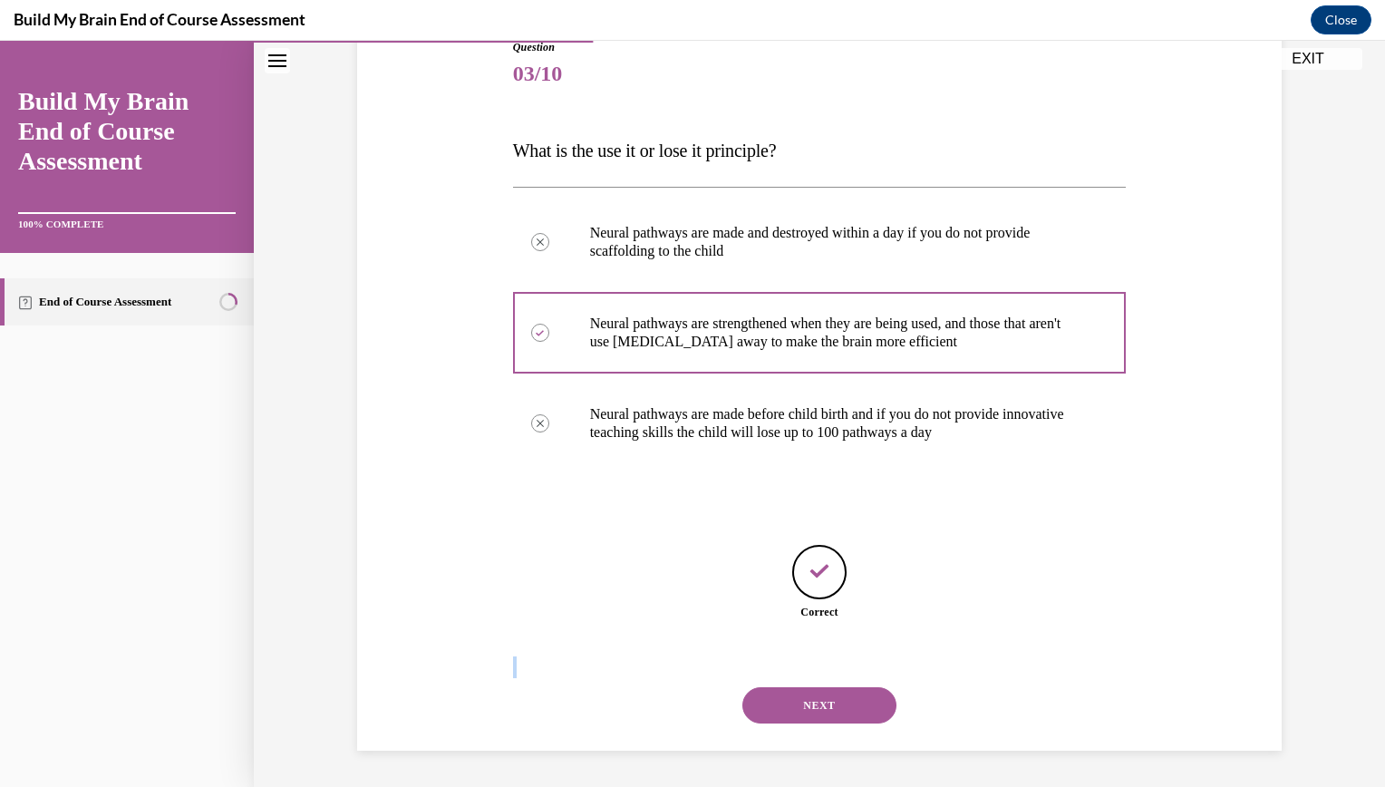
drag, startPoint x: 771, startPoint y: 624, endPoint x: 782, endPoint y: 702, distance: 78.9
click at [782, 702] on div "Question 03/10 What is the use it or lose it principle? Neural pathways are mad…" at bounding box center [820, 395] width 614 height 712
click at [782, 702] on button "NEXT" at bounding box center [819, 705] width 154 height 36
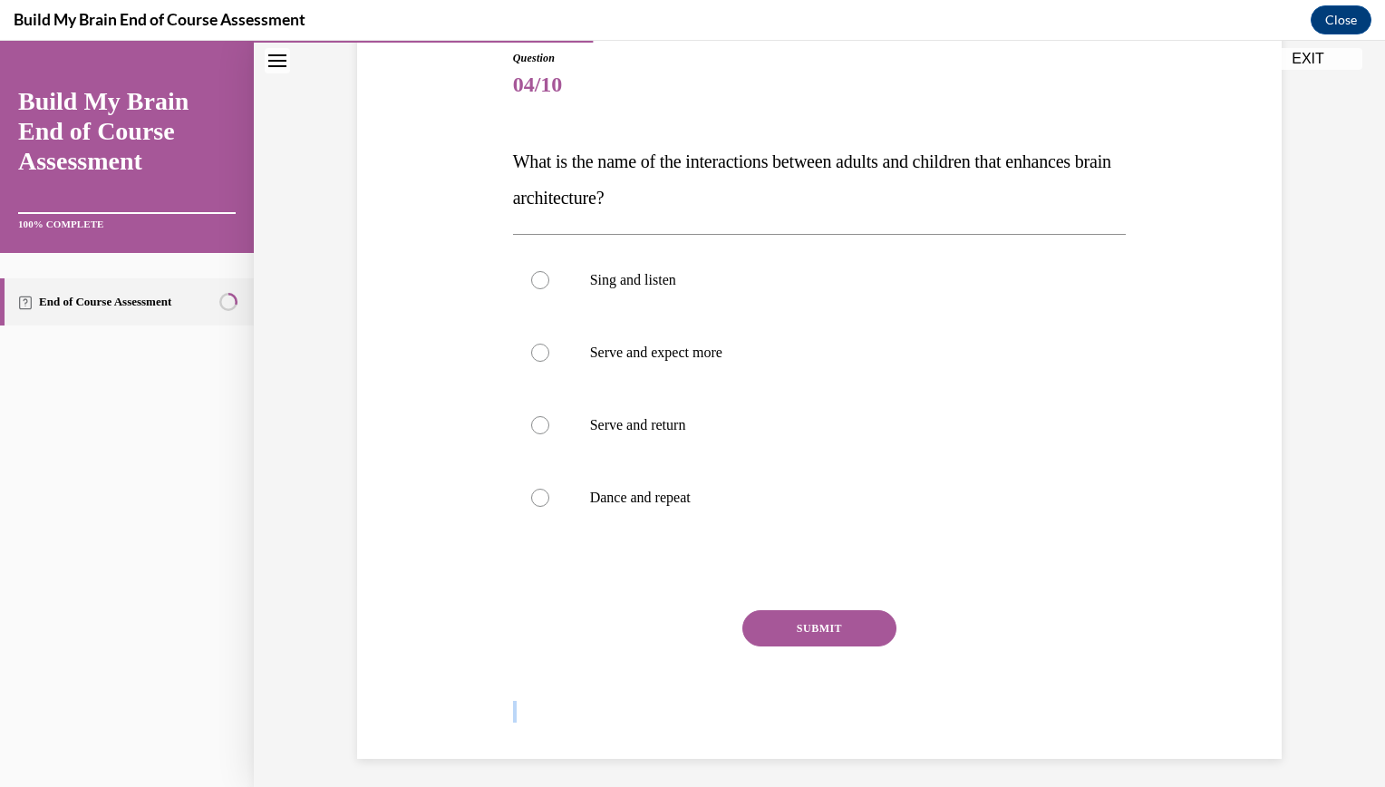
click at [782, 702] on div "SUBMIT NEXT" at bounding box center [820, 684] width 614 height 149
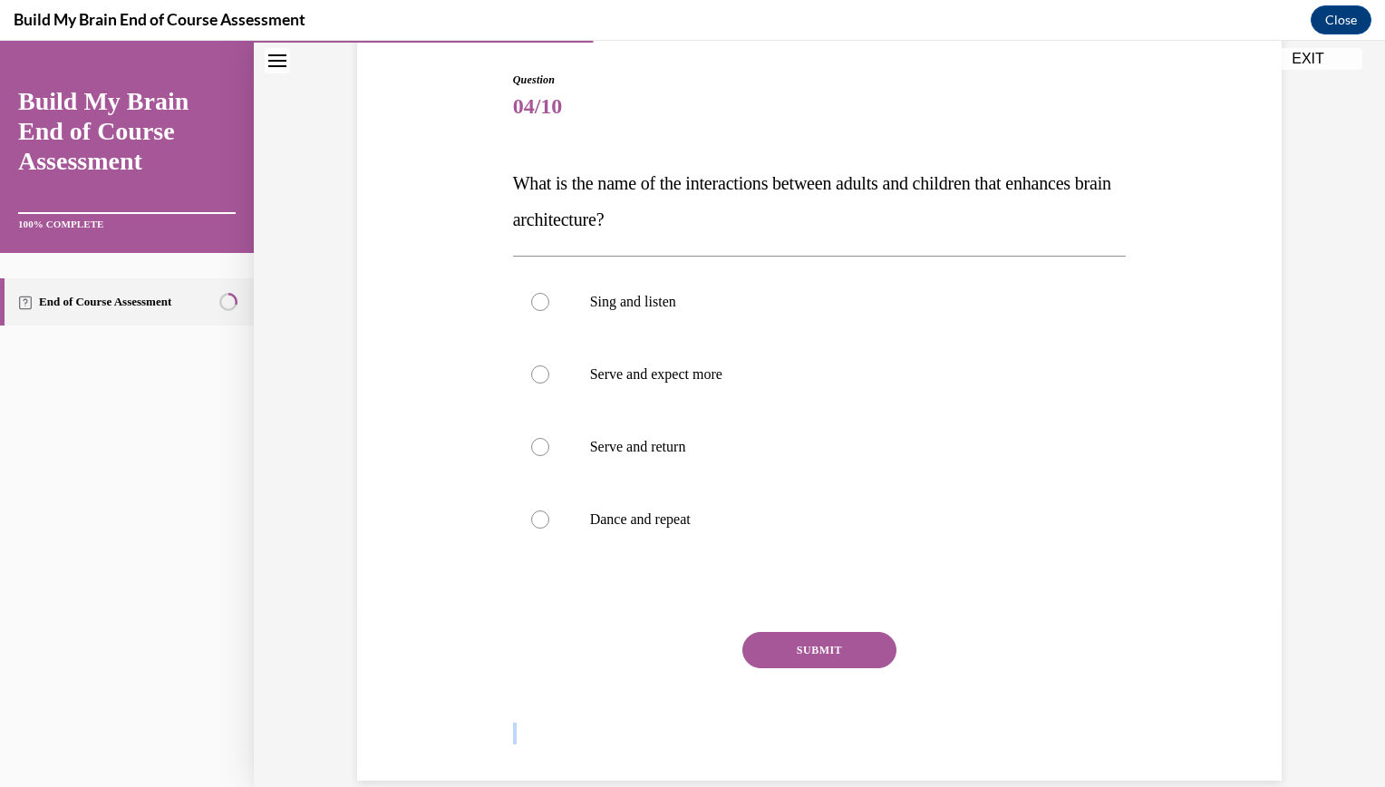
scroll to position [183, 0]
click at [583, 461] on label "Serve and return" at bounding box center [820, 444] width 614 height 73
click at [549, 453] on input "Serve and return" at bounding box center [540, 444] width 18 height 18
radio input "true"
click at [771, 653] on button "SUBMIT" at bounding box center [819, 647] width 154 height 36
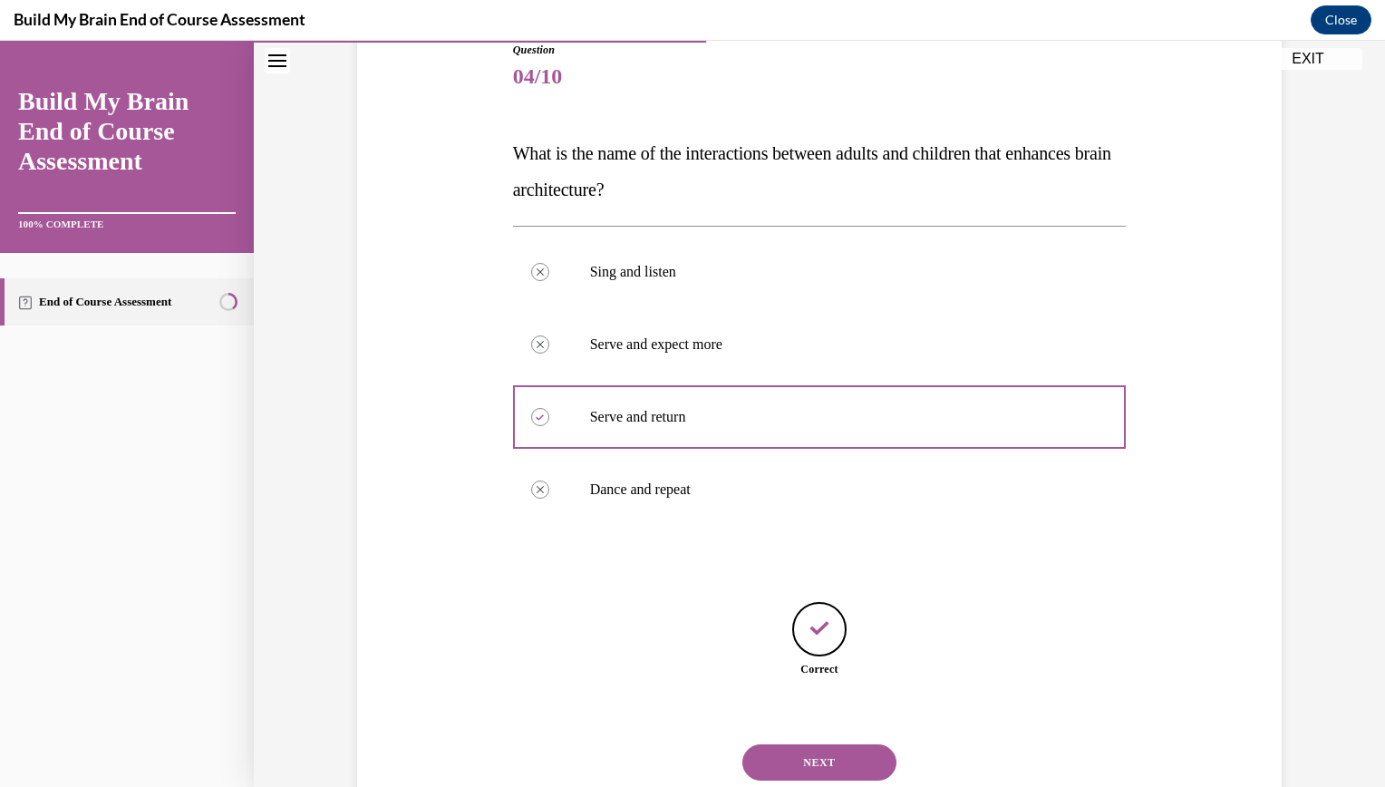
scroll to position [267, 0]
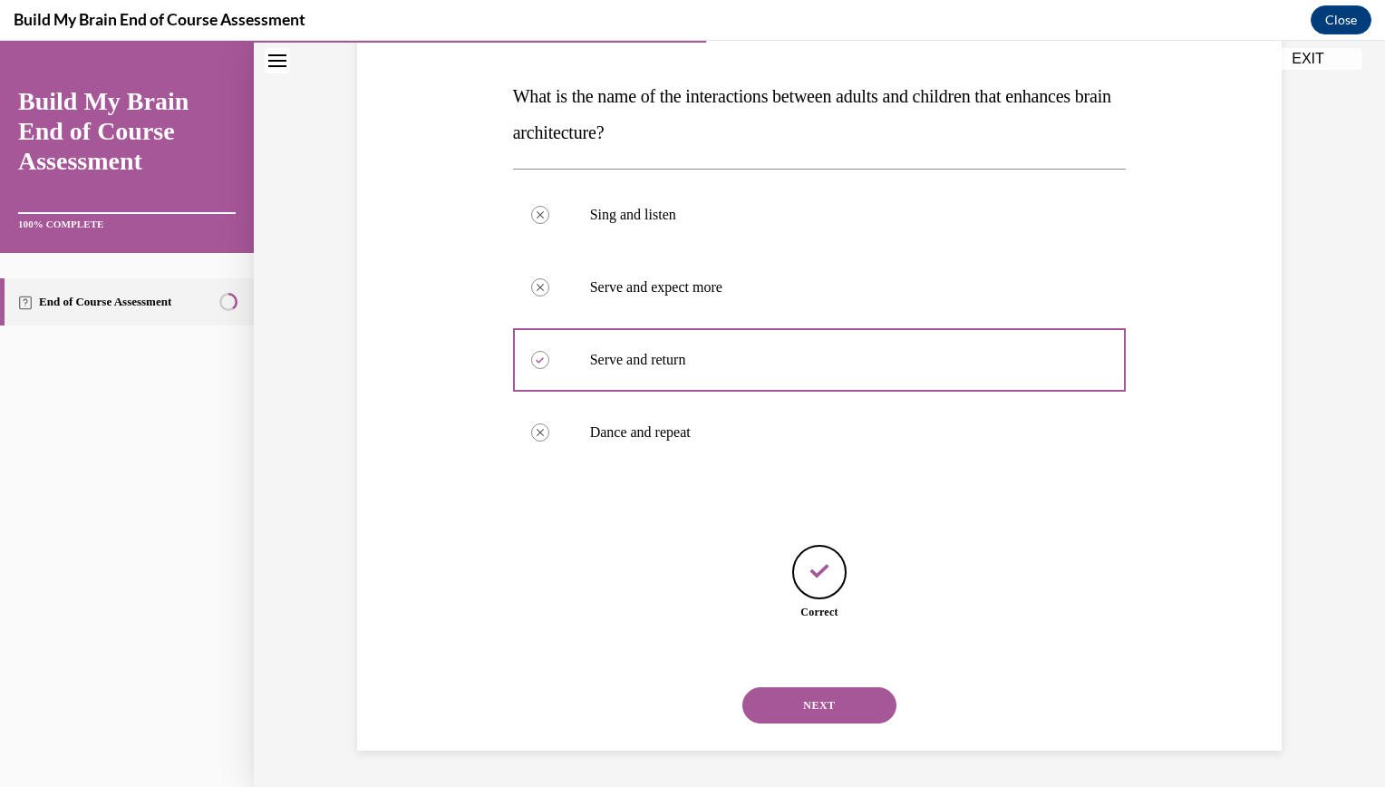
click at [814, 703] on button "NEXT" at bounding box center [819, 705] width 154 height 36
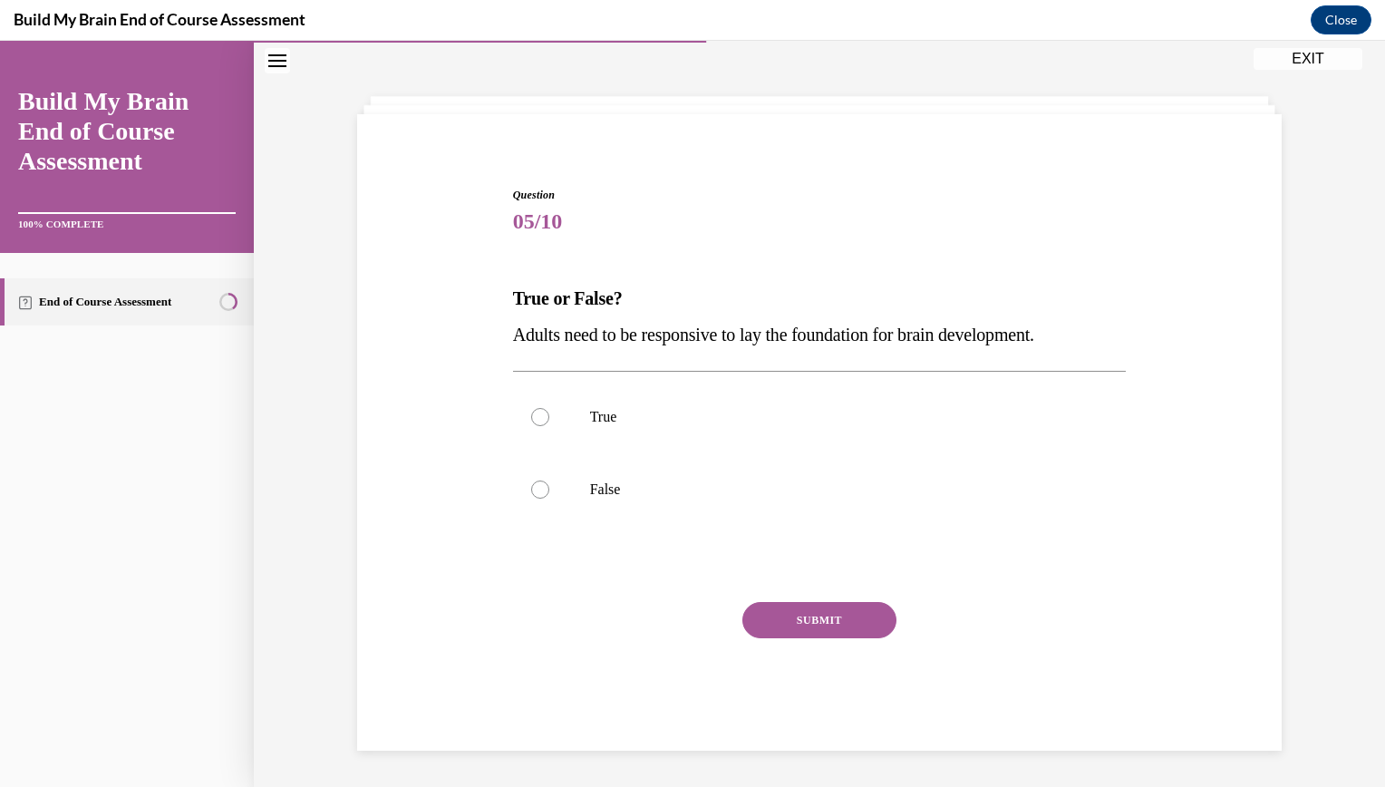
scroll to position [65, 0]
click at [592, 439] on label "True" at bounding box center [820, 417] width 614 height 73
click at [549, 426] on input "True" at bounding box center [540, 417] width 18 height 18
radio input "true"
click at [813, 606] on button "SUBMIT" at bounding box center [819, 620] width 154 height 36
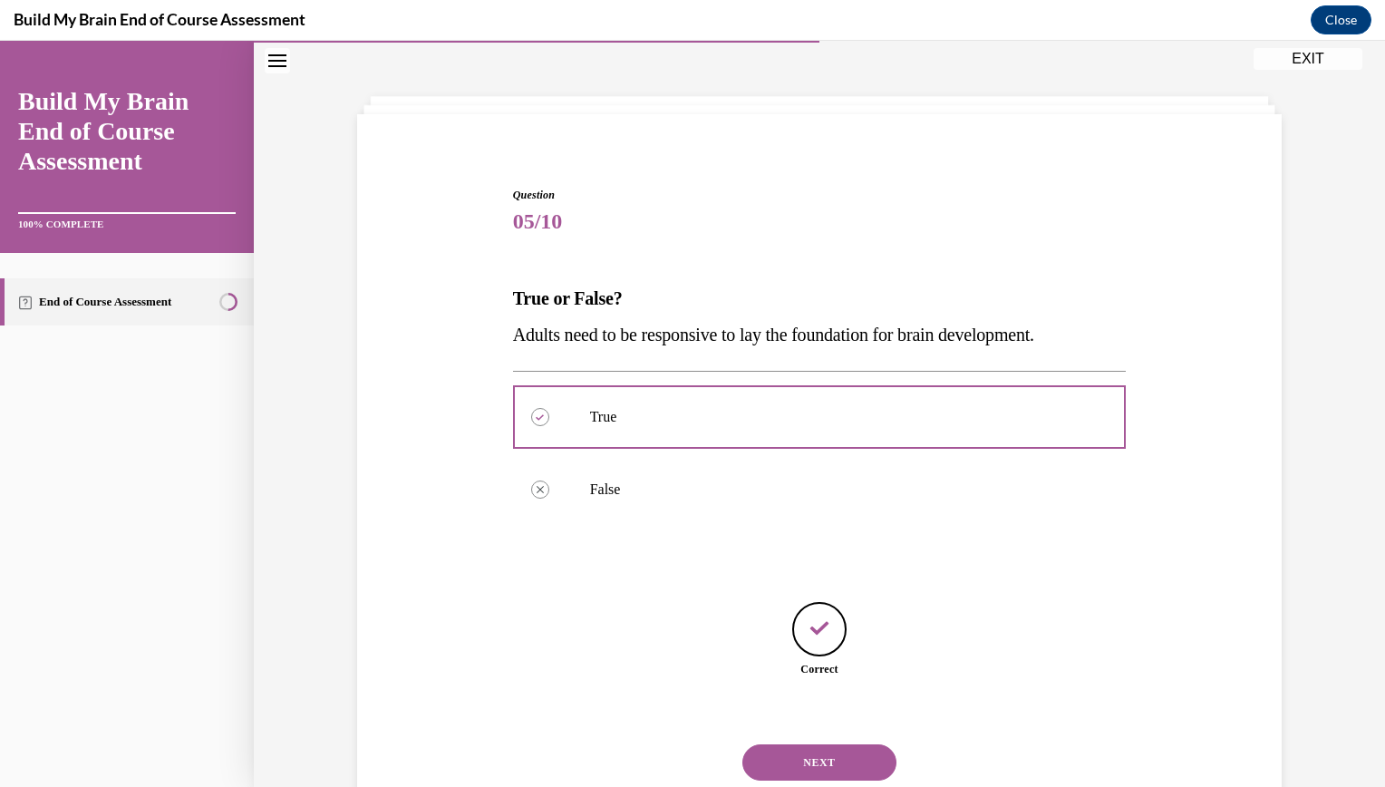
scroll to position [122, 0]
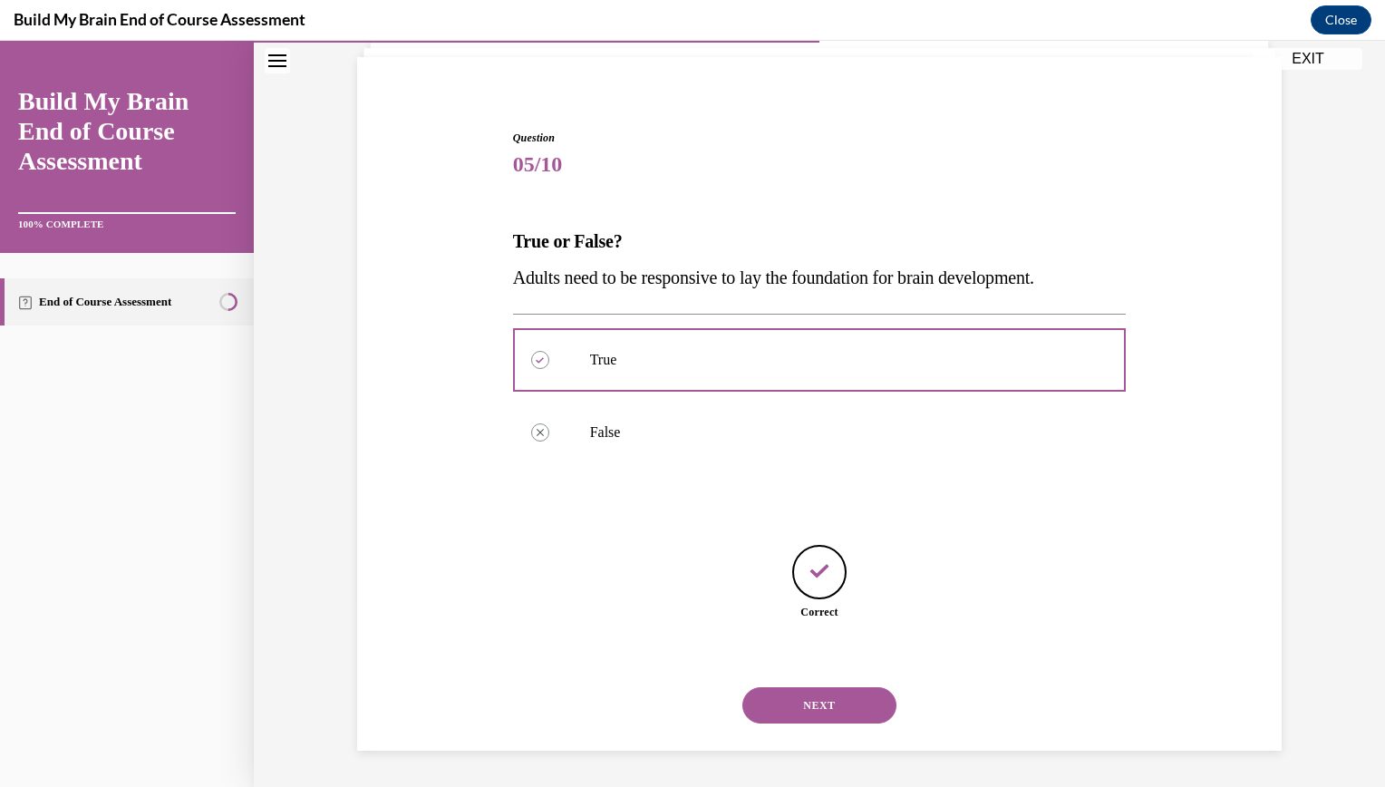
click at [805, 708] on button "NEXT" at bounding box center [819, 705] width 154 height 36
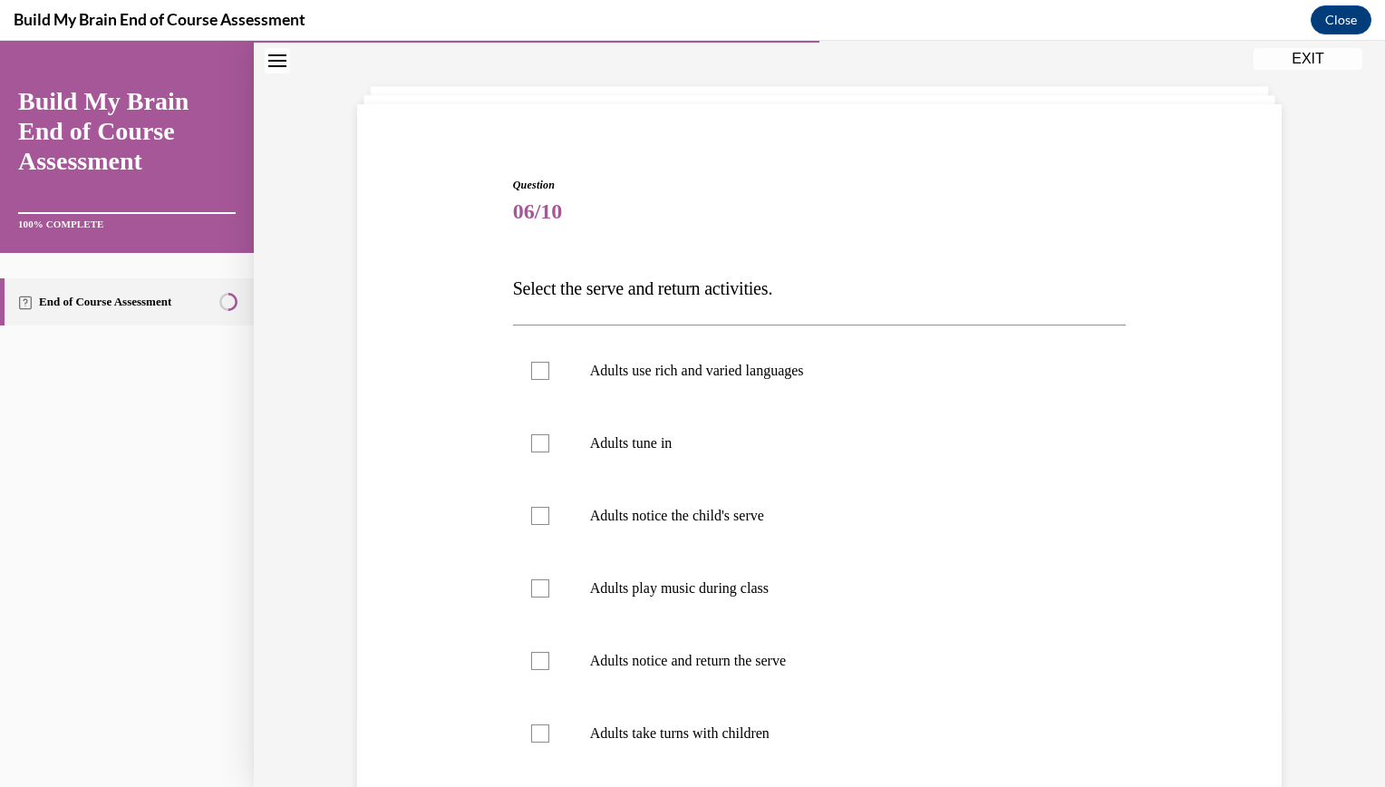
scroll to position [103, 0]
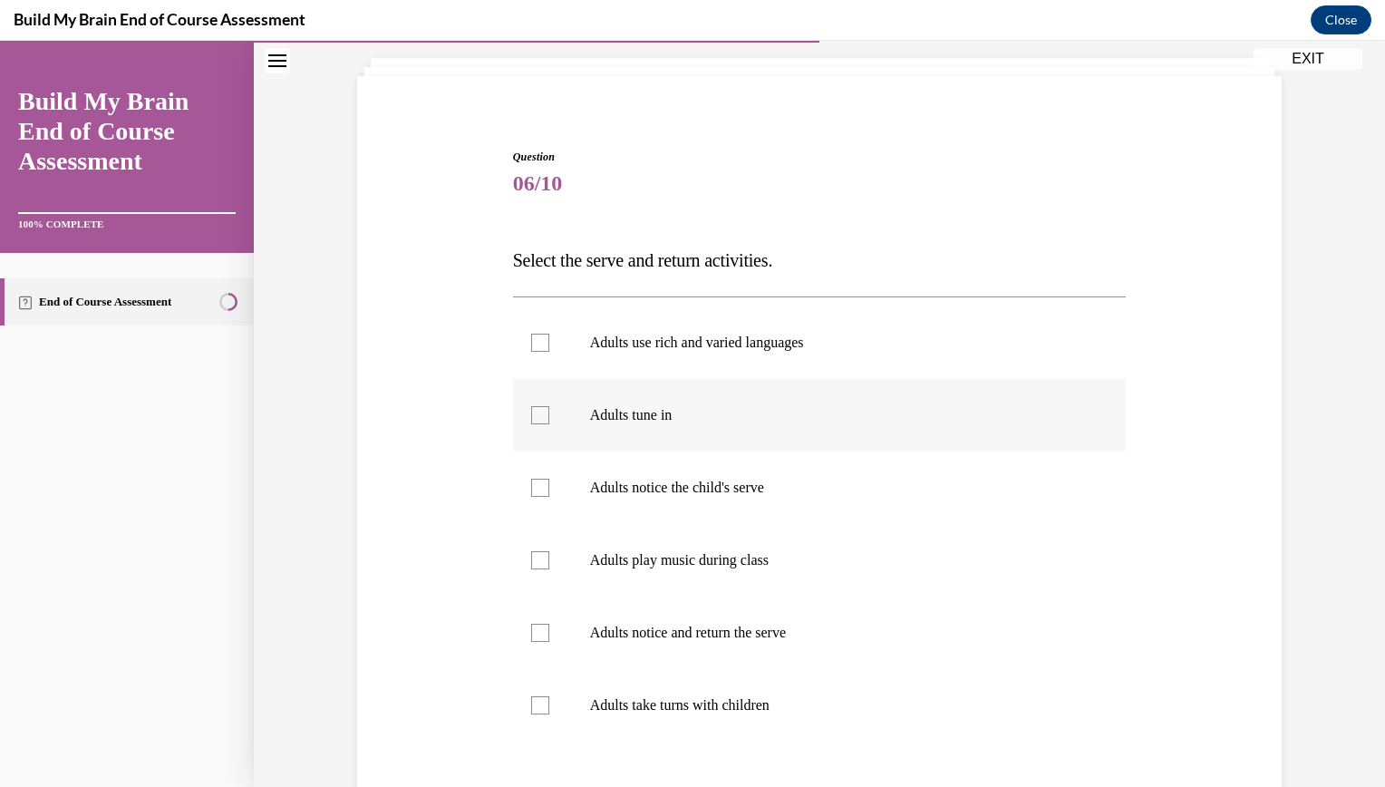
click at [588, 397] on label "Adults tune in" at bounding box center [820, 415] width 614 height 73
click at [549, 406] on input "Adults tune in" at bounding box center [540, 415] width 18 height 18
checkbox input "true"
click at [598, 491] on p "Adults notice the child's serve" at bounding box center [835, 488] width 491 height 18
click at [549, 491] on input "Adults notice the child's serve" at bounding box center [540, 488] width 18 height 18
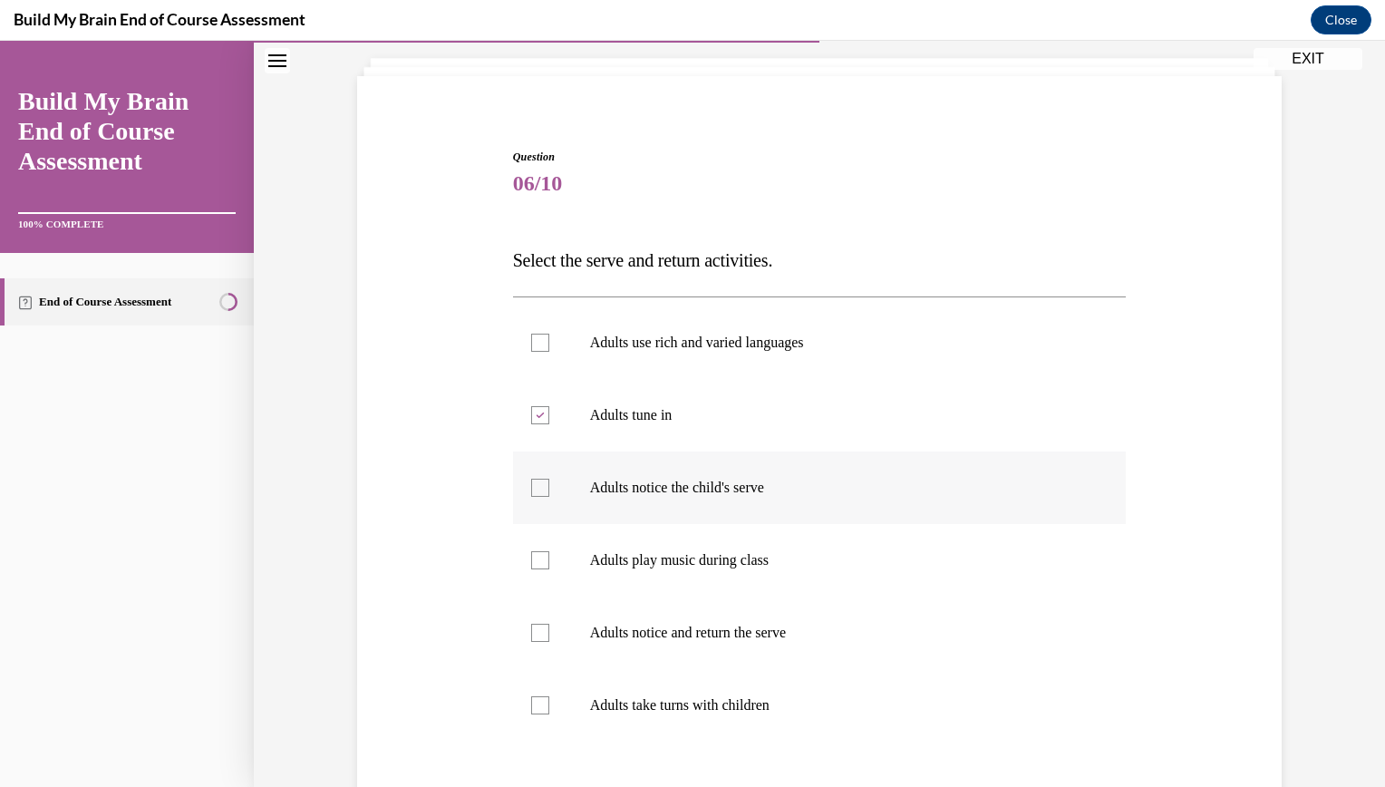
checkbox input "true"
click at [616, 538] on label "Adults play music during class" at bounding box center [820, 560] width 614 height 73
click at [549, 551] on input "Adults play music during class" at bounding box center [540, 560] width 18 height 18
checkbox input "true"
click at [581, 476] on label "Adults notice the child's serve" at bounding box center [820, 487] width 614 height 73
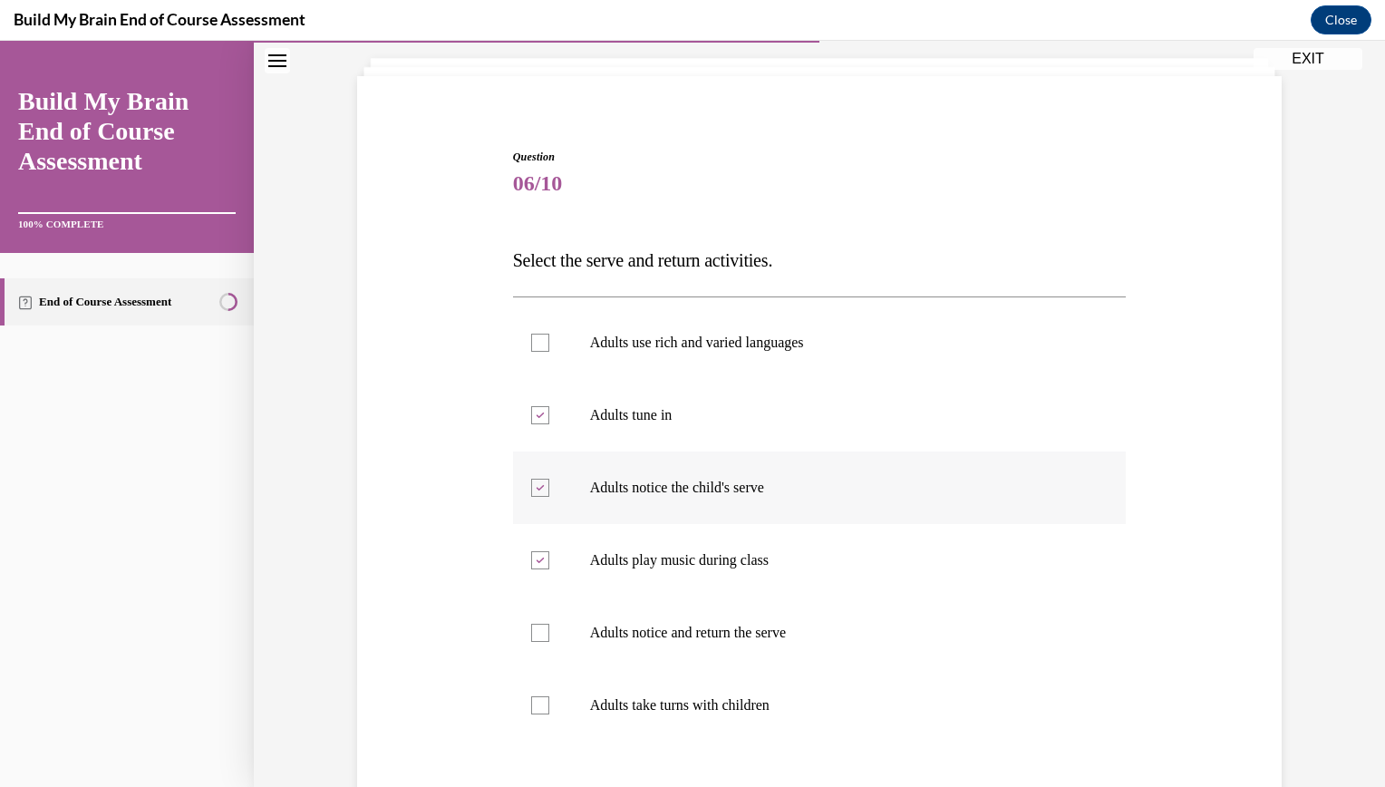
click at [549, 479] on input "Adults notice the child's serve" at bounding box center [540, 488] width 18 height 18
checkbox input "false"
click at [513, 620] on label "Adults notice and return the serve" at bounding box center [820, 633] width 614 height 73
click at [531, 624] on input "Adults notice and return the serve" at bounding box center [540, 633] width 18 height 18
checkbox input "true"
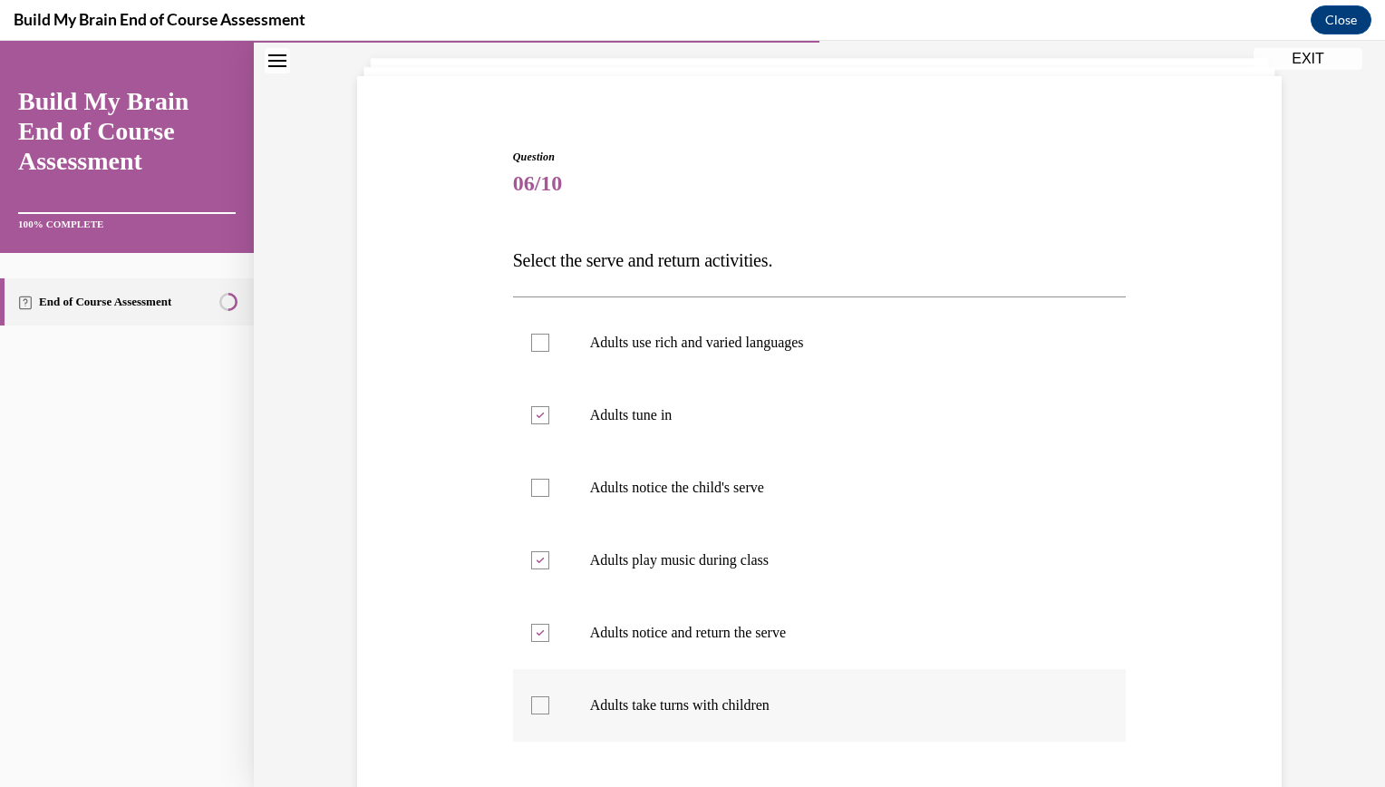
click at [538, 676] on label "Adults take turns with children" at bounding box center [820, 705] width 614 height 73
click at [538, 696] on input "Adults take turns with children" at bounding box center [540, 705] width 18 height 18
checkbox input "true"
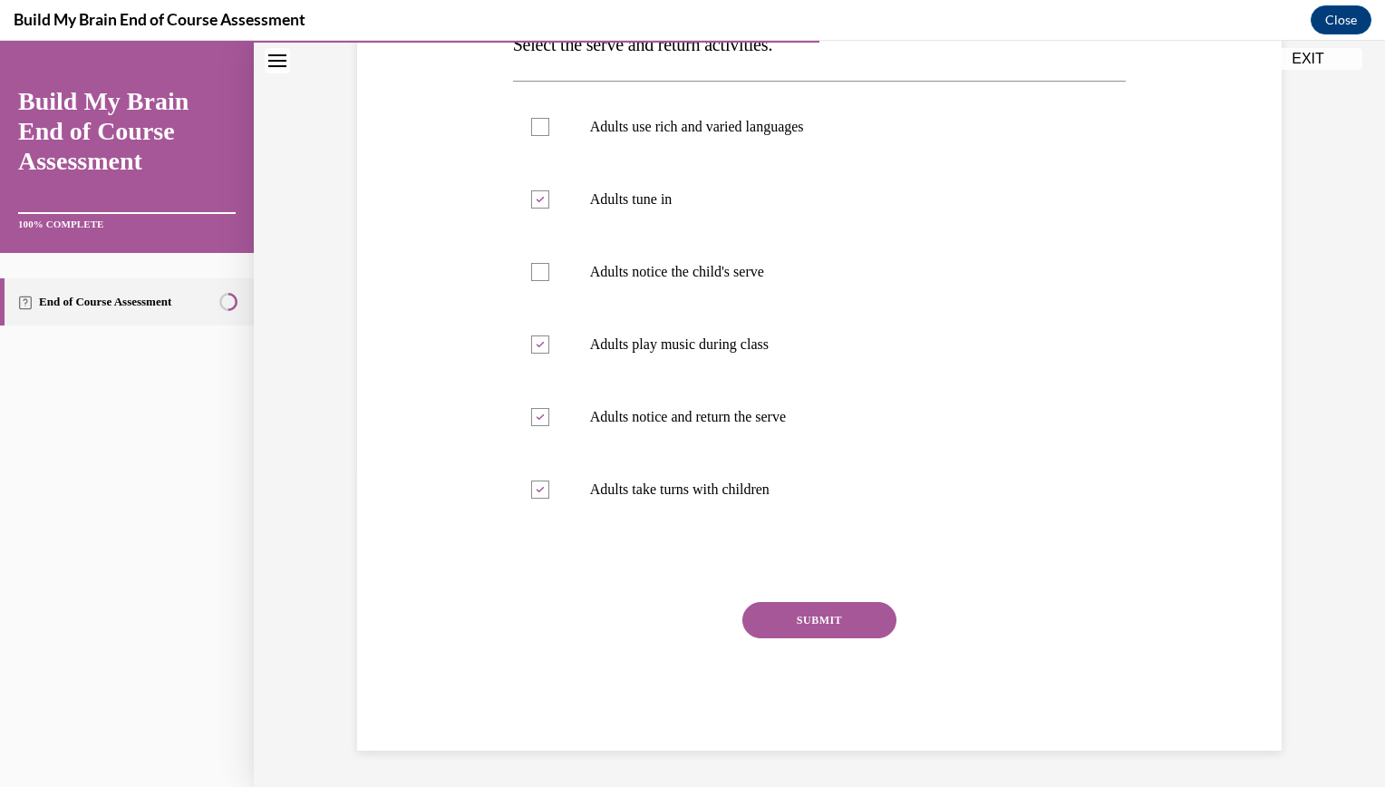
click at [802, 615] on button "SUBMIT" at bounding box center [819, 620] width 154 height 36
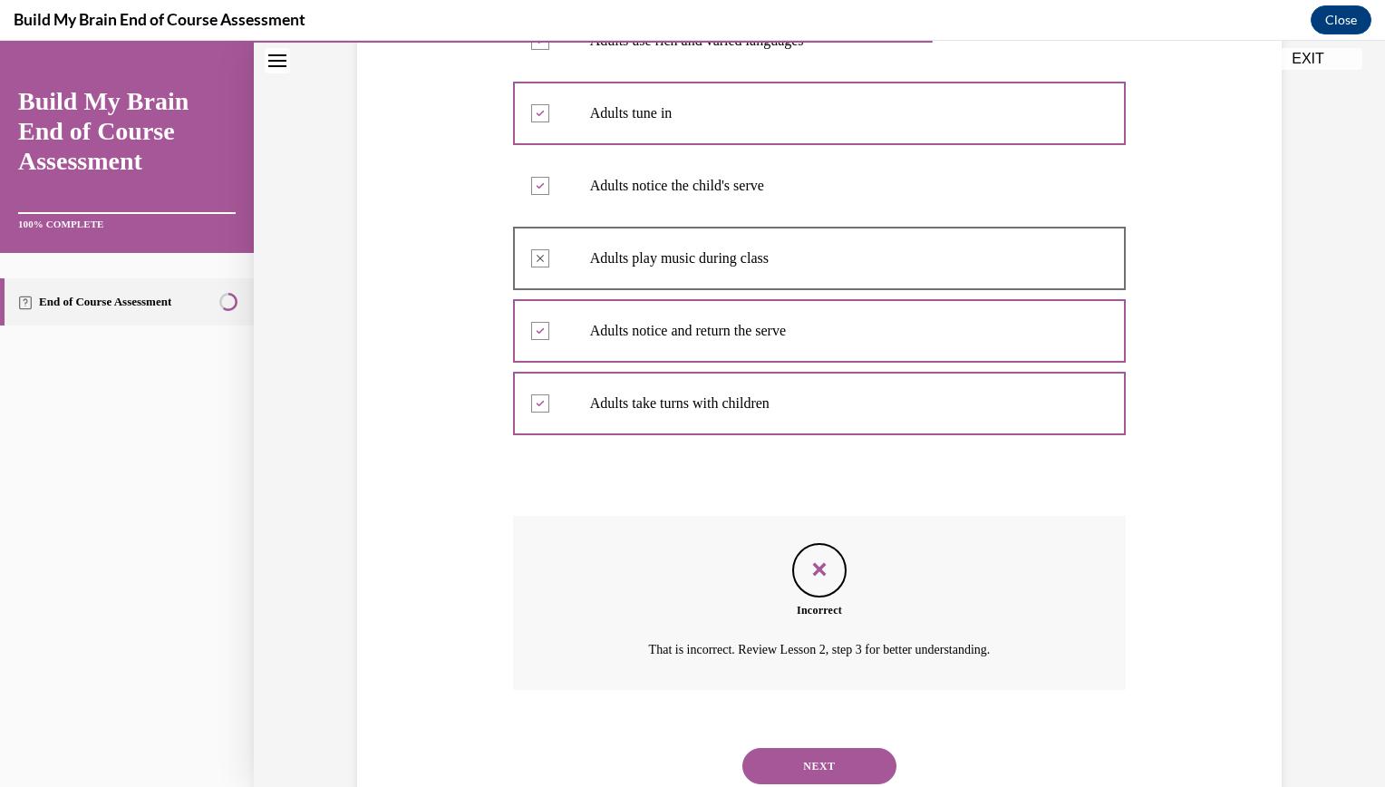
scroll to position [466, 0]
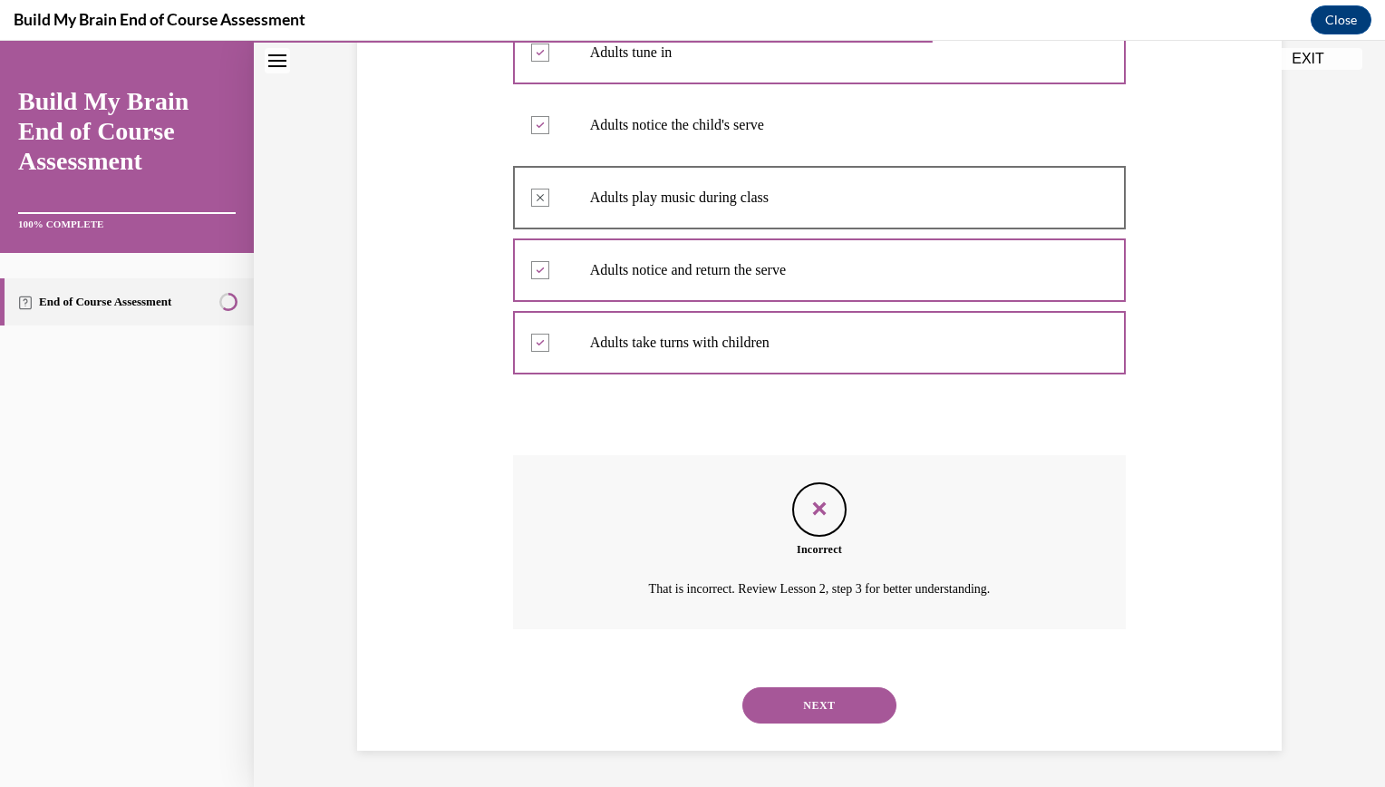
click at [563, 199] on div at bounding box center [820, 198] width 614 height 82
click at [807, 727] on div "NEXT" at bounding box center [820, 705] width 614 height 73
click at [792, 704] on button "NEXT" at bounding box center [819, 705] width 154 height 36
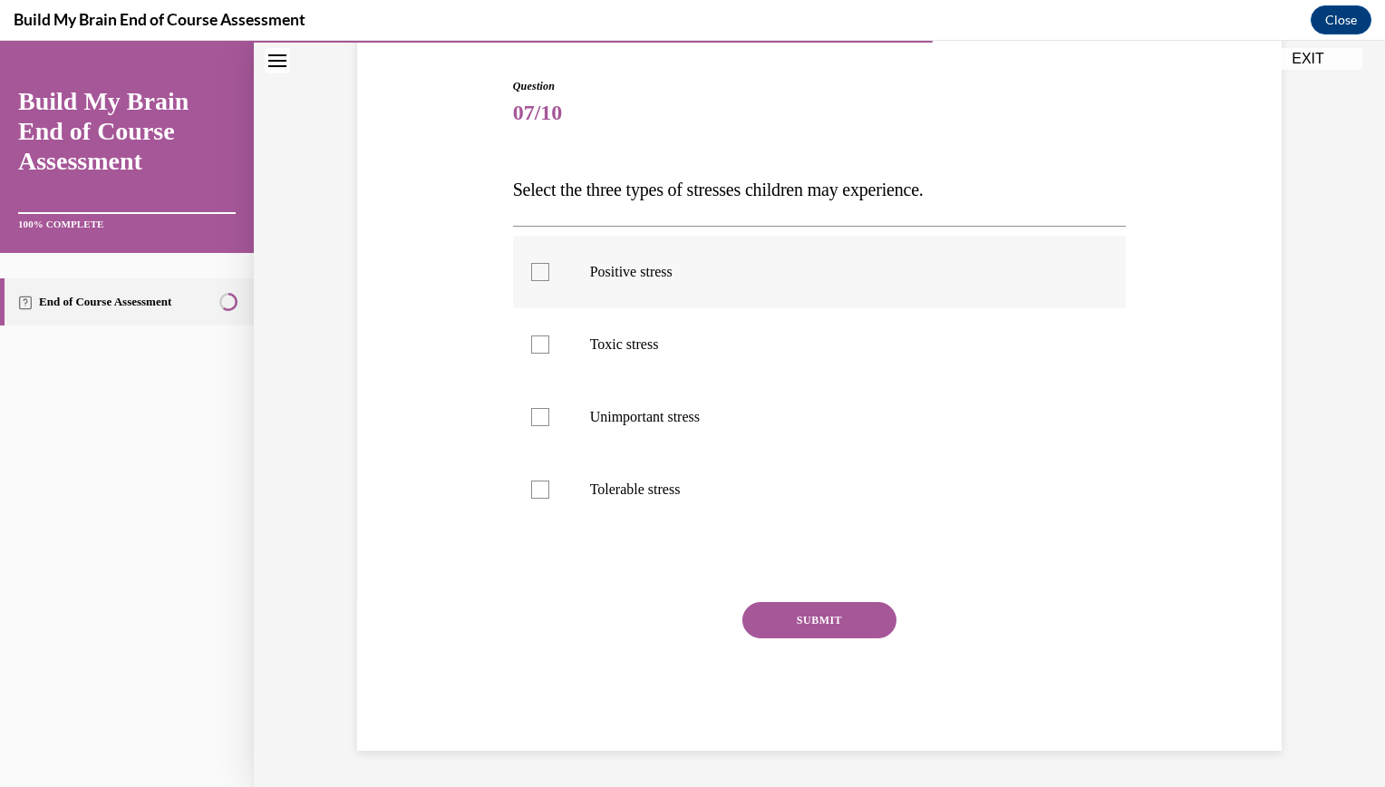
click at [635, 253] on label "Positive stress" at bounding box center [820, 272] width 614 height 73
click at [549, 263] on input "Positive stress" at bounding box center [540, 272] width 18 height 18
checkbox input "true"
click at [642, 364] on label "Toxic stress" at bounding box center [820, 344] width 614 height 73
click at [549, 354] on input "Toxic stress" at bounding box center [540, 344] width 18 height 18
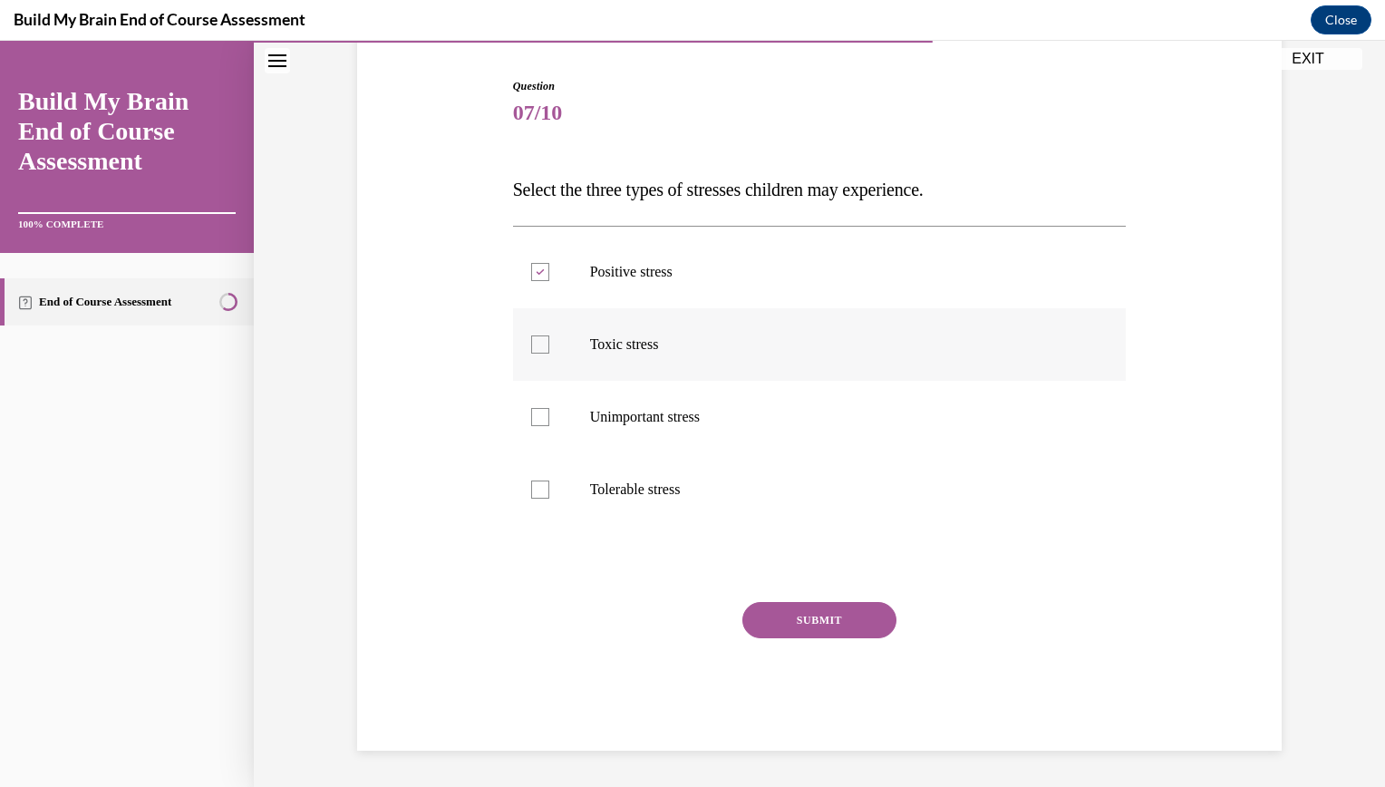
checkbox input "true"
click at [662, 508] on label "Tolerable stress" at bounding box center [820, 489] width 614 height 73
click at [549, 499] on input "Tolerable stress" at bounding box center [540, 489] width 18 height 18
checkbox input "true"
click at [762, 604] on button "SUBMIT" at bounding box center [819, 620] width 154 height 36
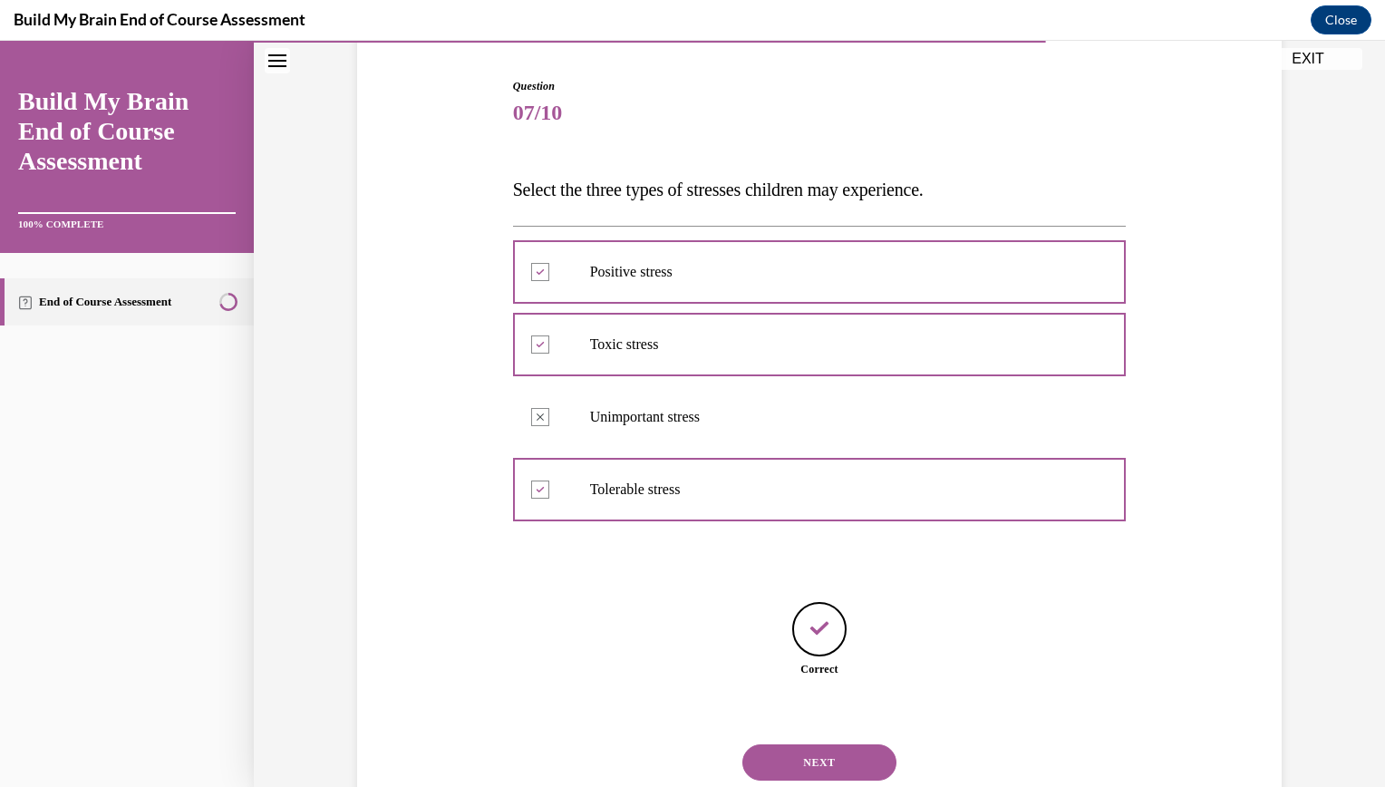
scroll to position [231, 0]
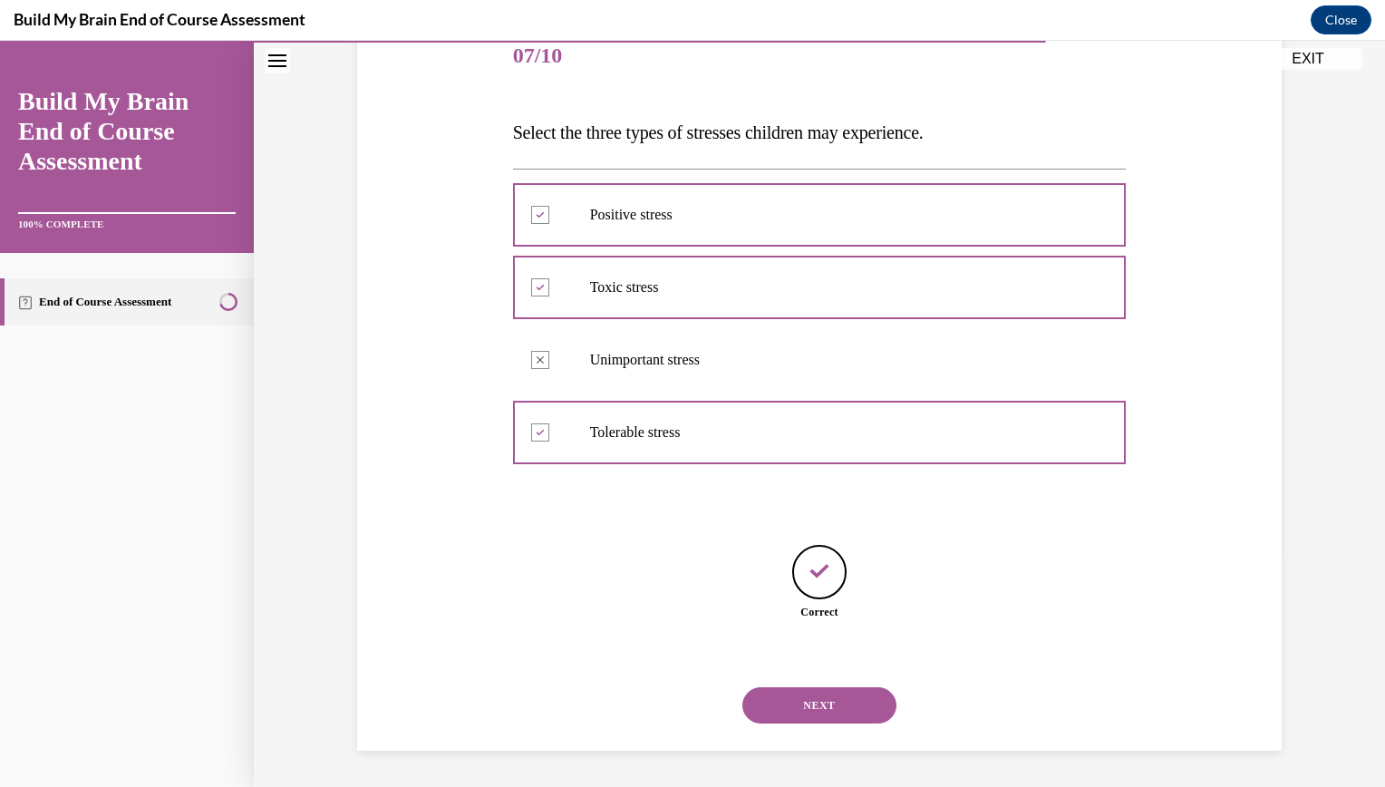
drag, startPoint x: 859, startPoint y: 757, endPoint x: 857, endPoint y: 742, distance: 15.6
click at [857, 742] on div "Question 07/10 Select the three types of stresses children may experience. Posi…" at bounding box center [819, 327] width 1131 height 920
click at [815, 694] on button "NEXT" at bounding box center [819, 705] width 154 height 36
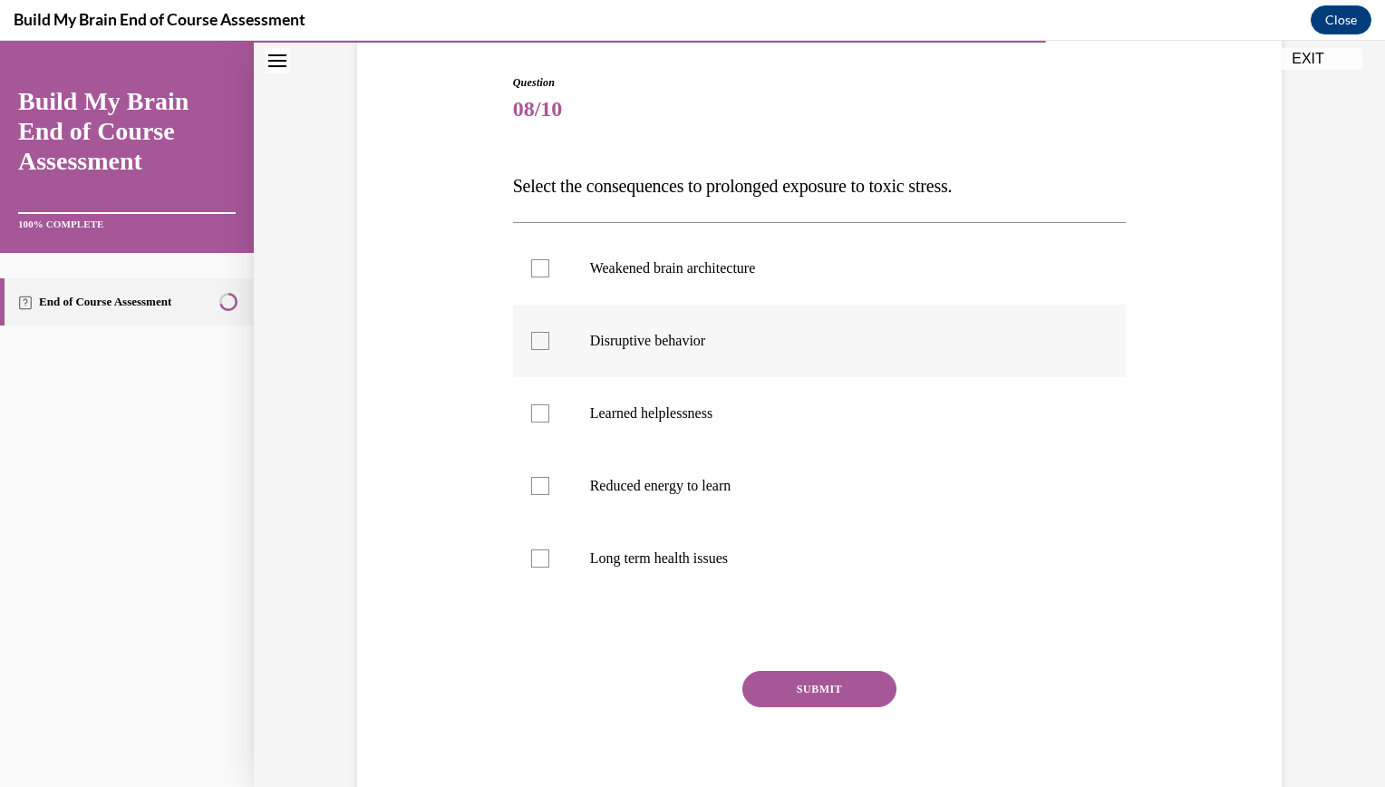
scroll to position [183, 0]
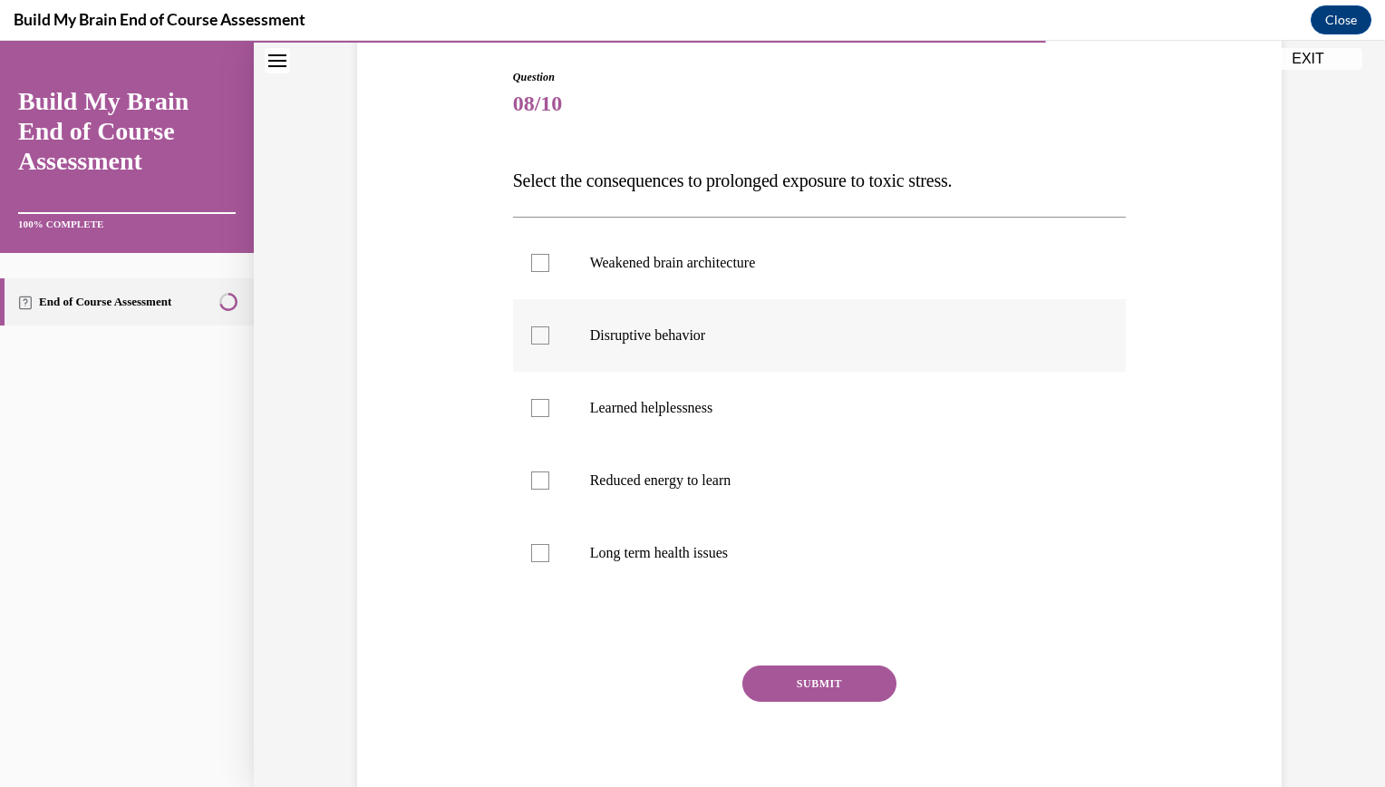
click at [555, 346] on label "Disruptive behavior" at bounding box center [820, 335] width 614 height 73
click at [549, 344] on input "Disruptive behavior" at bounding box center [540, 335] width 18 height 18
checkbox input "true"
click at [522, 266] on label "Weakened brain architecture" at bounding box center [820, 263] width 614 height 73
click at [531, 266] on input "Weakened brain architecture" at bounding box center [540, 263] width 18 height 18
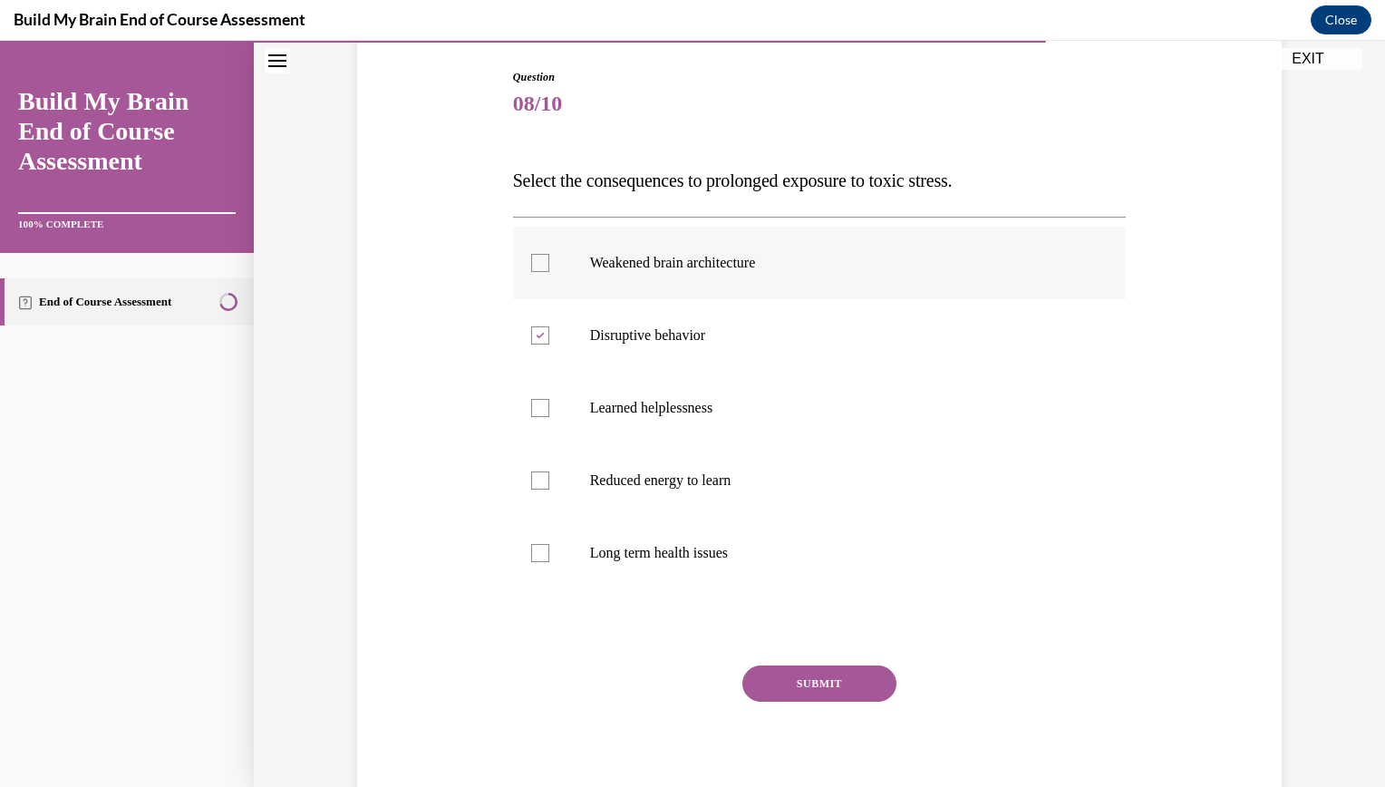
checkbox input "true"
click at [755, 655] on div "Question 08/10 Select the consequences to prolonged exposure to toxic stress. W…" at bounding box center [820, 441] width 614 height 745
drag, startPoint x: 611, startPoint y: 509, endPoint x: 681, endPoint y: 484, distance: 74.3
click at [681, 484] on label "Reduced energy to learn" at bounding box center [820, 480] width 614 height 73
click at [681, 484] on p "Reduced energy to learn" at bounding box center [835, 480] width 491 height 18
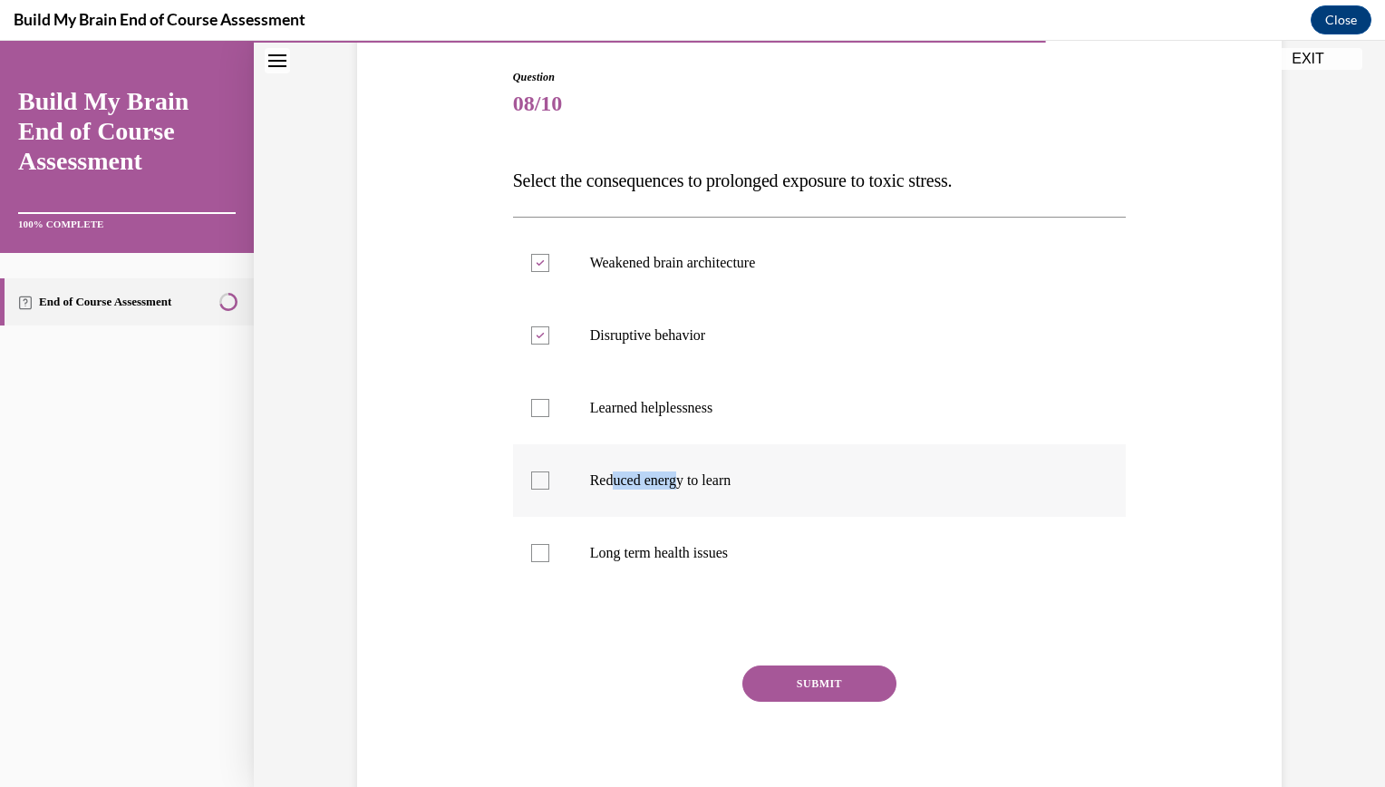
click at [549, 484] on input "Reduced energy to learn" at bounding box center [540, 480] width 18 height 18
checkbox input "true"
click at [683, 579] on label "Long term health issues" at bounding box center [820, 553] width 614 height 73
click at [549, 562] on input "Long term health issues" at bounding box center [540, 553] width 18 height 18
checkbox input "true"
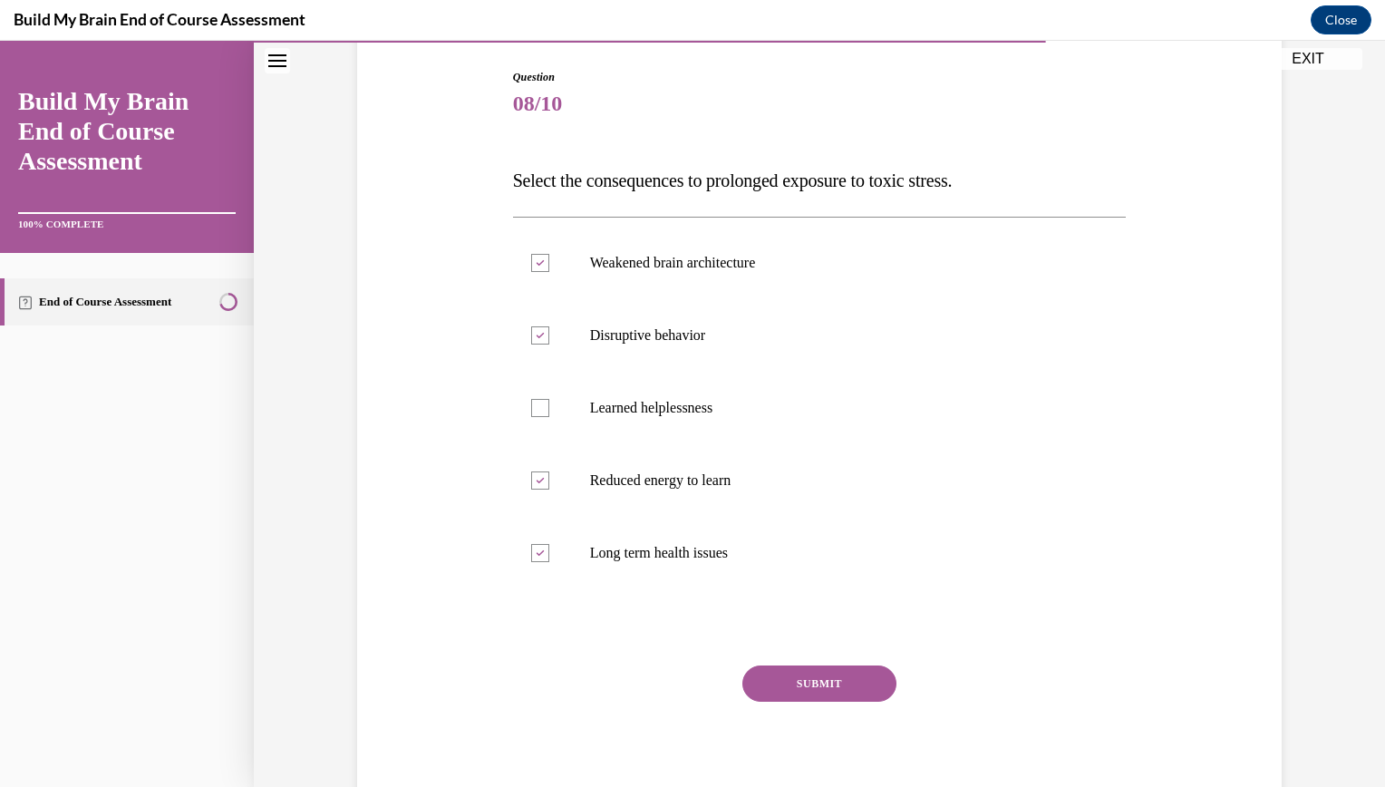
click at [769, 678] on button "SUBMIT" at bounding box center [819, 683] width 154 height 36
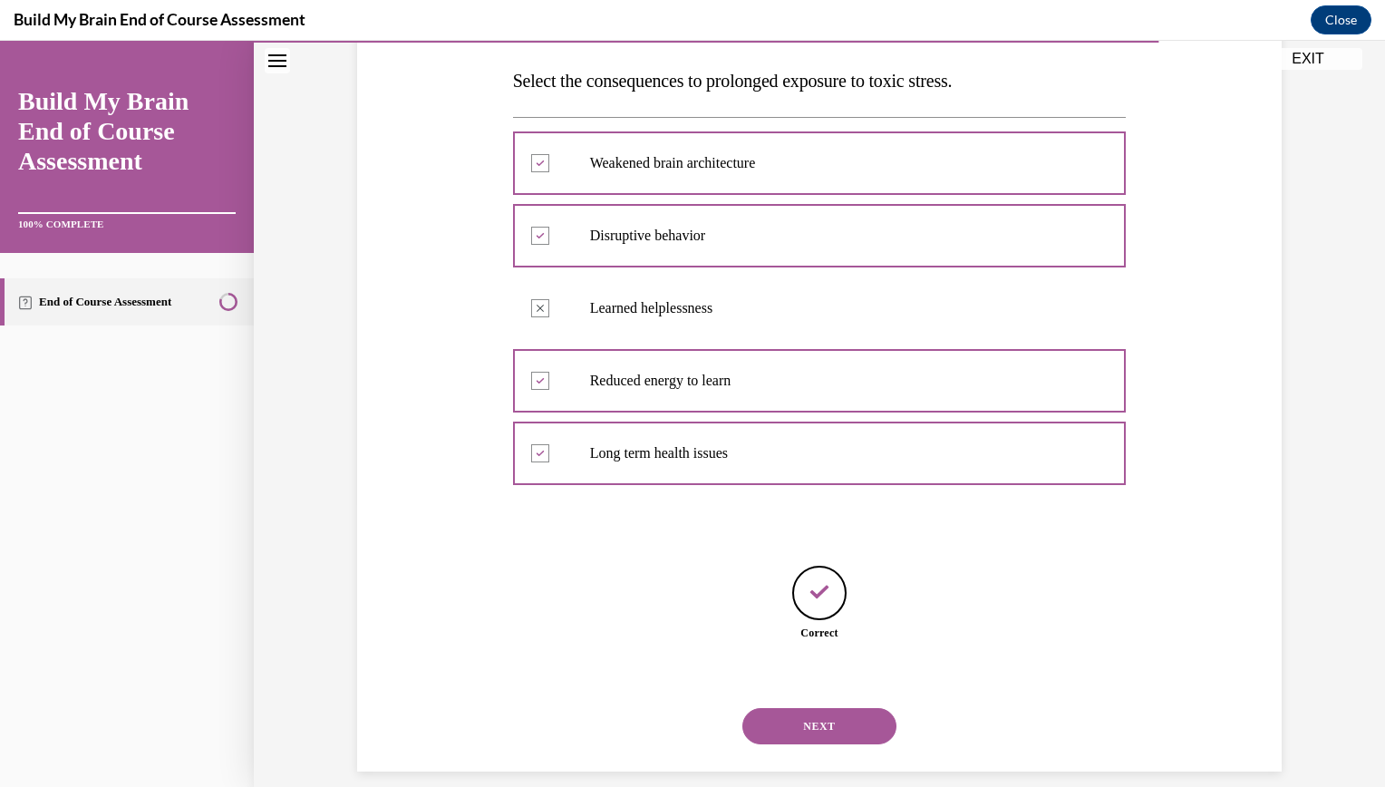
scroll to position [304, 0]
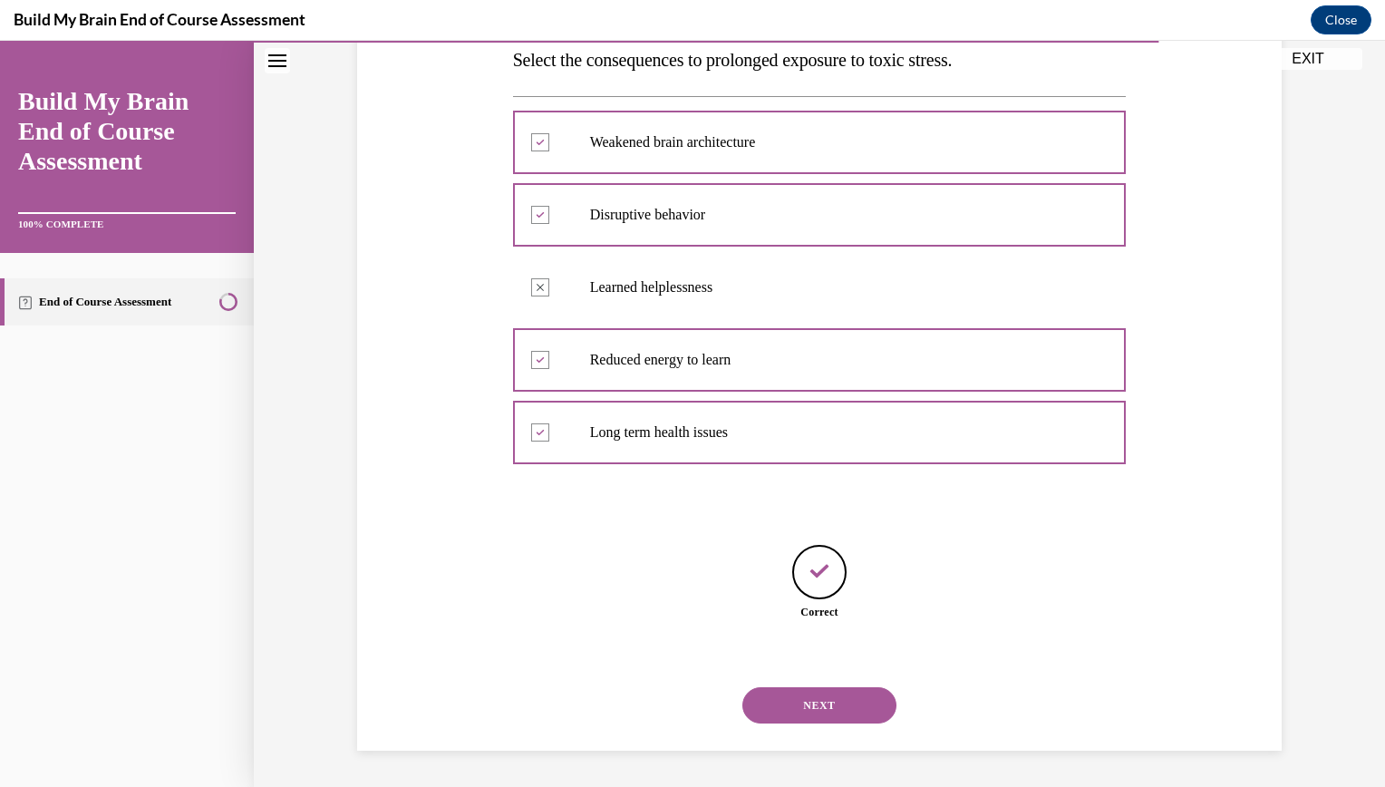
click at [759, 688] on button "NEXT" at bounding box center [819, 705] width 154 height 36
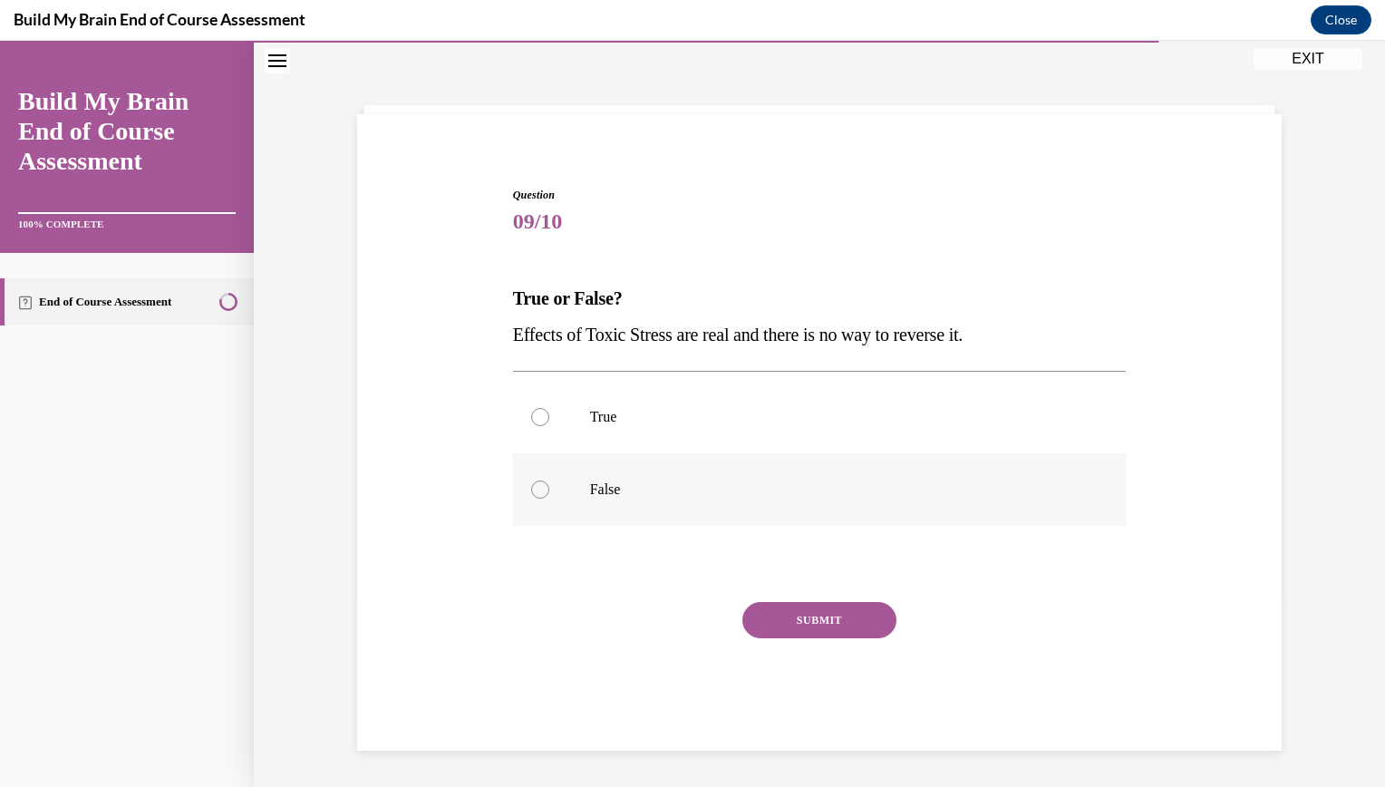
click at [642, 488] on p "False" at bounding box center [835, 489] width 491 height 18
click at [549, 488] on input "False" at bounding box center [540, 489] width 18 height 18
radio input "true"
click at [797, 634] on button "SUBMIT" at bounding box center [819, 620] width 154 height 36
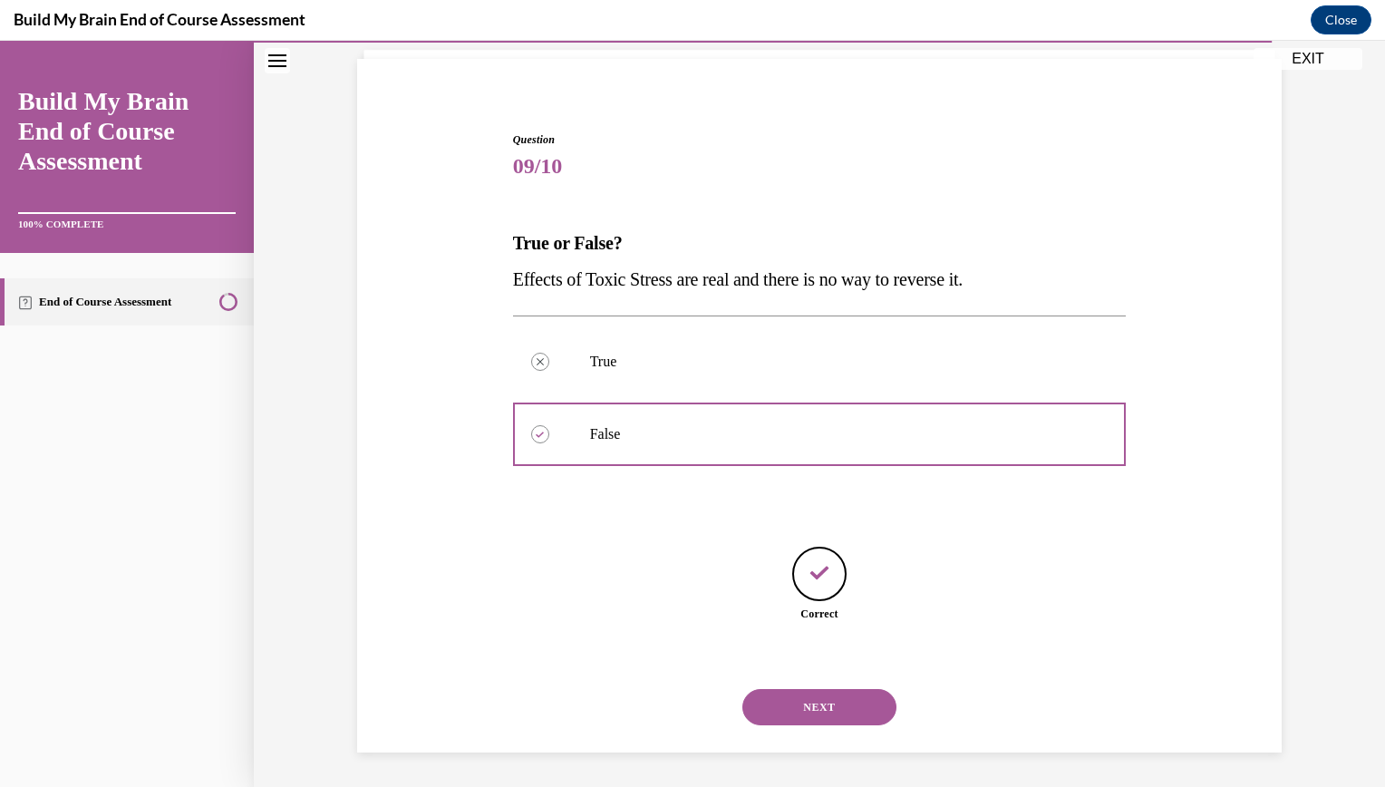
scroll to position [122, 0]
click at [793, 713] on button "NEXT" at bounding box center [819, 705] width 154 height 36
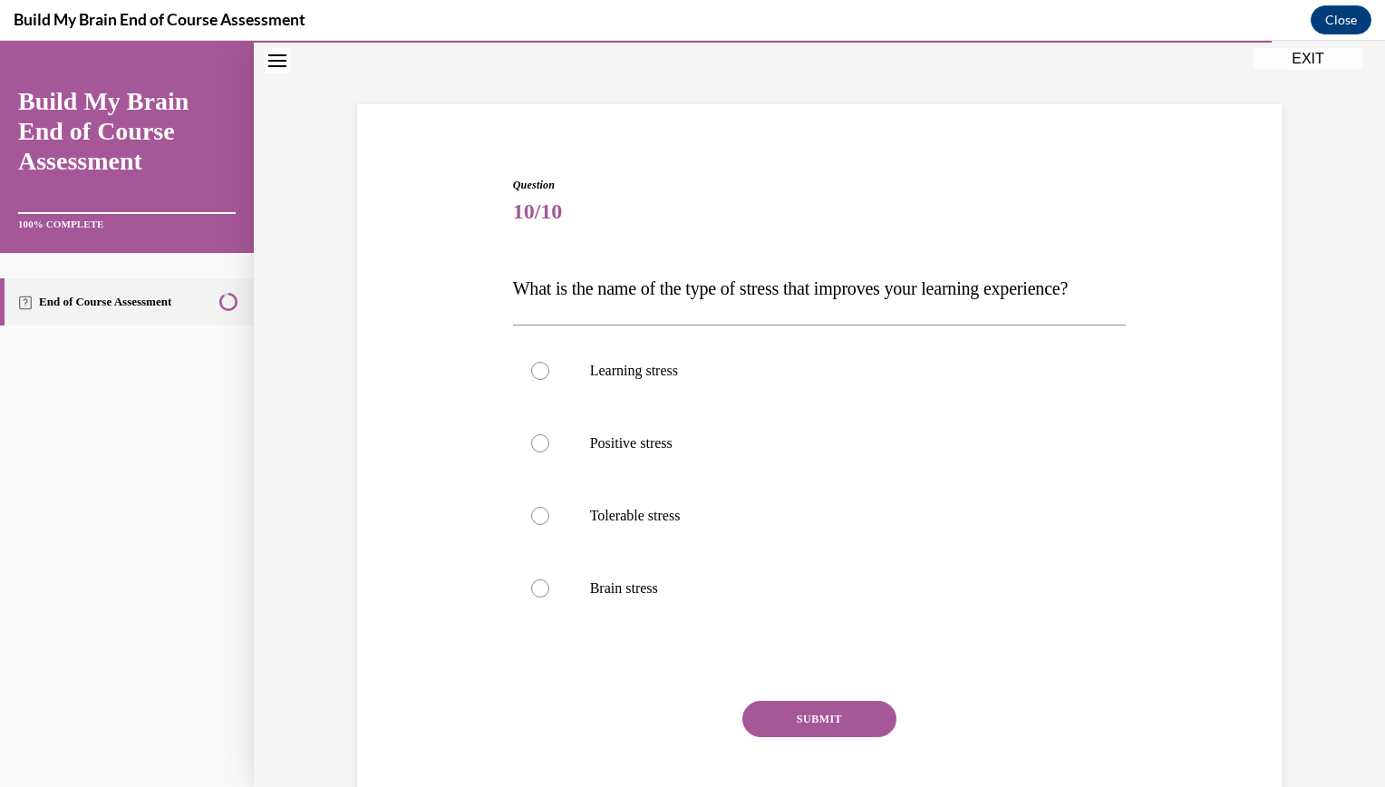
scroll to position [103, 0]
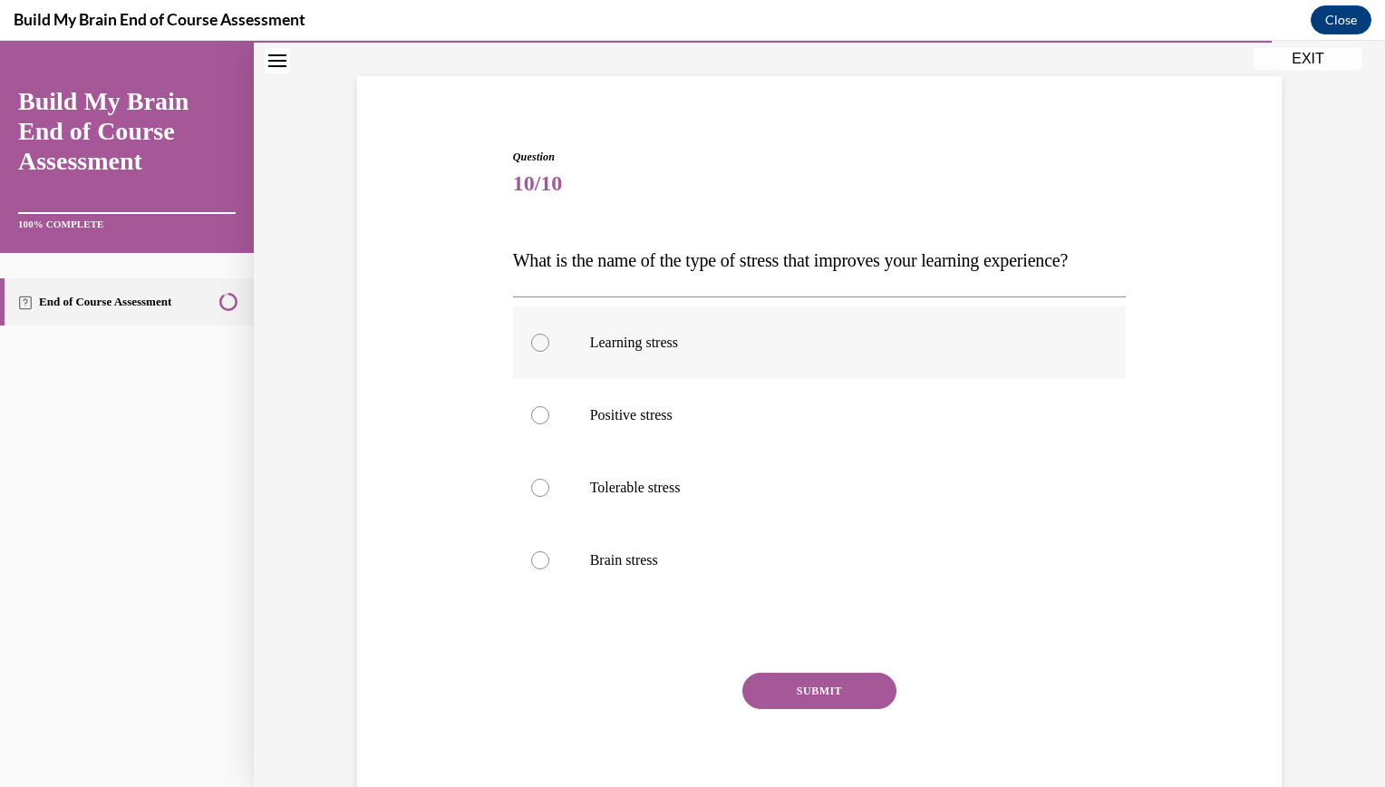
click at [547, 376] on label "Learning stress" at bounding box center [820, 342] width 614 height 73
click at [547, 352] on input "Learning stress" at bounding box center [540, 343] width 18 height 18
radio input "true"
click at [809, 709] on button "SUBMIT" at bounding box center [819, 691] width 154 height 36
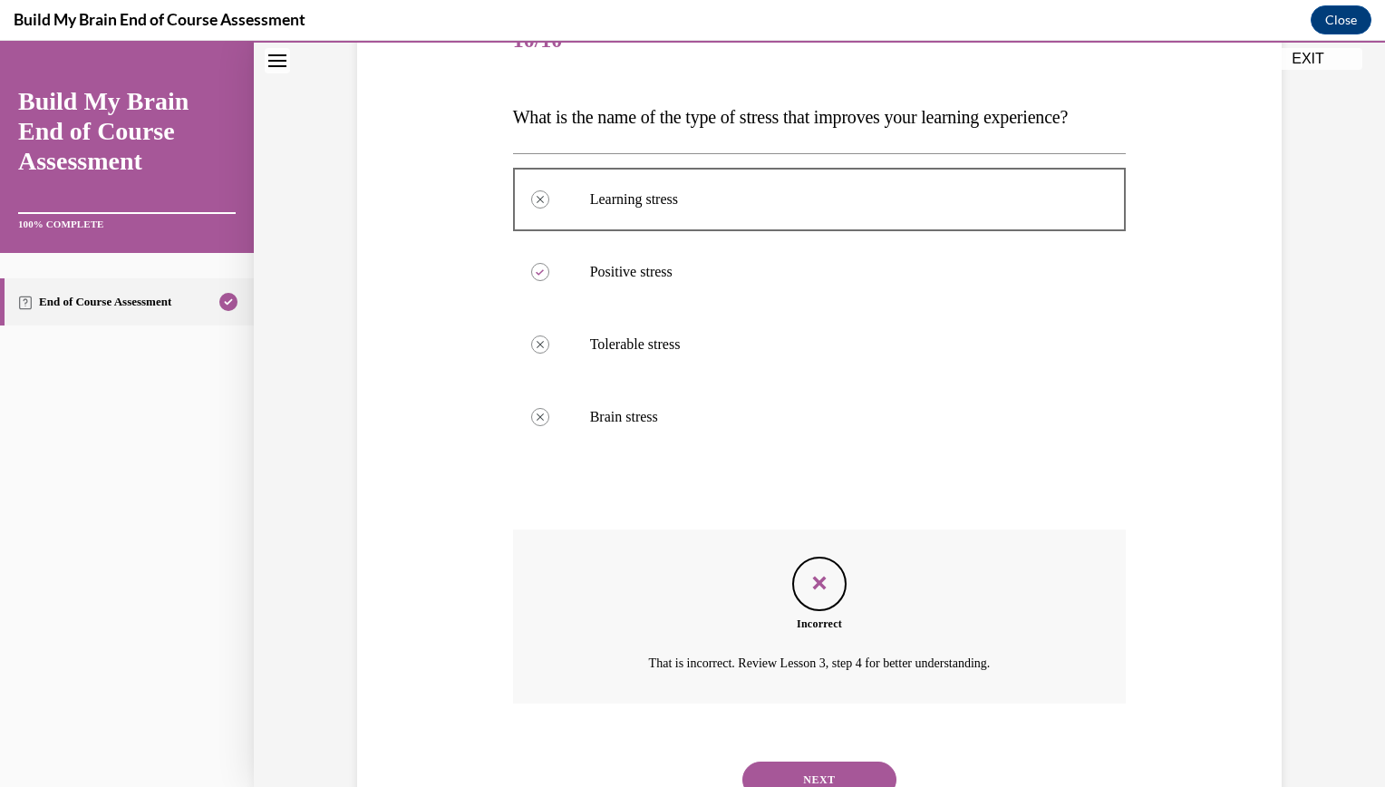
scroll to position [357, 0]
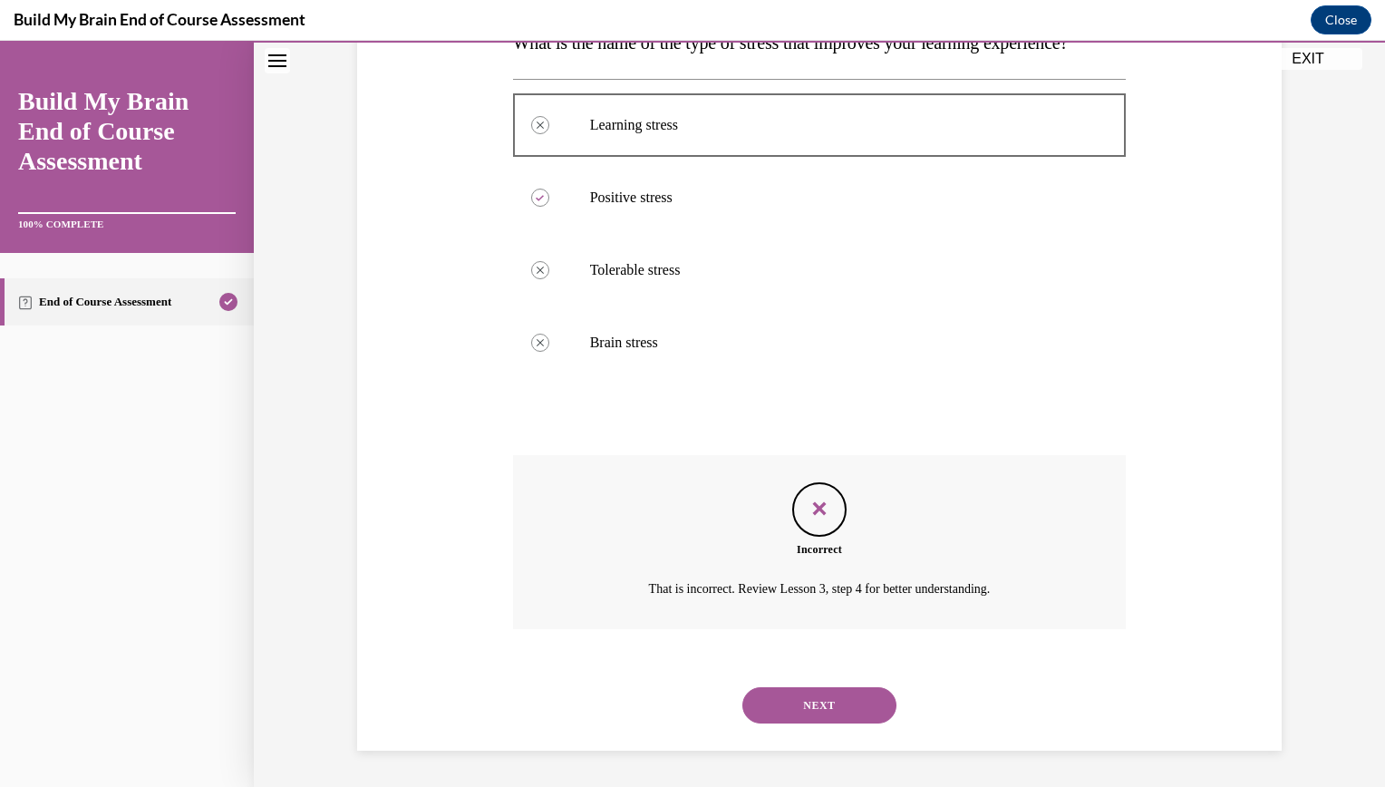
click at [781, 723] on button "NEXT" at bounding box center [819, 705] width 154 height 36
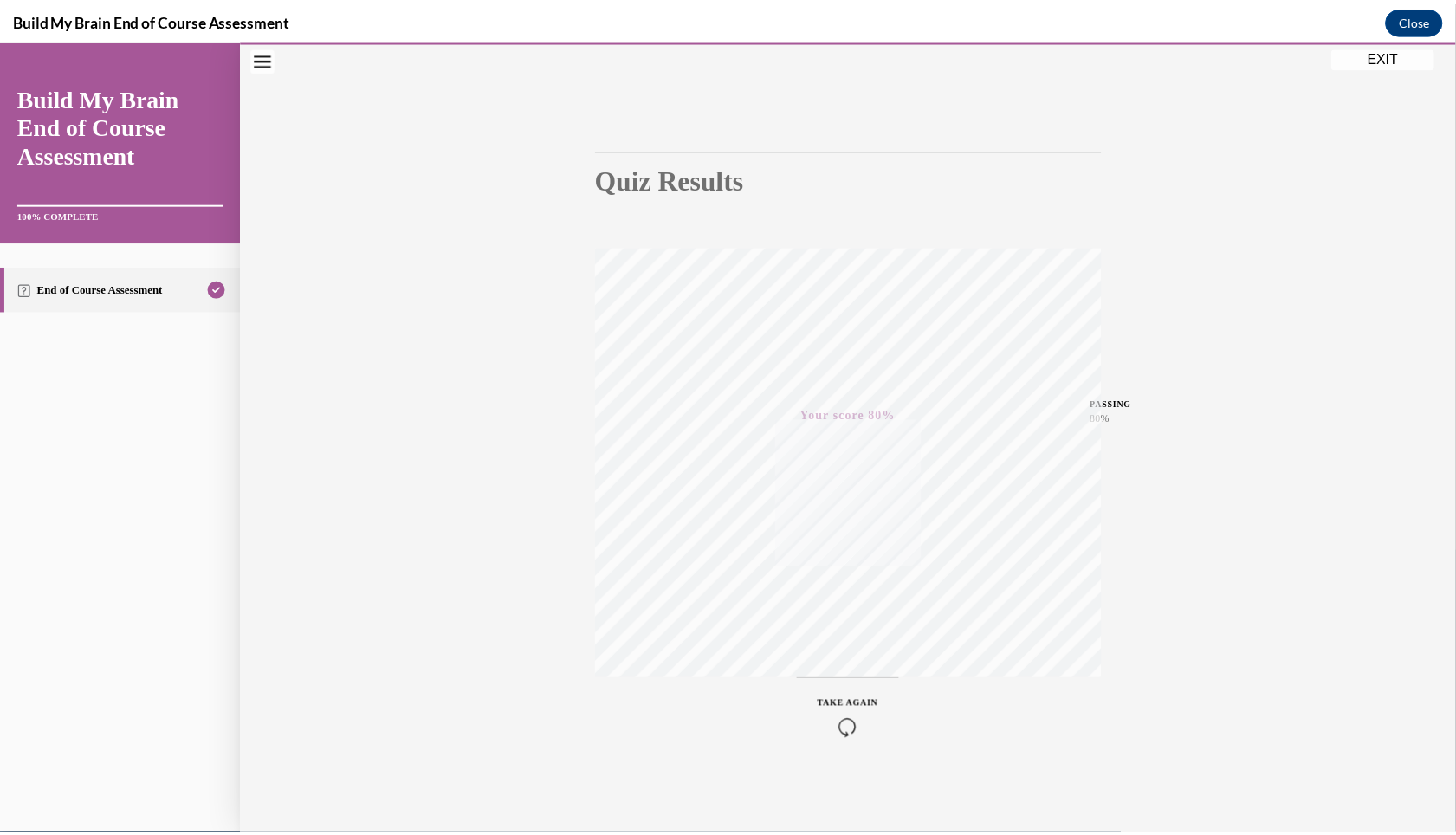
scroll to position [91, 0]
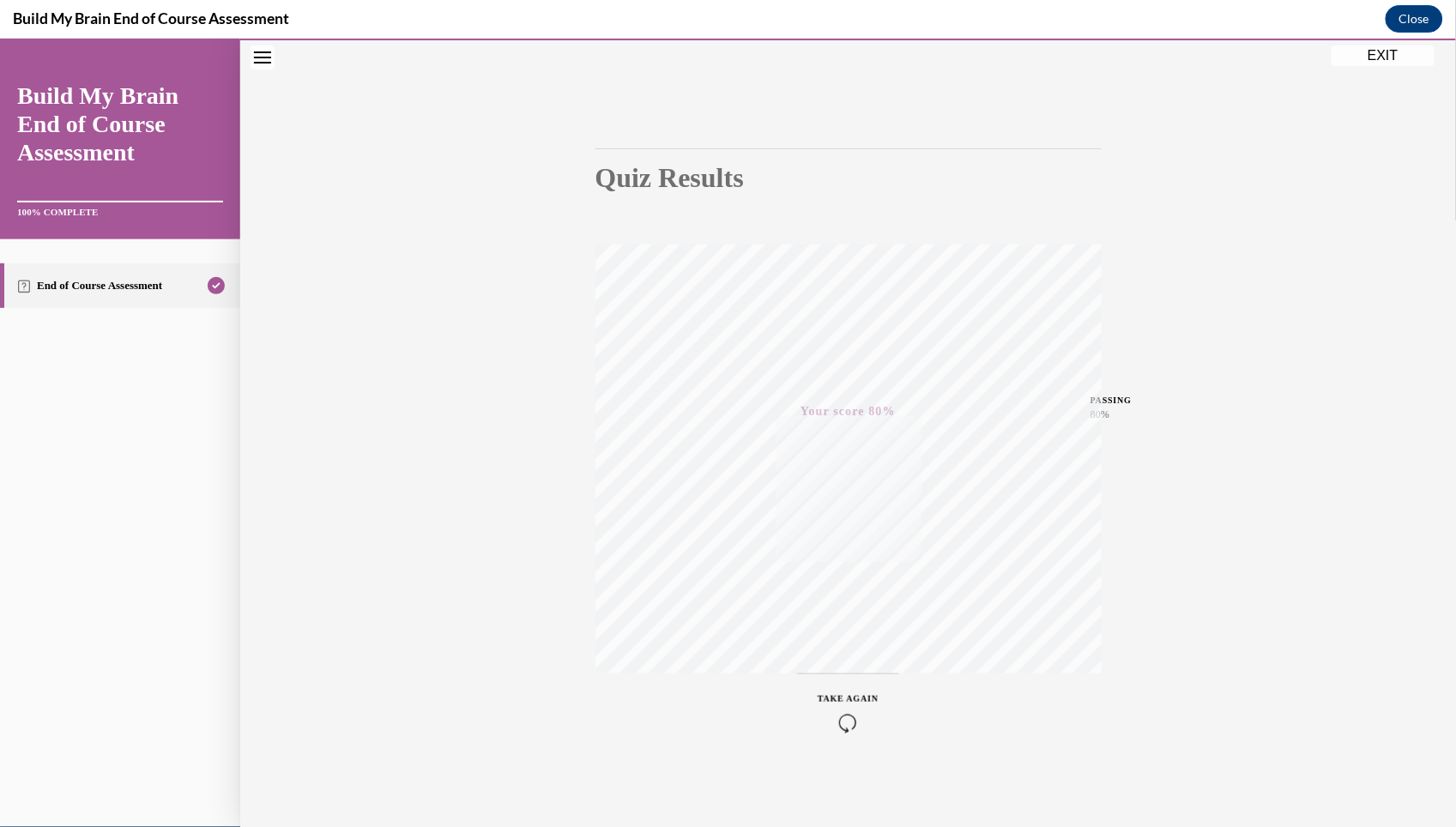
click at [1298, 60] on button "EXIT" at bounding box center [1383, 55] width 103 height 21
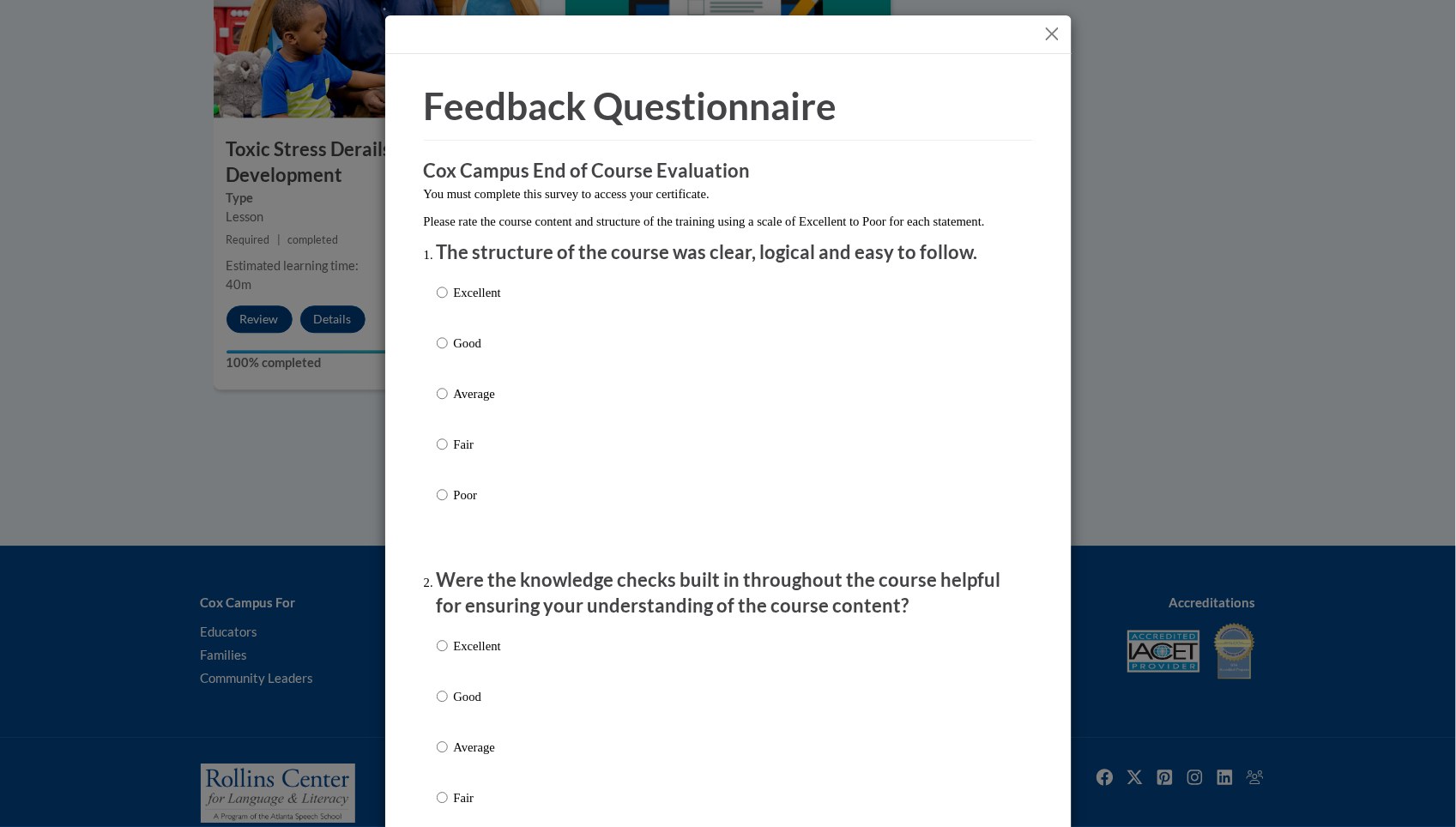
click at [1034, 37] on div at bounding box center [728, 34] width 686 height 39
click at [1042, 31] on button "Close" at bounding box center [1053, 33] width 22 height 22
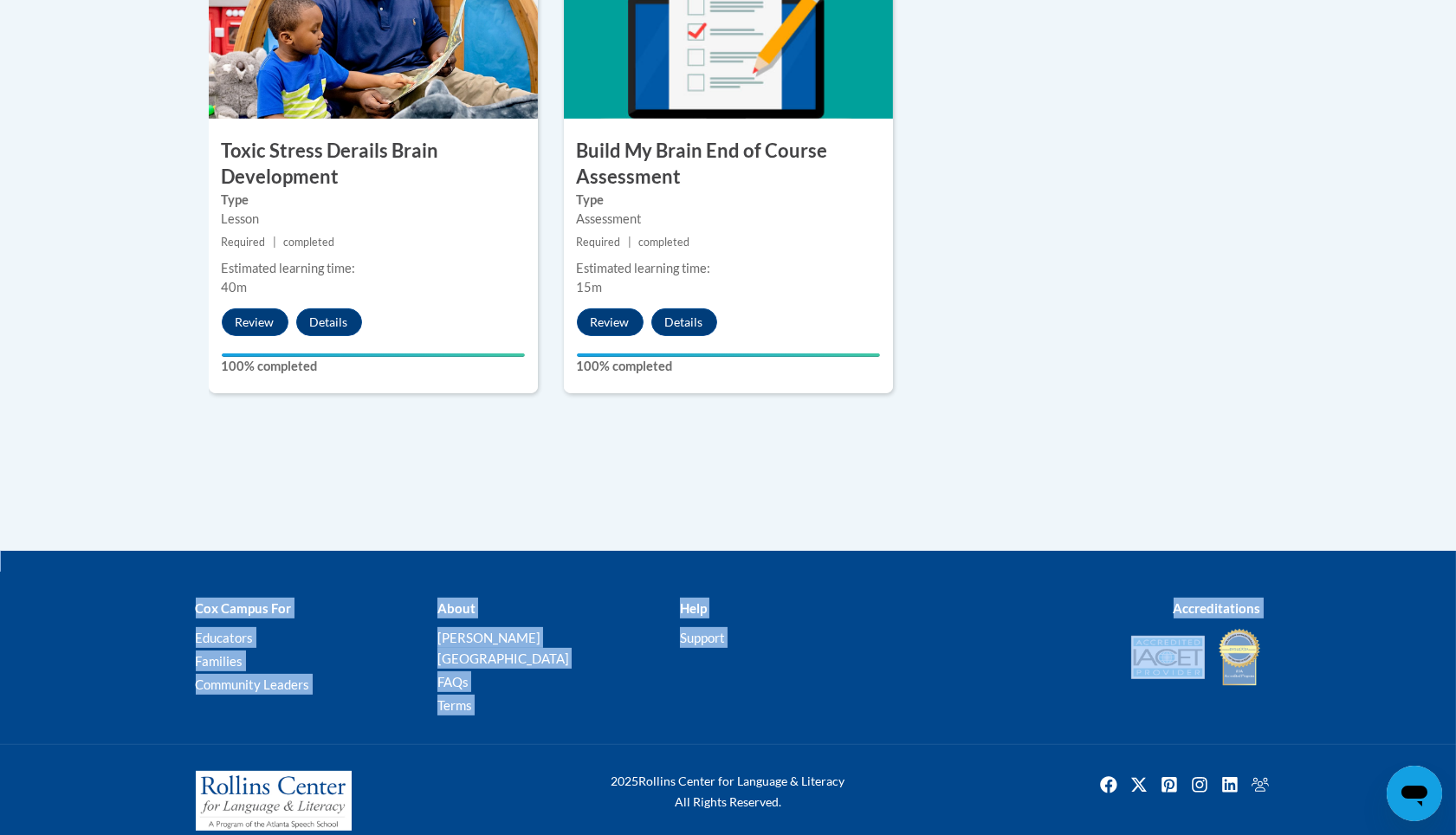
drag, startPoint x: 1451, startPoint y: 704, endPoint x: 1443, endPoint y: 404, distance: 300.1
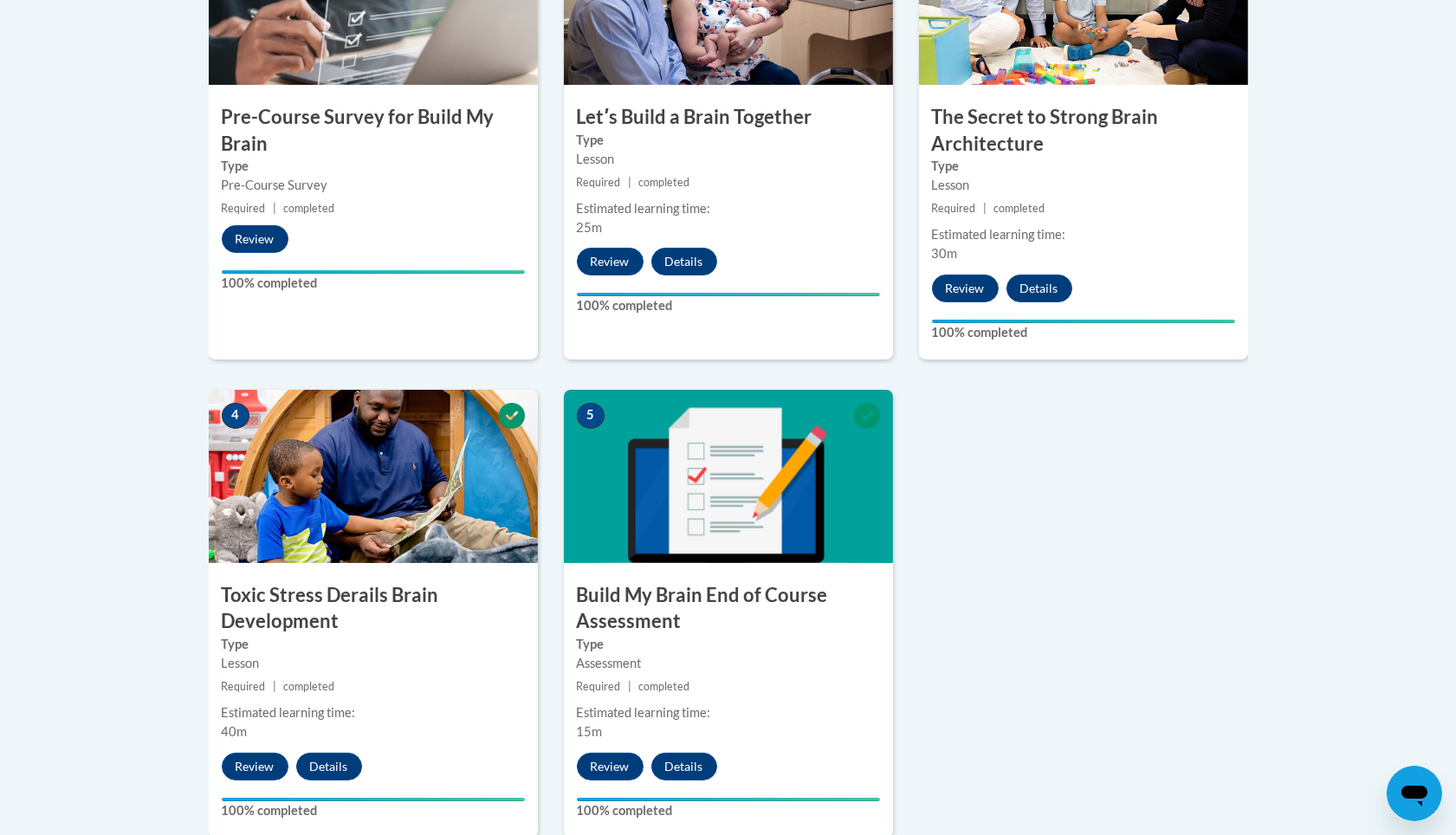
scroll to position [516, 0]
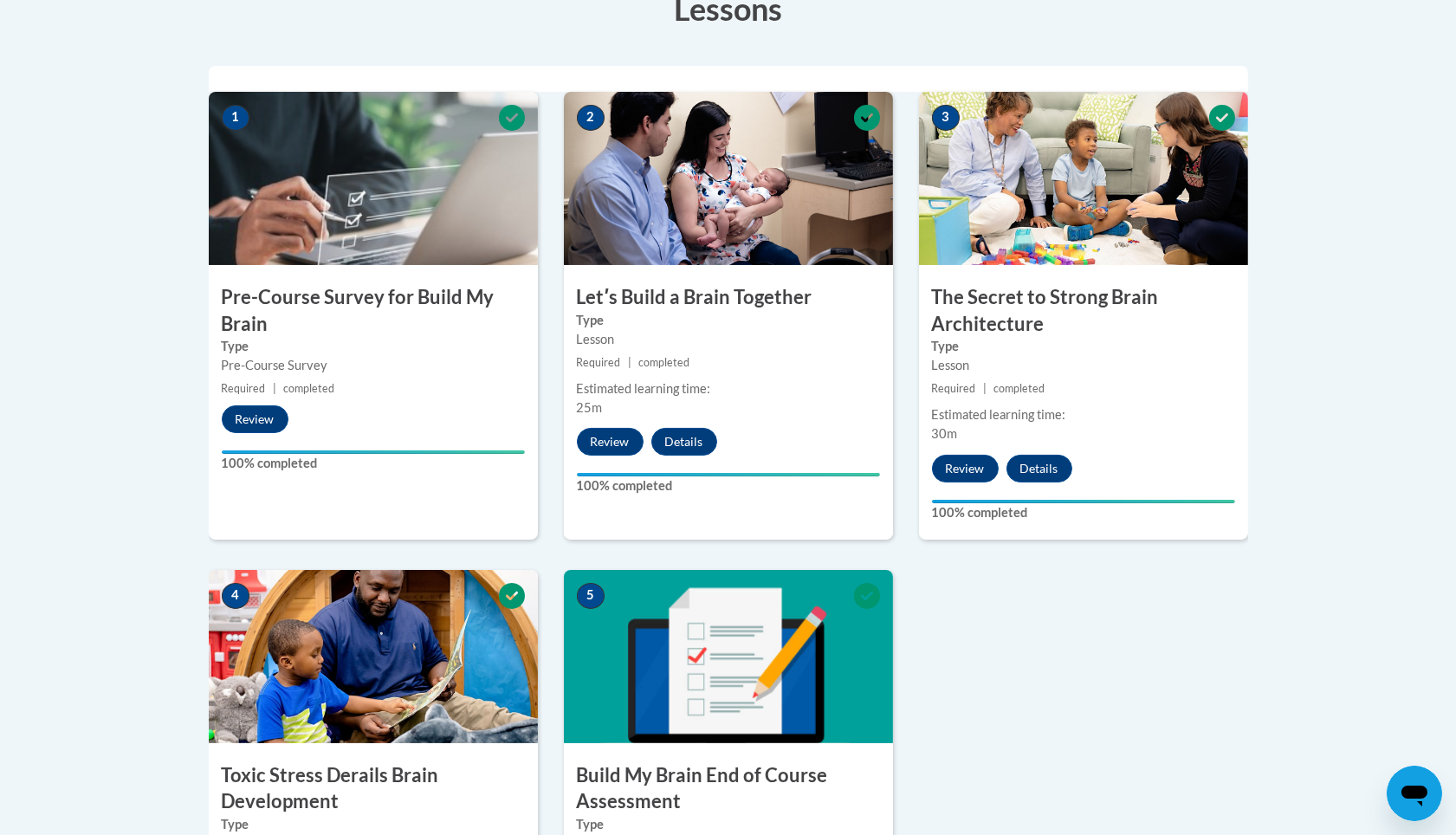
click at [1310, 271] on body "This site uses cookies to help improve your learning experience. By continuing …" at bounding box center [728, 482] width 1456 height 1998
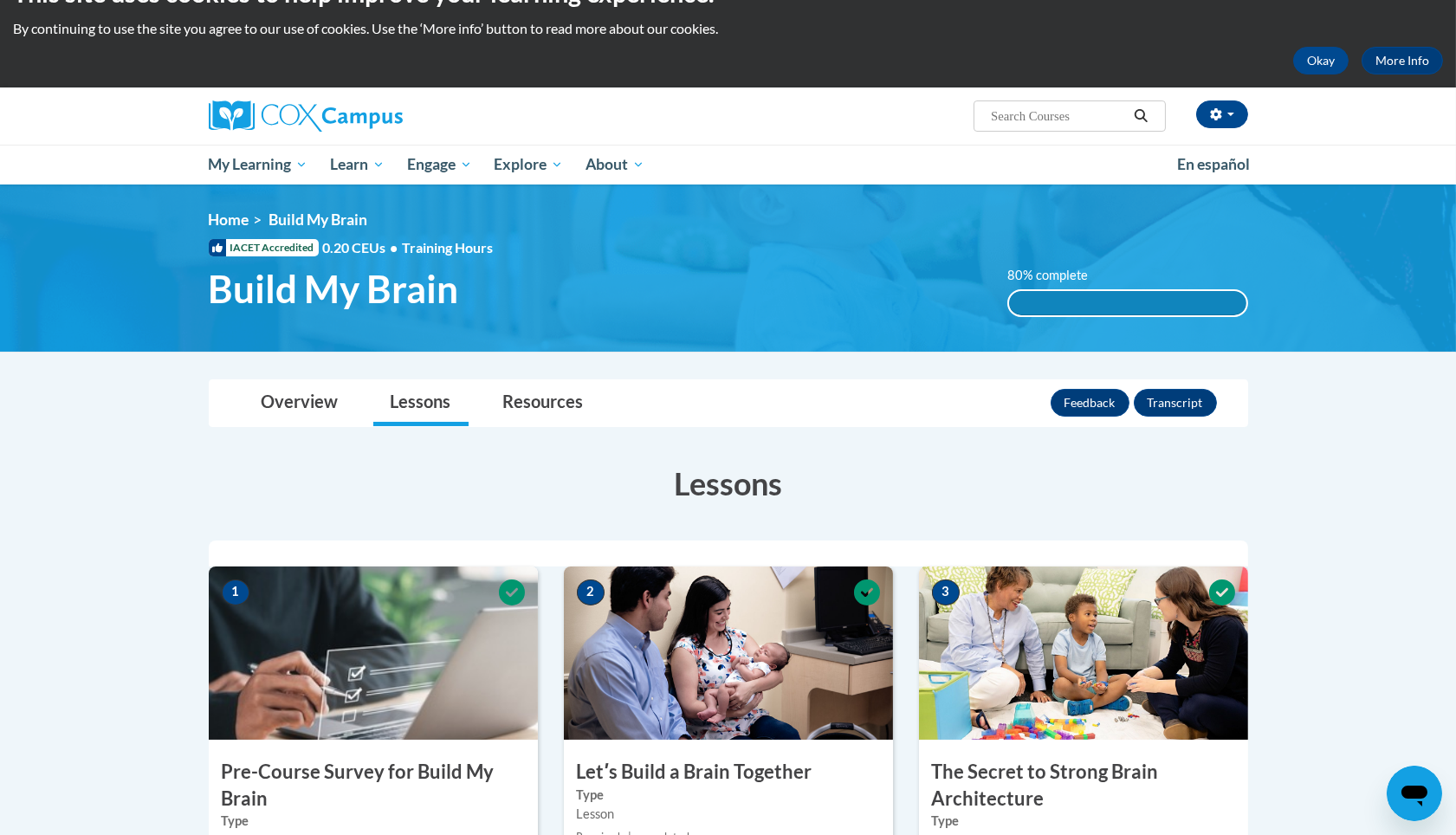
scroll to position [0, 0]
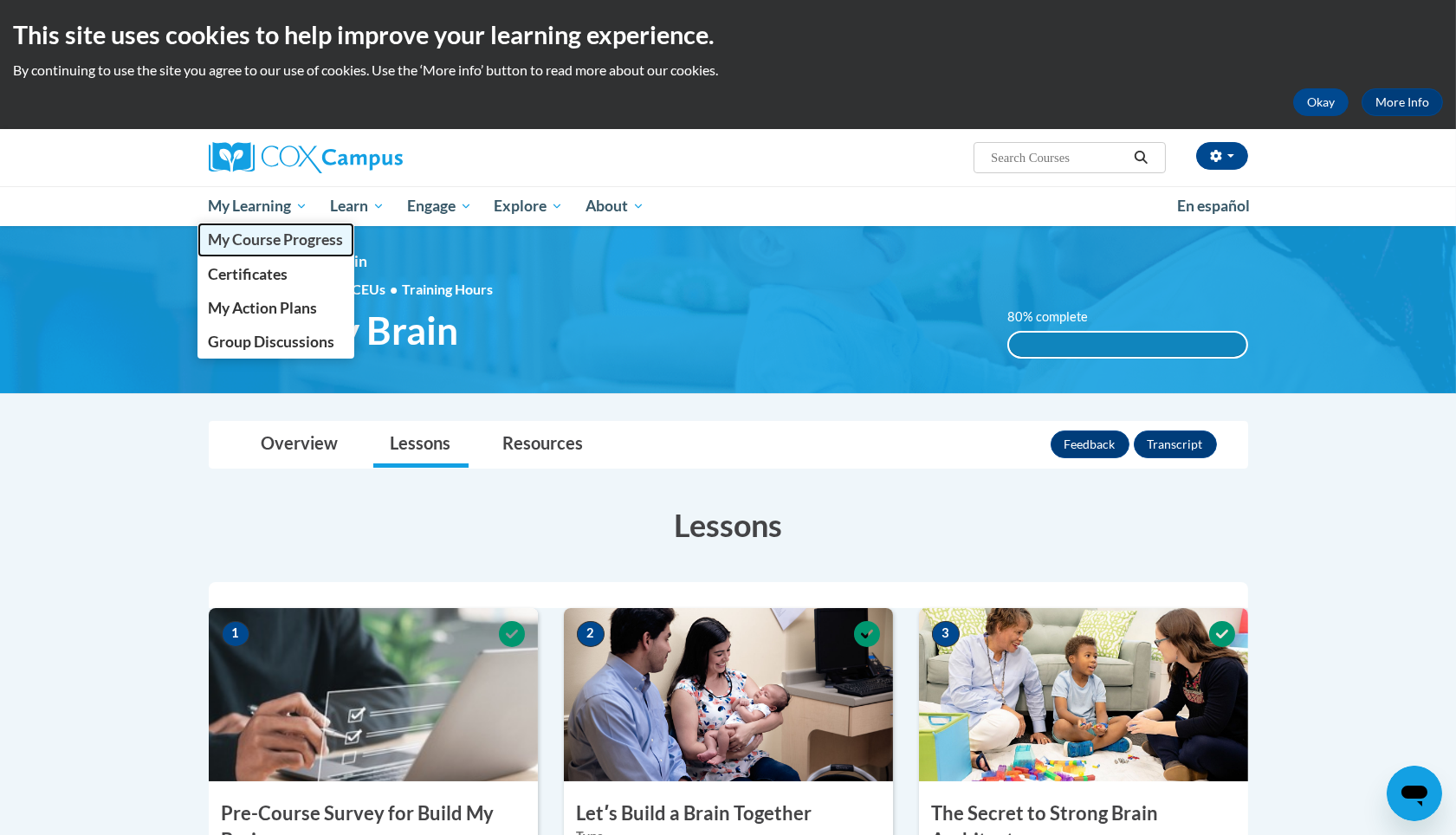
click at [229, 241] on span "My Course Progress" at bounding box center [275, 239] width 135 height 18
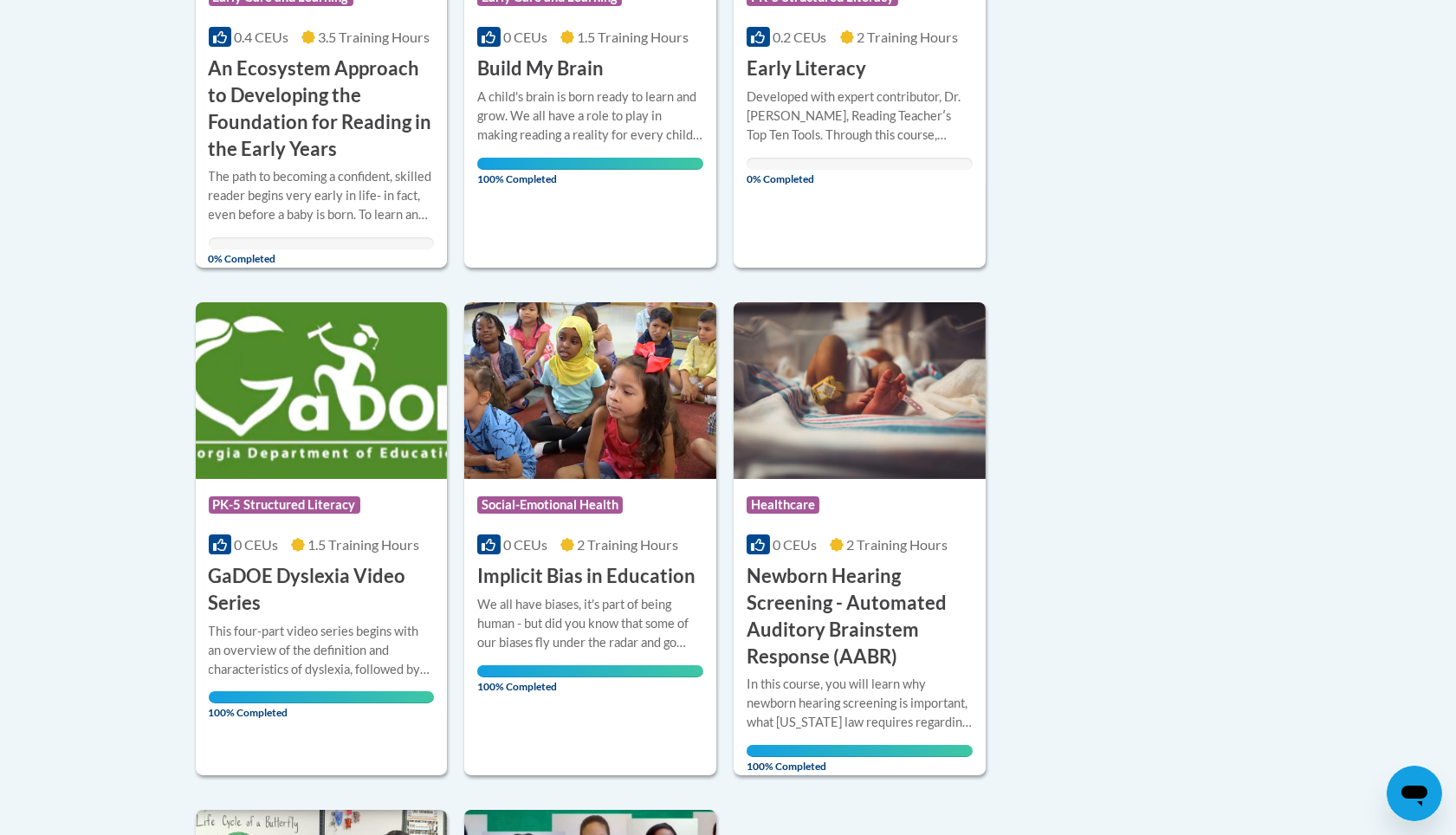
scroll to position [653, 0]
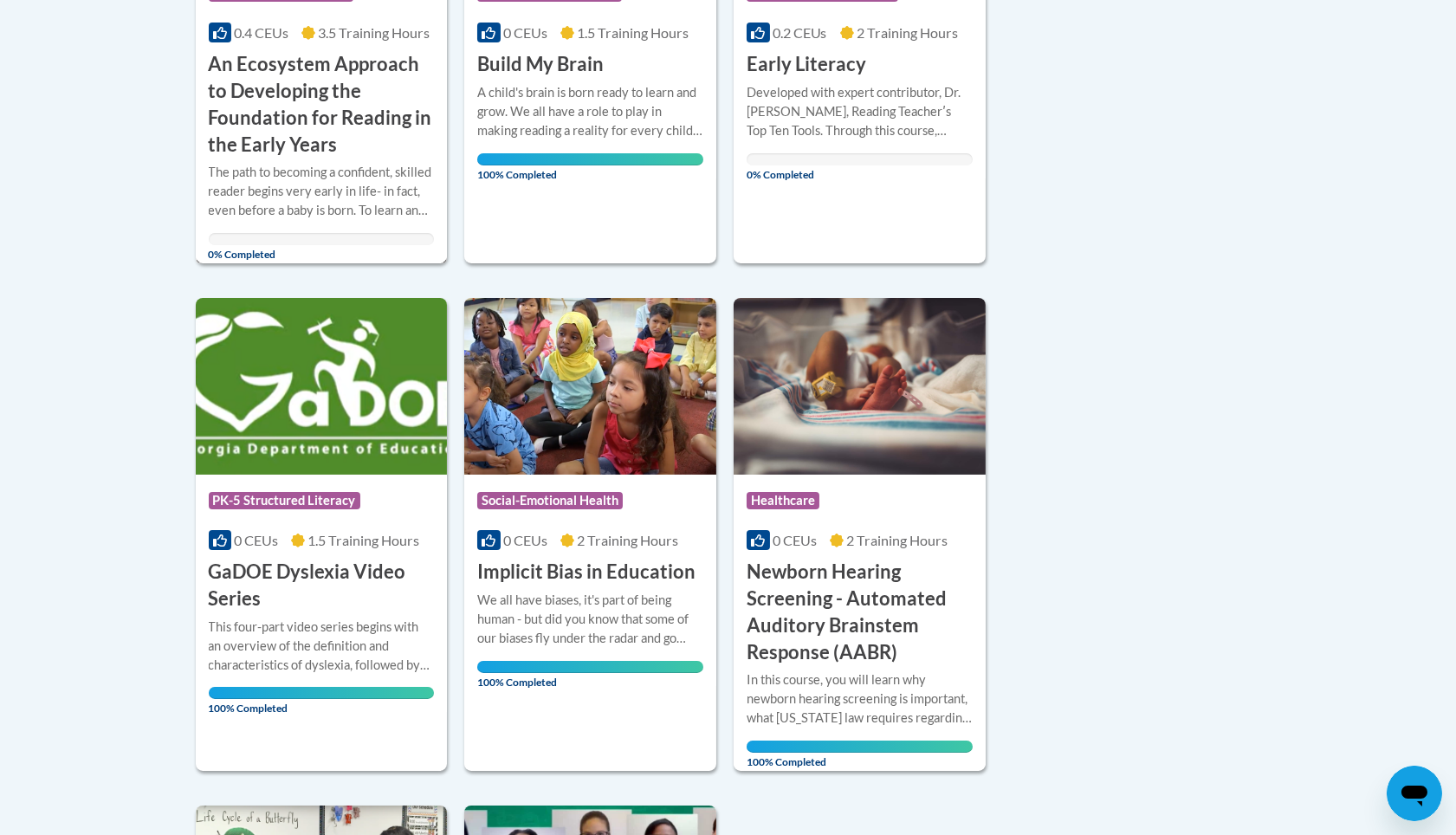
click at [309, 208] on div "The path to becoming a confident, skilled reader begins very early in life- in …" at bounding box center [321, 191] width 226 height 57
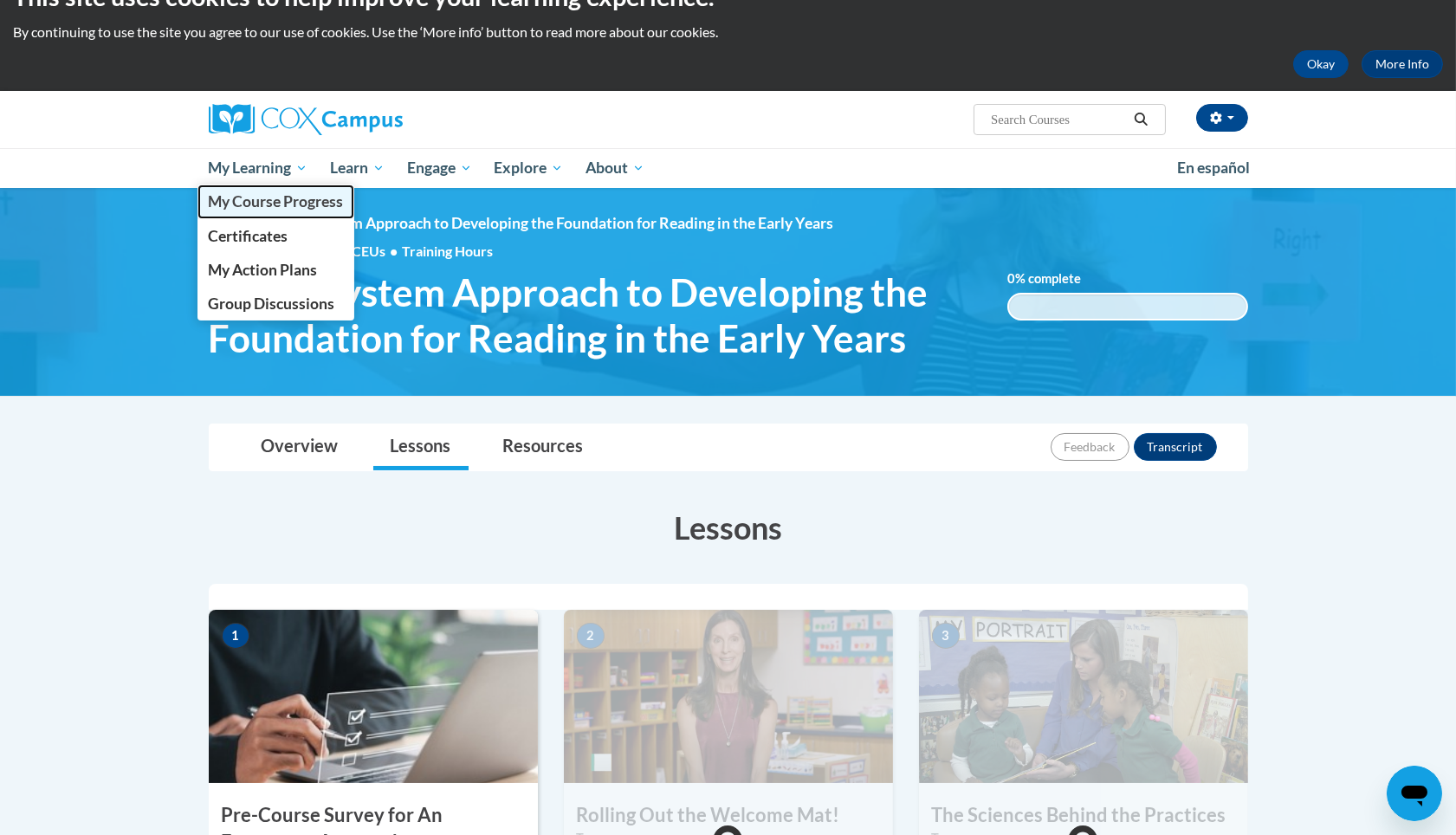
click at [255, 211] on link "My Course Progress" at bounding box center [276, 201] width 158 height 33
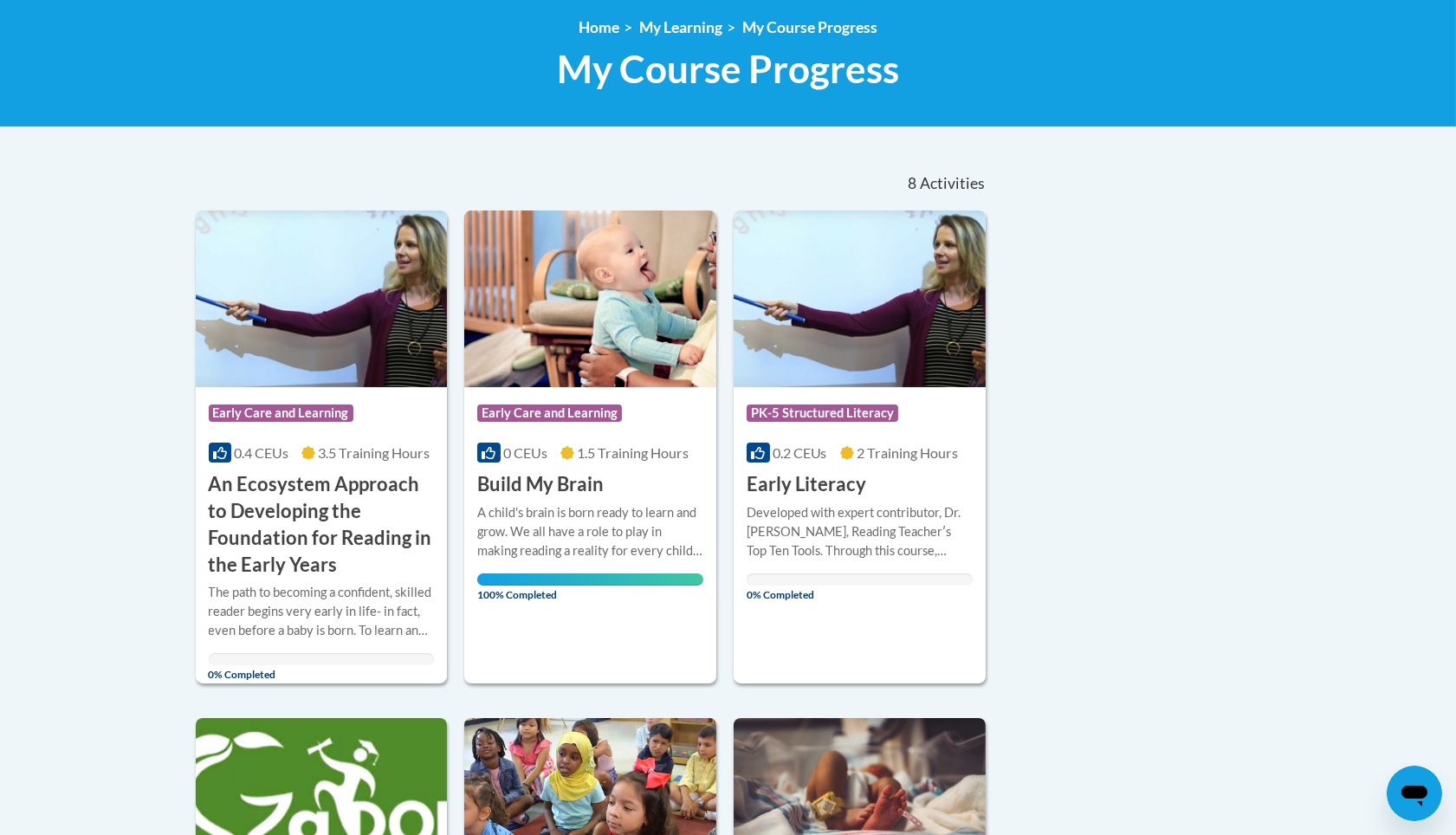
scroll to position [385, 0]
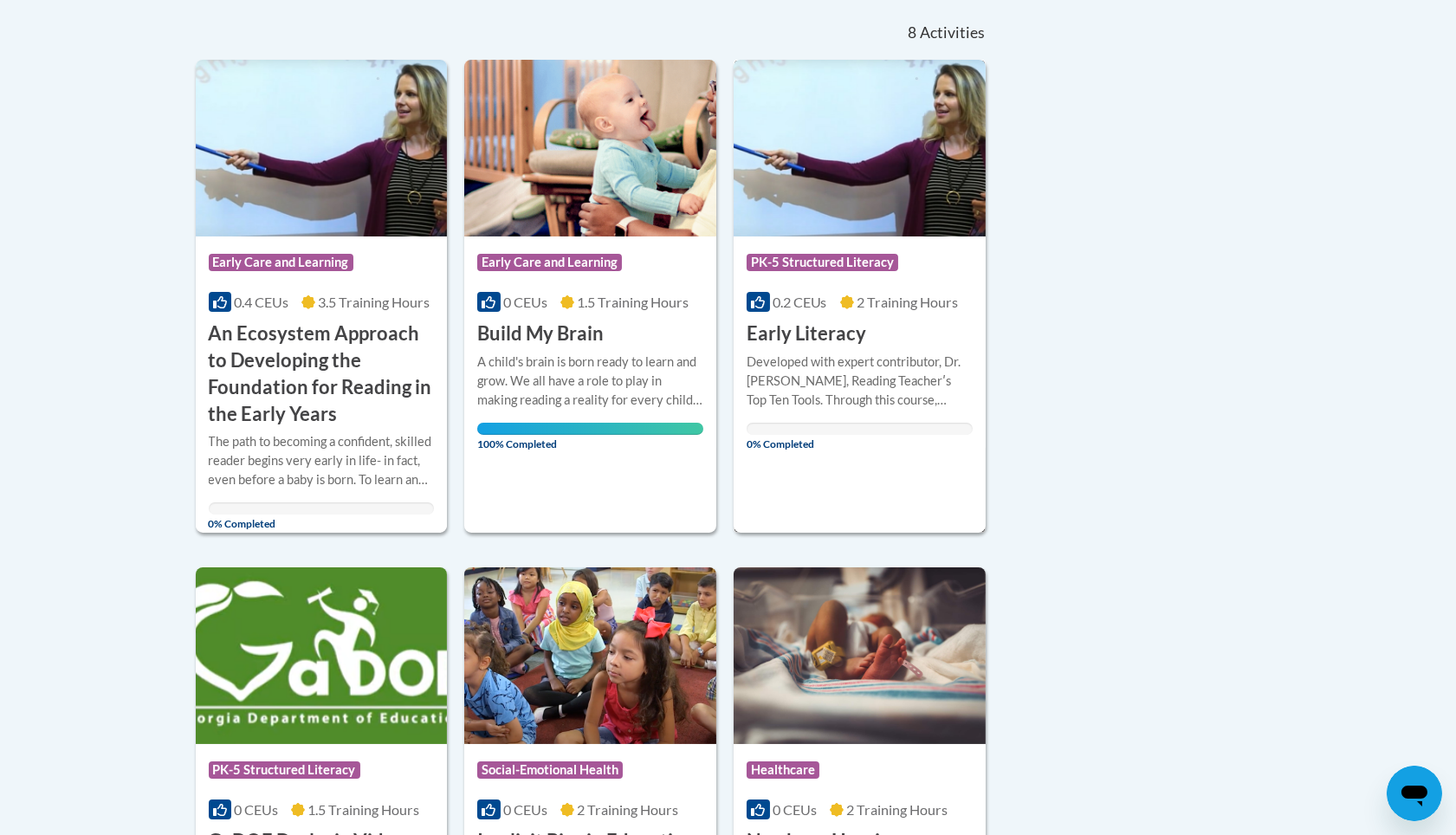
click at [831, 203] on img at bounding box center [860, 148] width 252 height 177
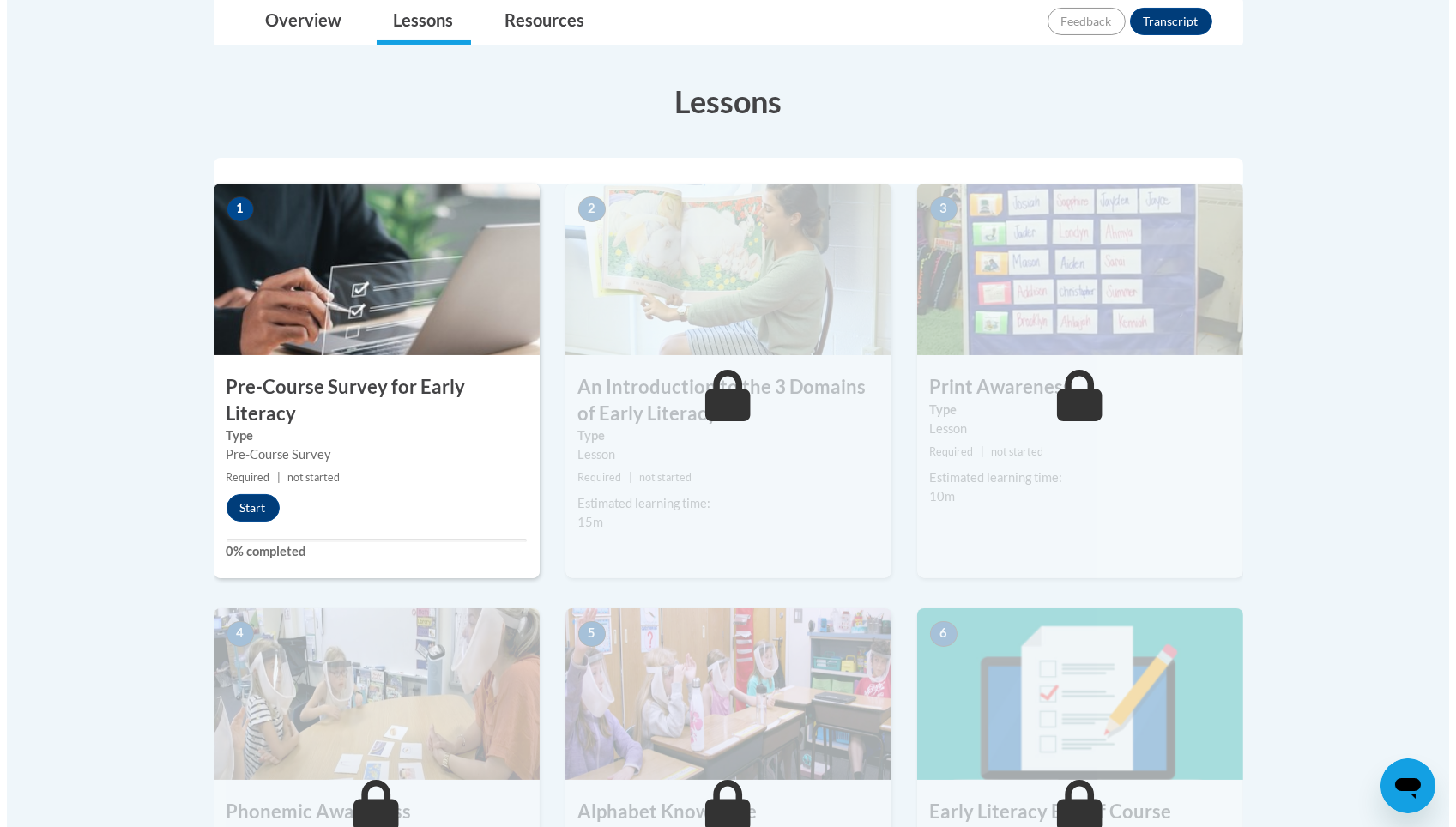
scroll to position [355, 0]
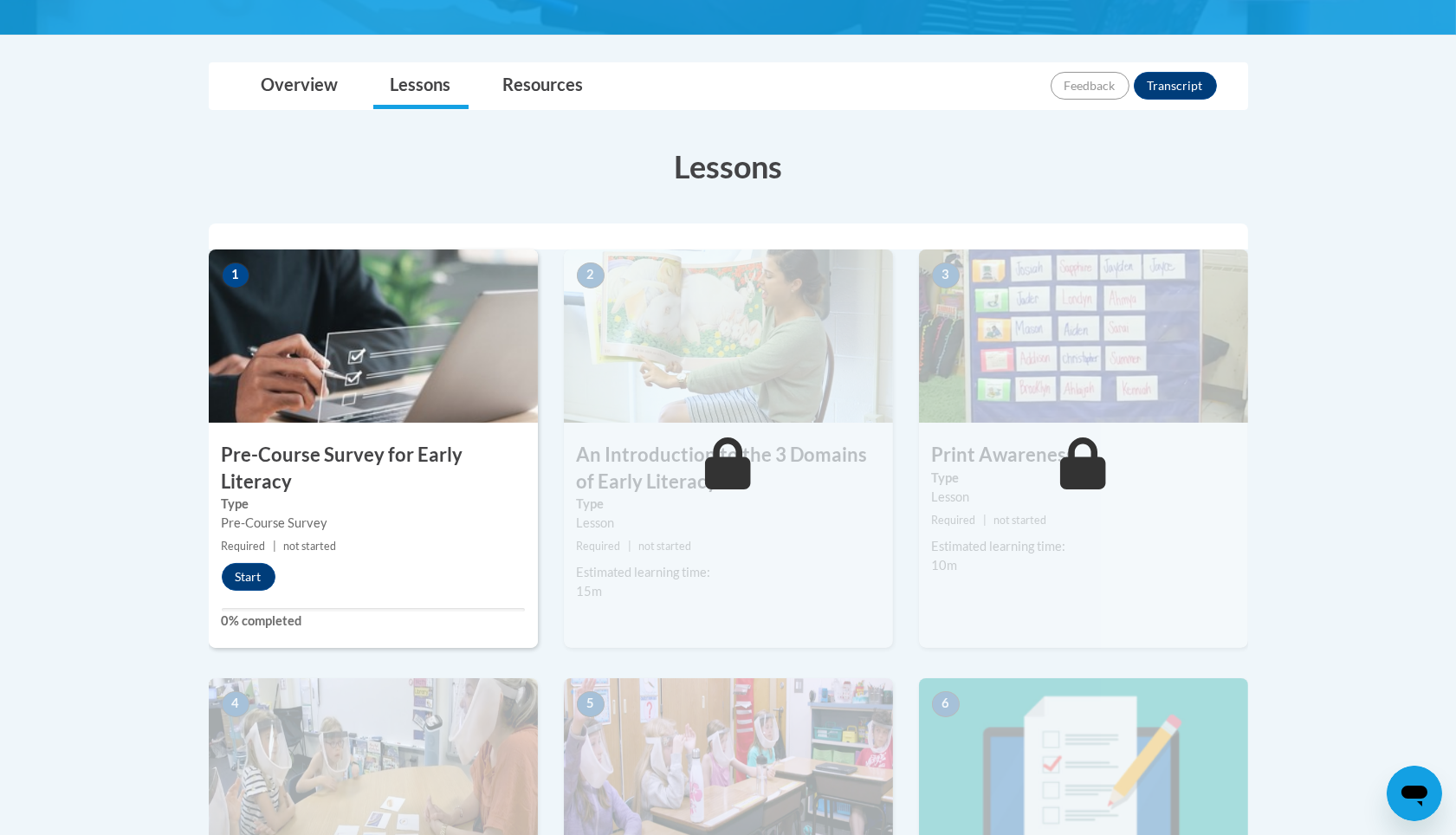
click at [202, 571] on div "Lessons Active Lessons Lessons Preview Activity 1" at bounding box center [728, 613] width 1065 height 973
click at [246, 573] on button "Start" at bounding box center [248, 576] width 54 height 28
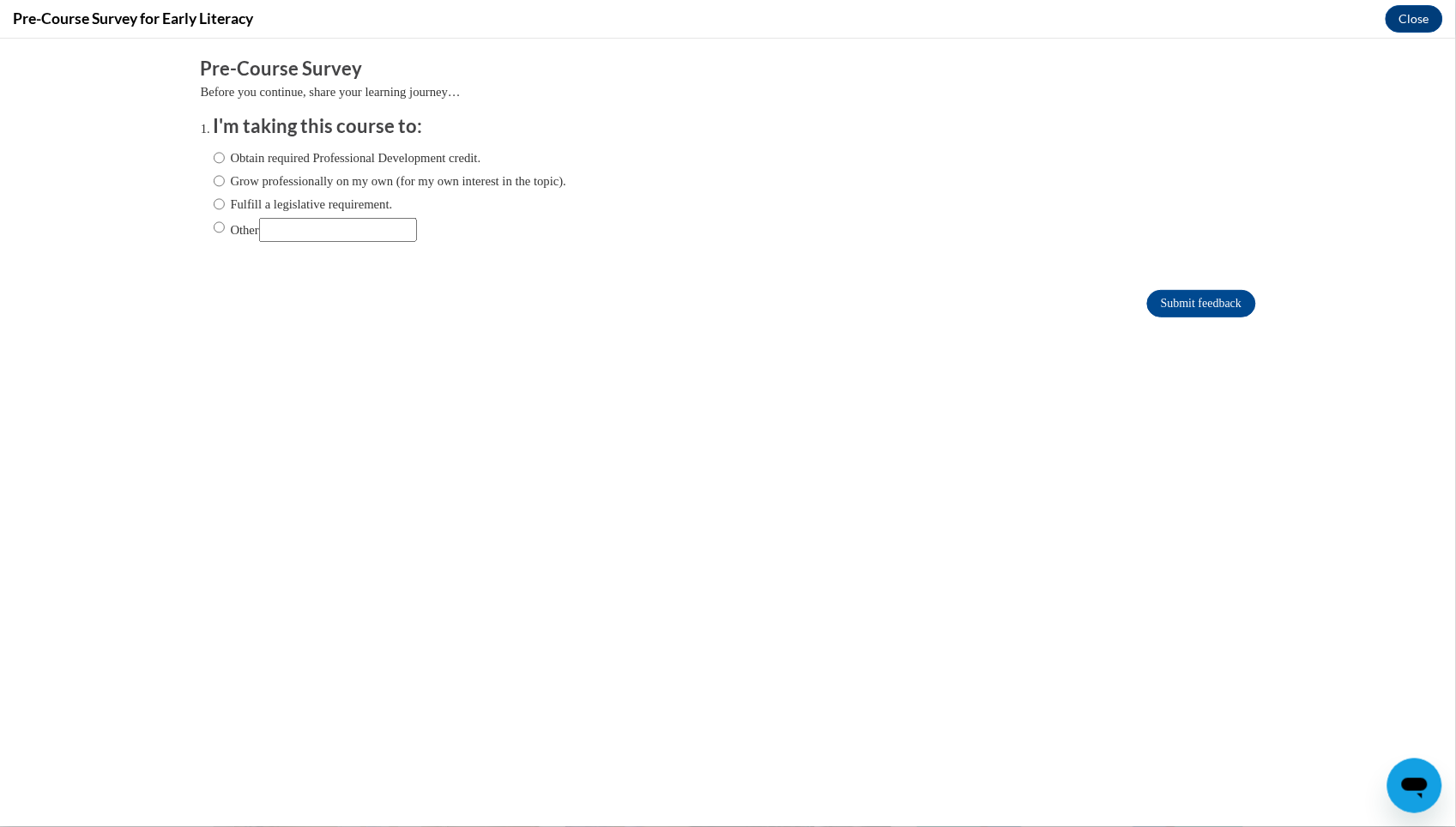
scroll to position [0, 0]
click at [355, 162] on label "Obtain required Professional Development credit." at bounding box center [347, 157] width 268 height 19
click at [225, 162] on input "Obtain required Professional Development credit." at bounding box center [220, 157] width 11 height 19
radio input "true"
click at [1152, 313] on input "Submit feedback" at bounding box center [1201, 303] width 108 height 27
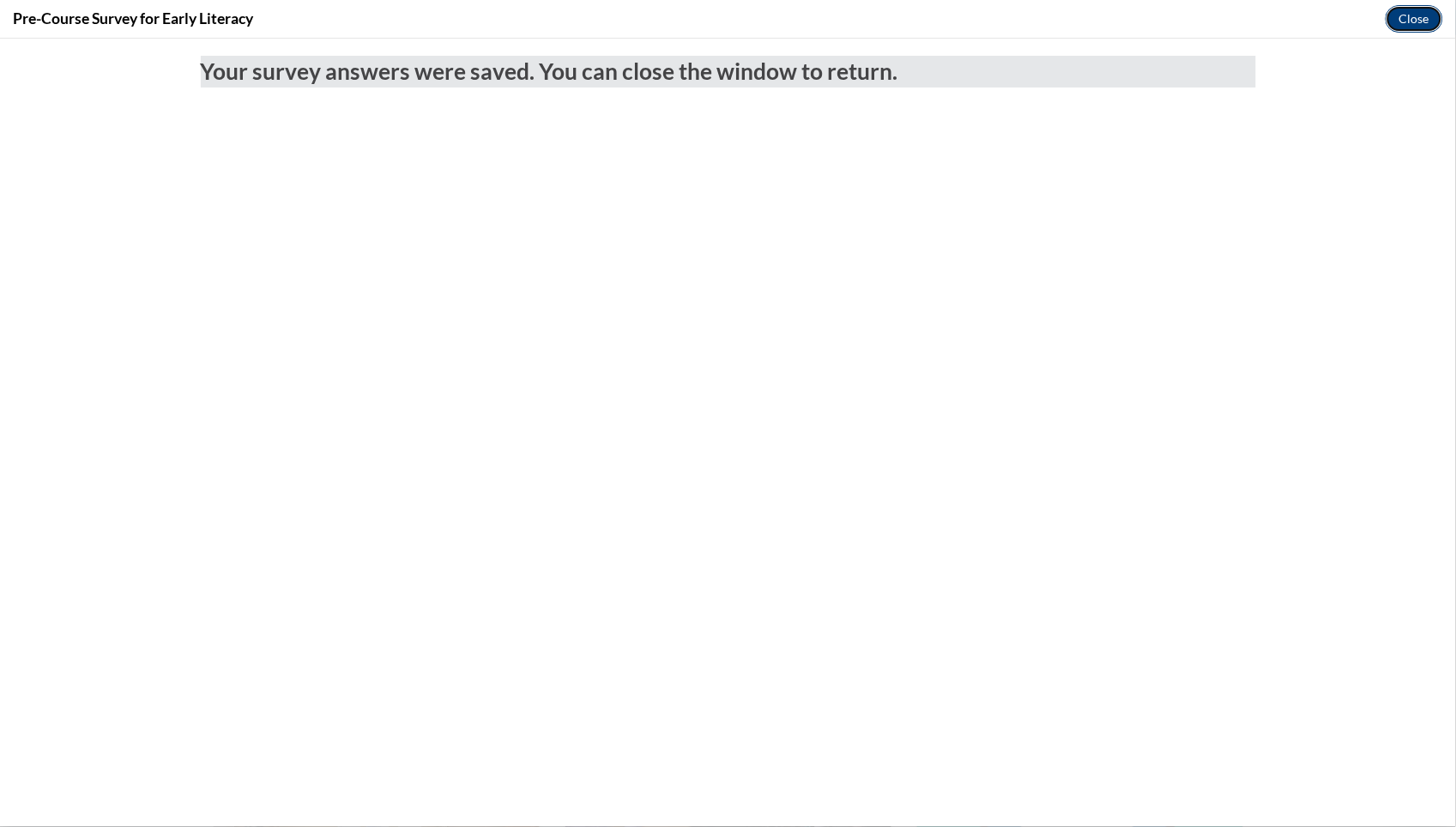
click at [1422, 21] on button "Close" at bounding box center [1414, 18] width 58 height 27
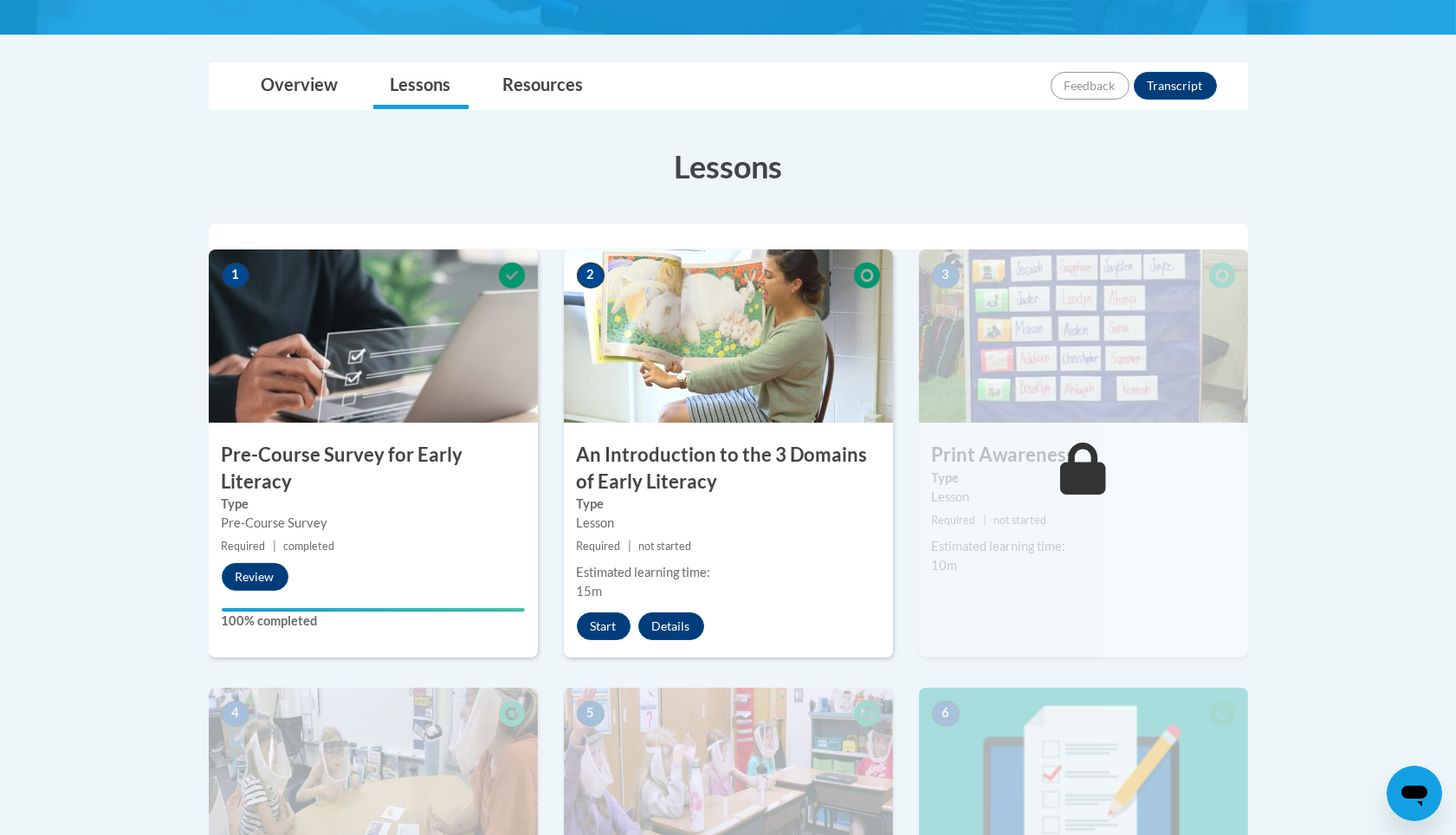
click at [290, 495] on label "Type" at bounding box center [373, 504] width 303 height 19
click at [583, 617] on button "Start" at bounding box center [604, 626] width 54 height 28
